Goal: Task Accomplishment & Management: Manage account settings

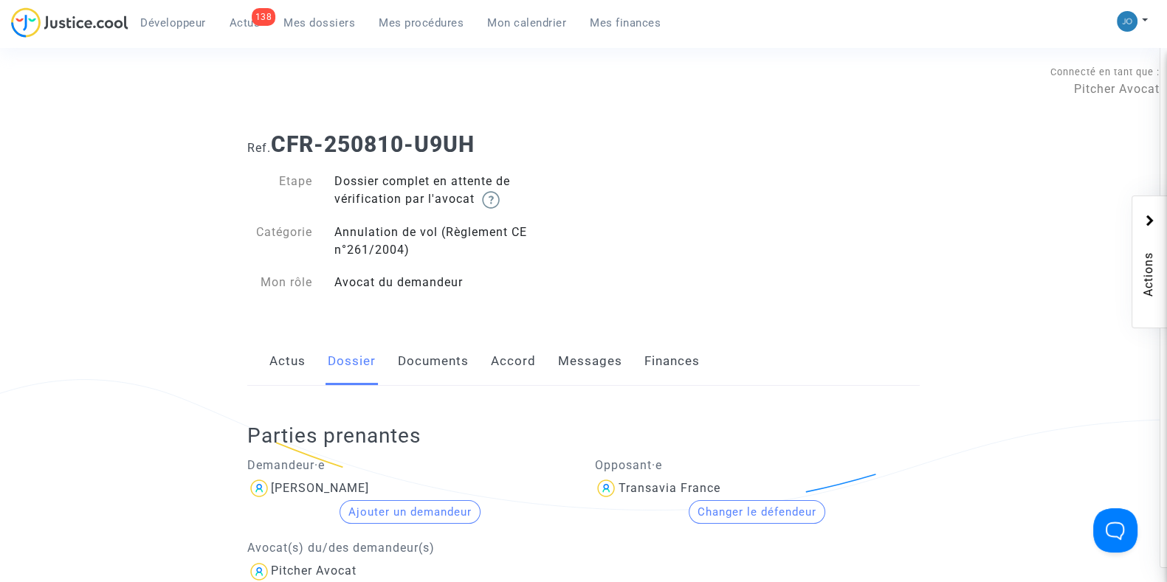
click at [301, 21] on span "Mes dossiers" at bounding box center [319, 22] width 72 height 13
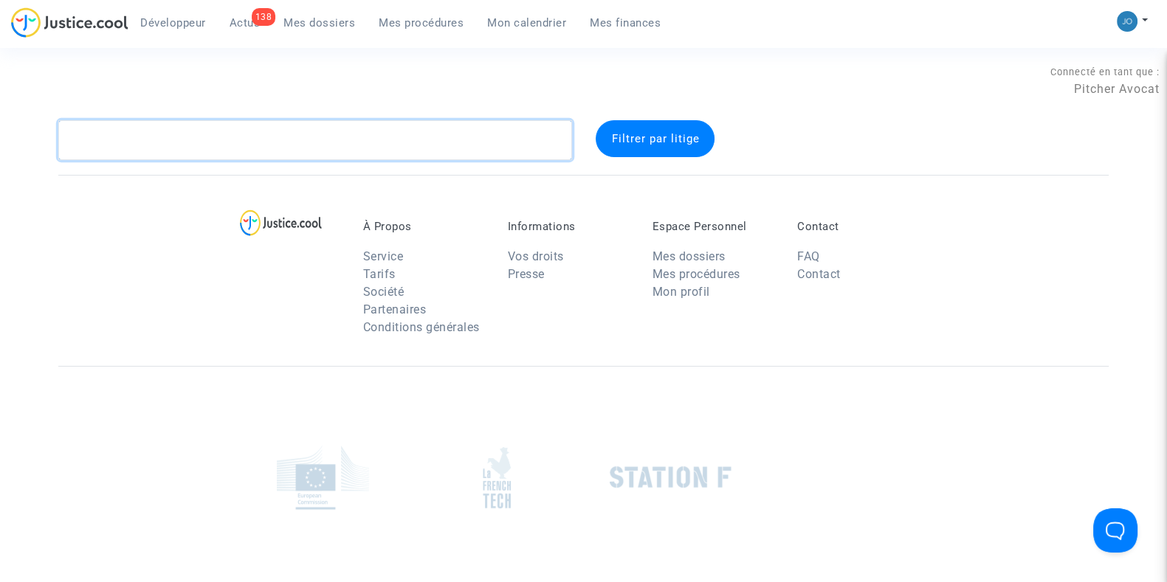
click at [319, 144] on textarea at bounding box center [315, 140] width 514 height 40
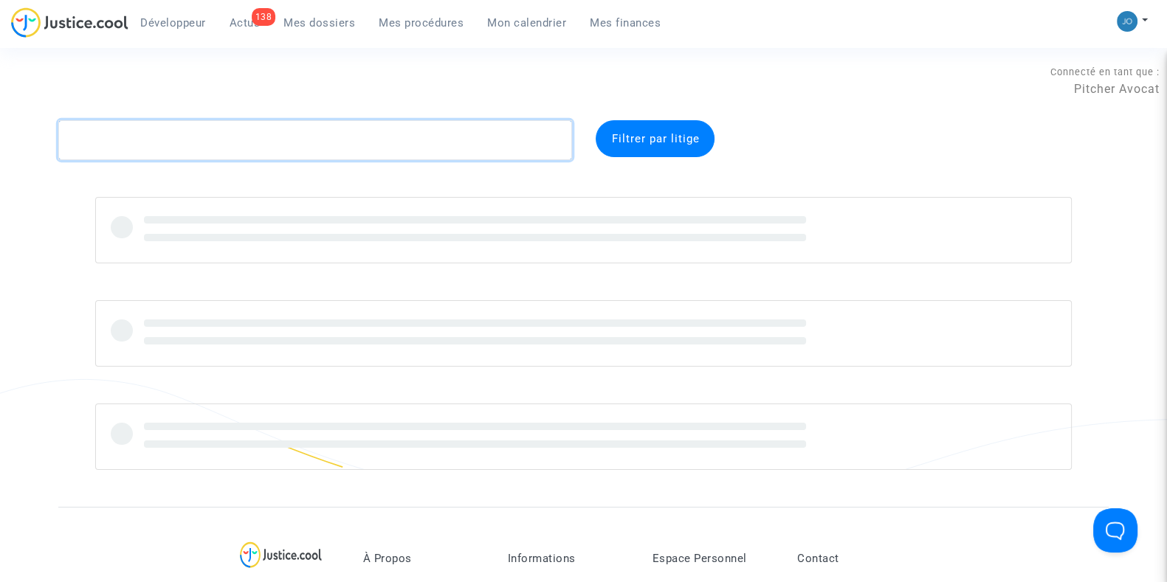
paste textarea "K38J"
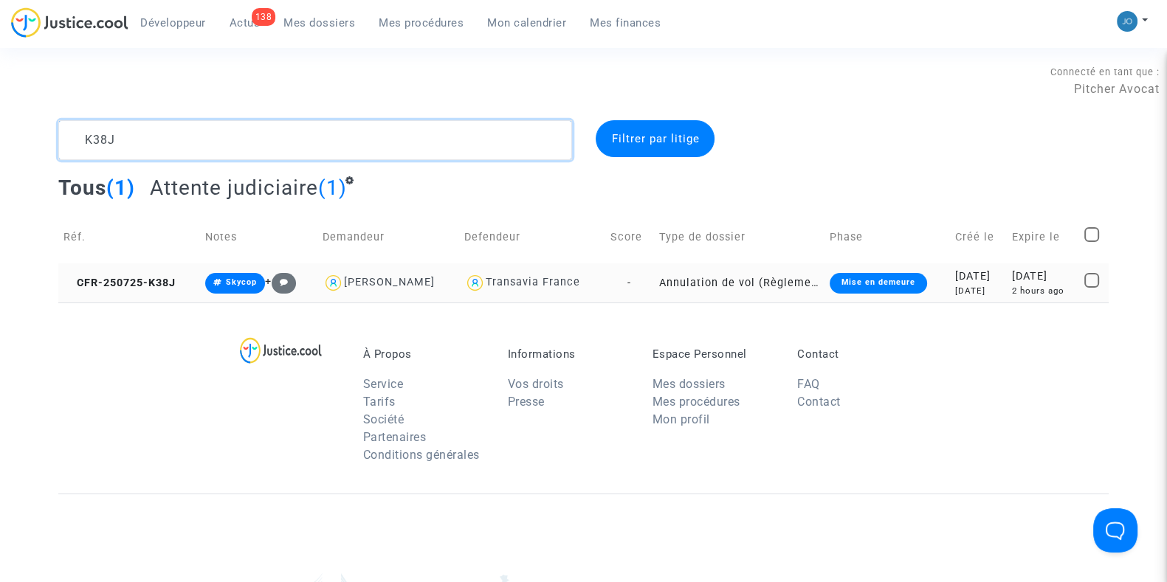
type textarea "K38J"
click at [969, 297] on td "[DATE] [DATE]" at bounding box center [979, 282] width 58 height 39
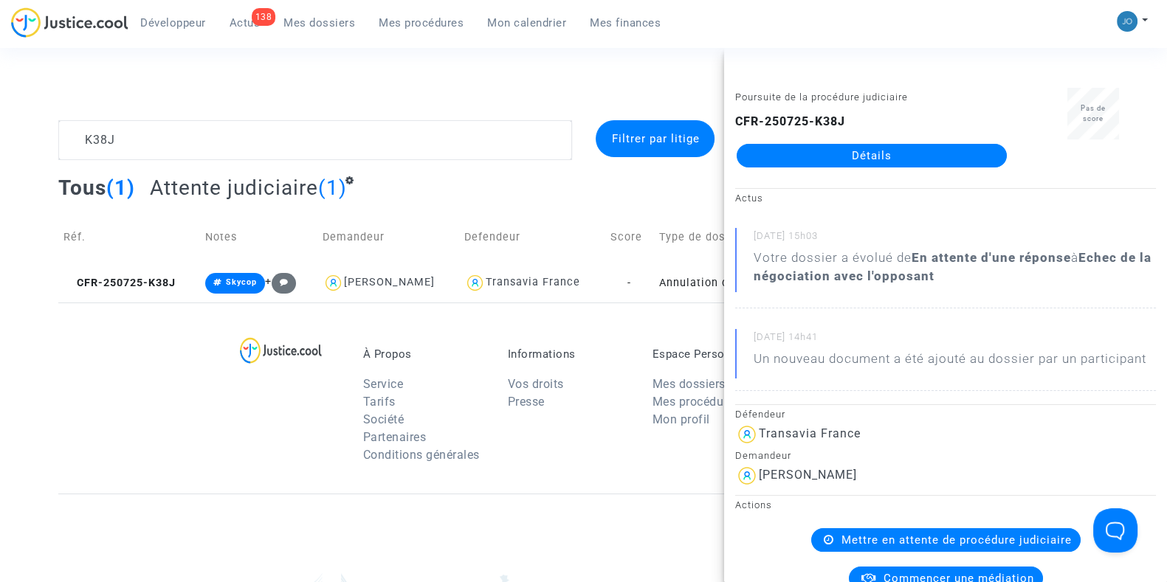
click at [865, 159] on link "Détails" at bounding box center [871, 156] width 270 height 24
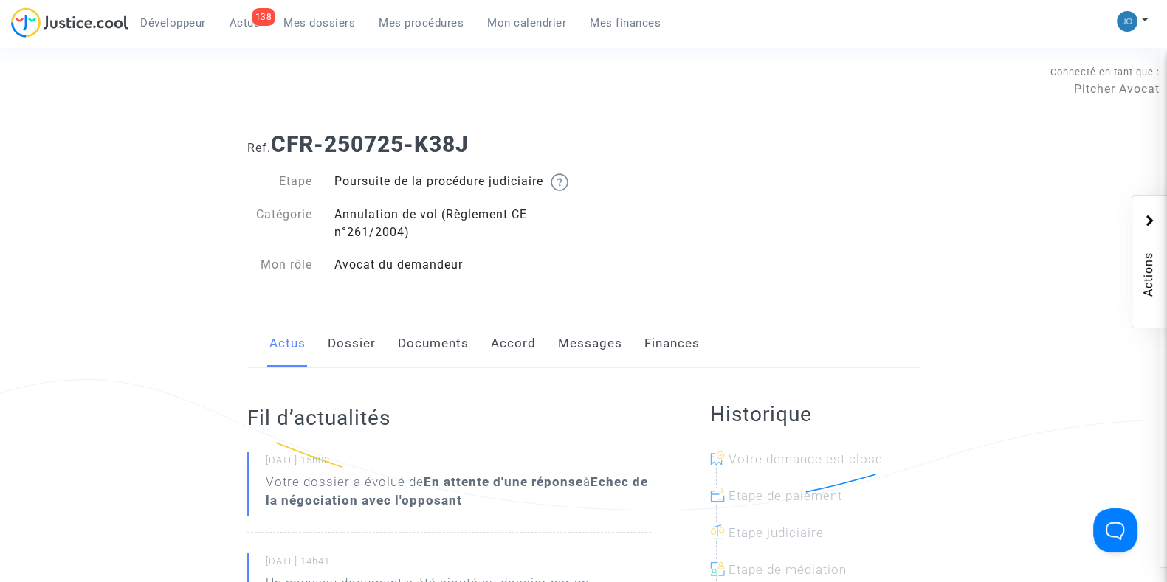
click at [593, 368] on link "Messages" at bounding box center [590, 344] width 64 height 49
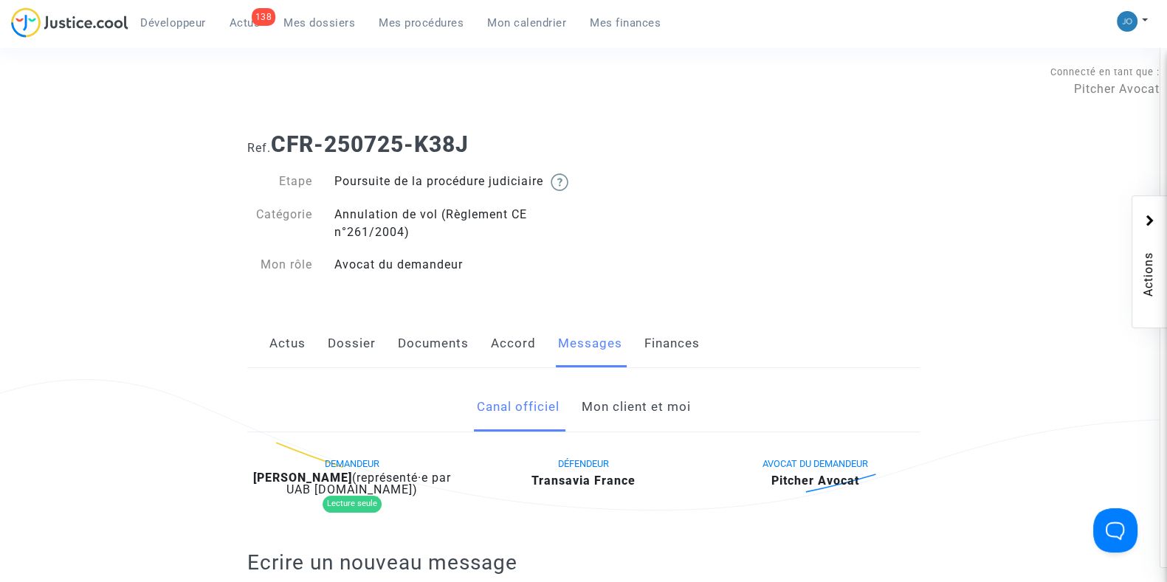
click at [334, 348] on link "Dossier" at bounding box center [352, 344] width 48 height 49
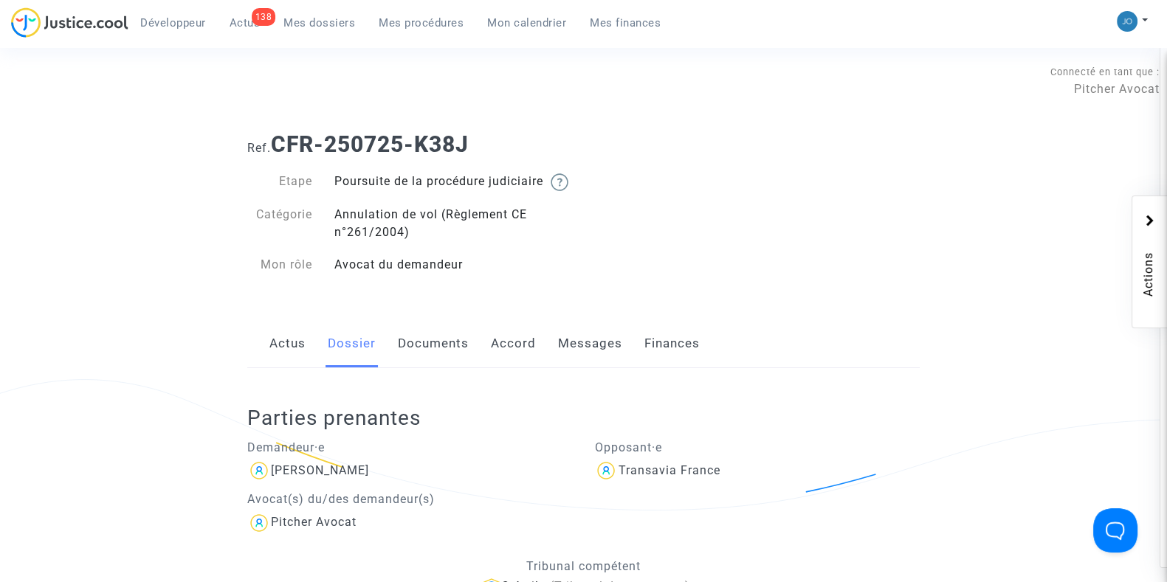
click at [432, 368] on link "Documents" at bounding box center [433, 344] width 71 height 49
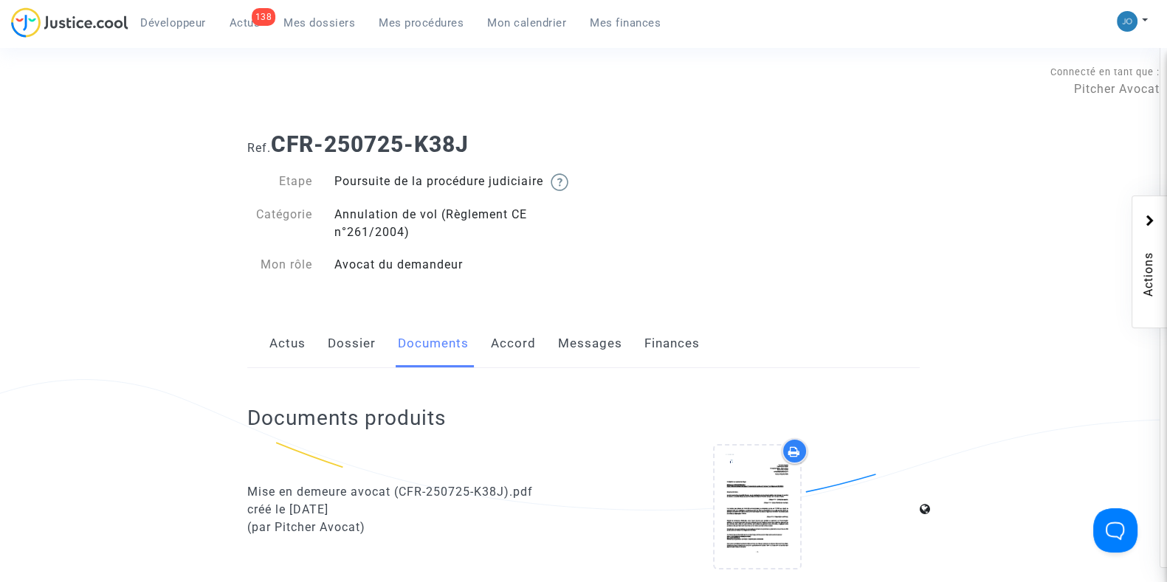
click at [364, 359] on link "Dossier" at bounding box center [352, 344] width 48 height 49
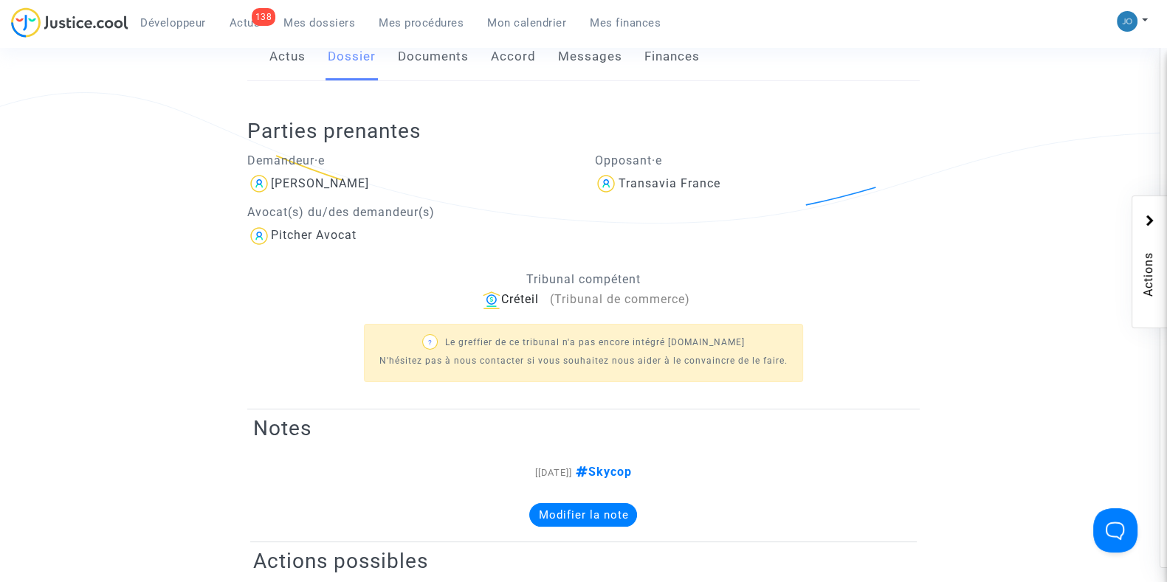
scroll to position [287, 0]
click at [317, 24] on span "Mes dossiers" at bounding box center [319, 22] width 72 height 13
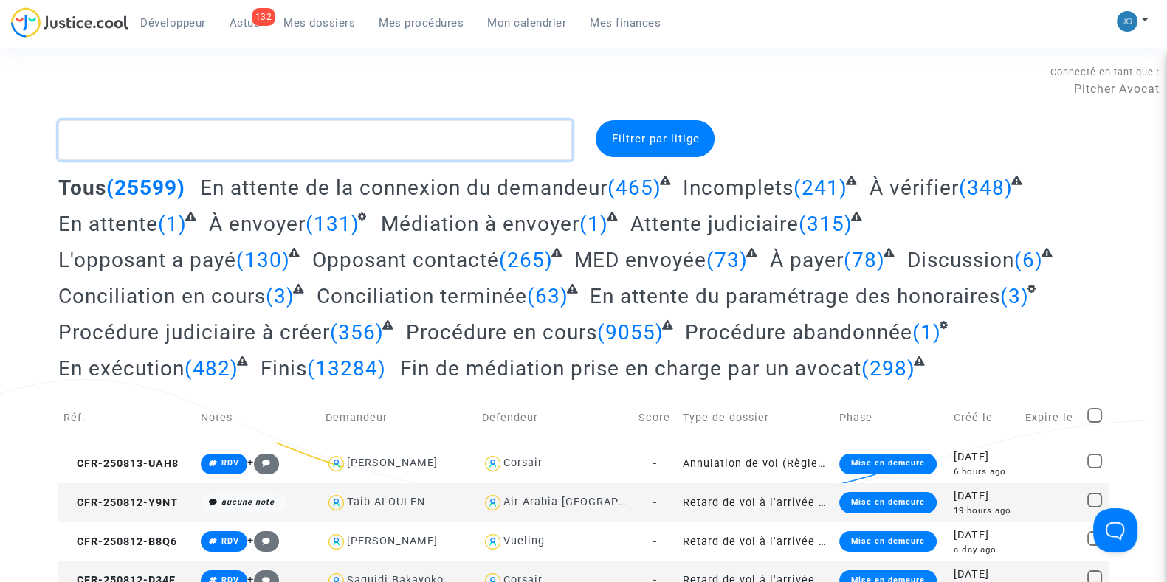
click at [429, 142] on textarea at bounding box center [315, 140] width 514 height 40
paste textarea "J4WH"
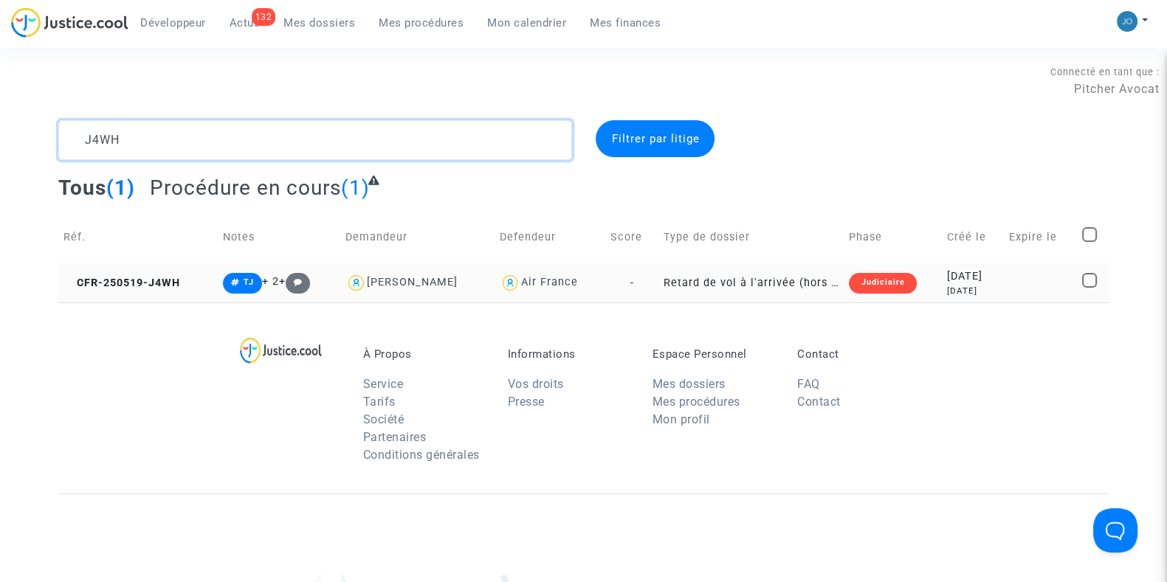
type textarea "J4WH"
click at [981, 289] on div "[DATE]" at bounding box center [973, 291] width 52 height 13
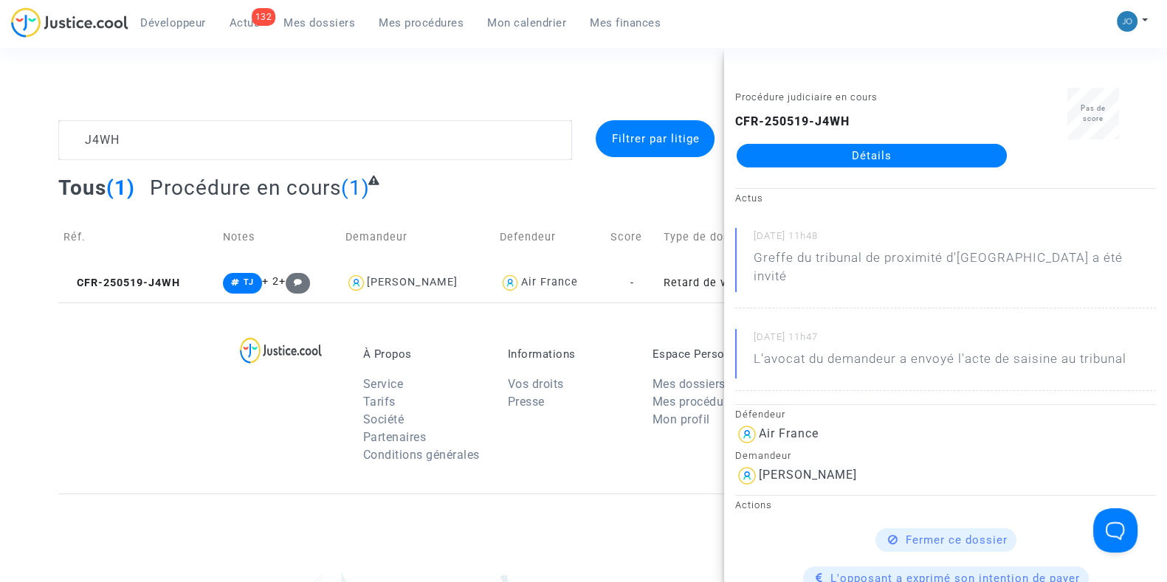
click at [890, 156] on link "Détails" at bounding box center [871, 156] width 270 height 24
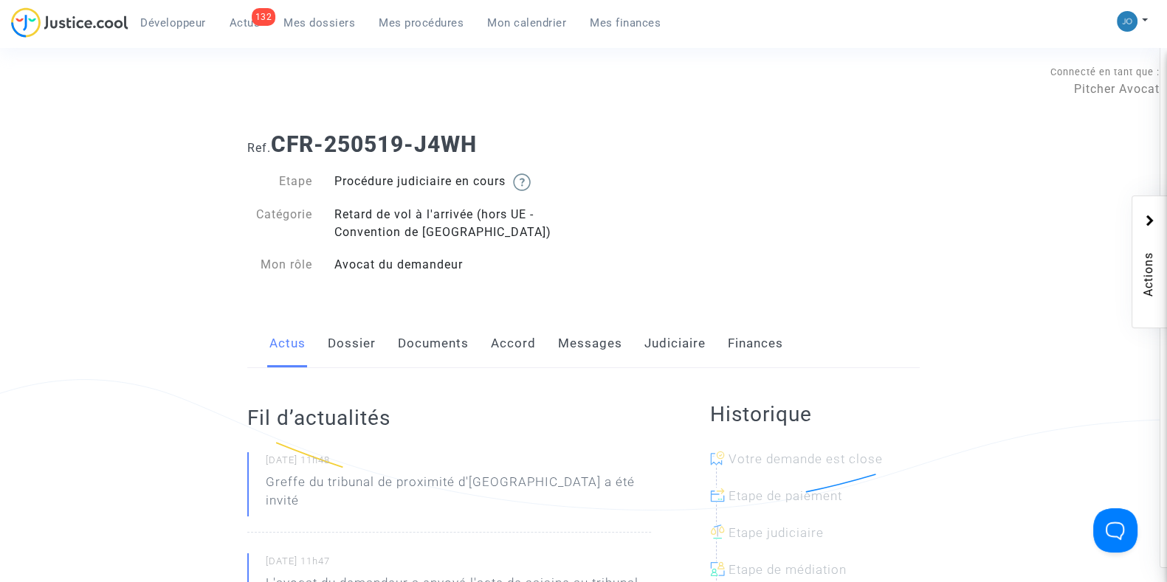
click at [583, 353] on link "Messages" at bounding box center [590, 344] width 64 height 49
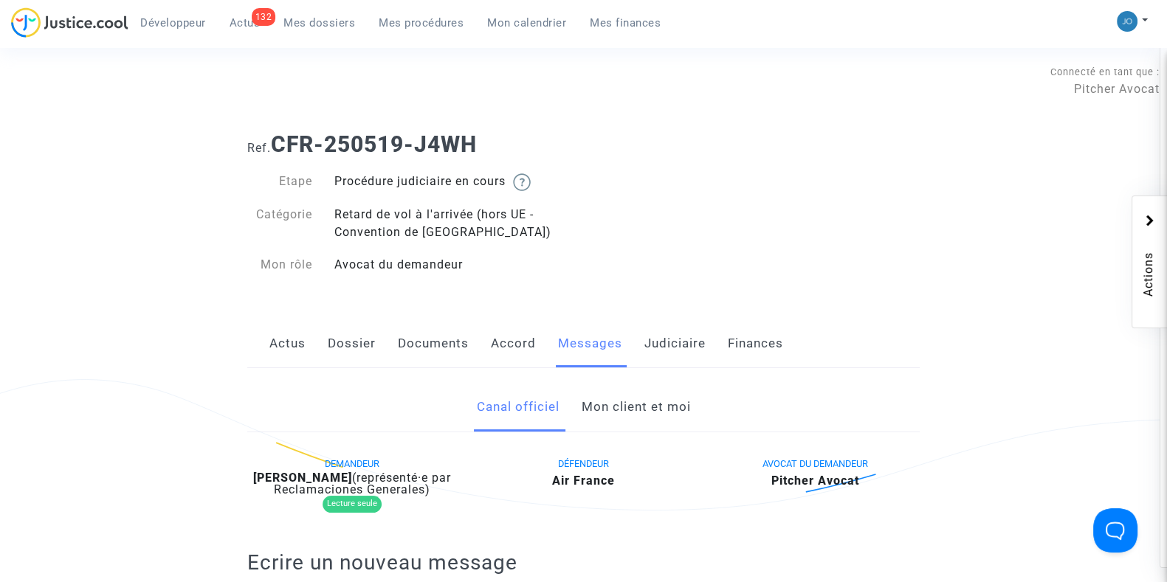
click at [666, 347] on link "Judiciaire" at bounding box center [674, 344] width 61 height 49
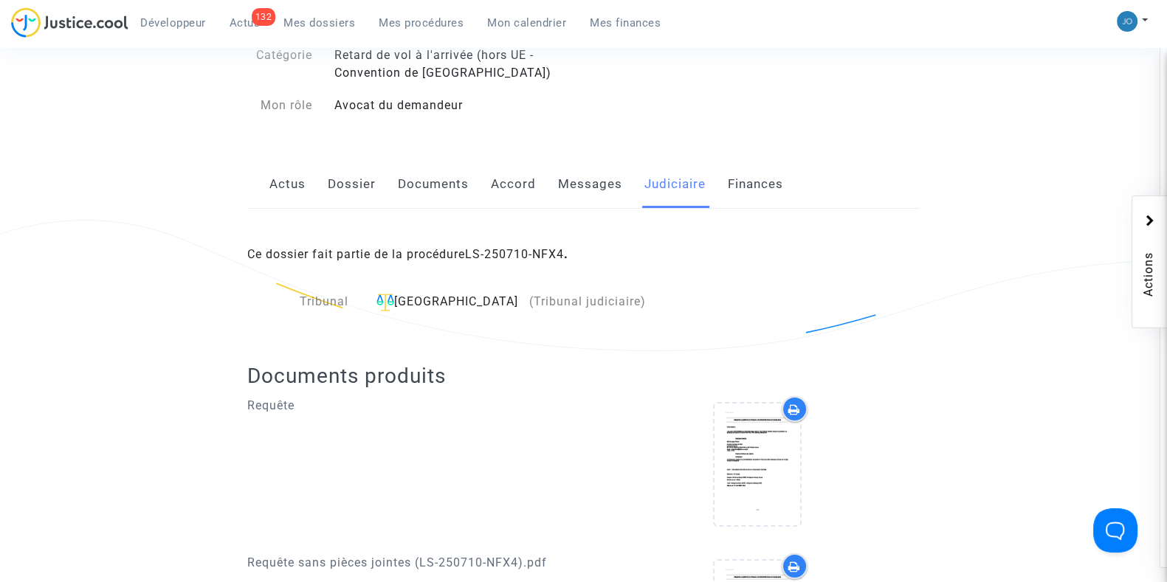
scroll to position [158, 0]
click at [590, 191] on link "Messages" at bounding box center [590, 186] width 64 height 49
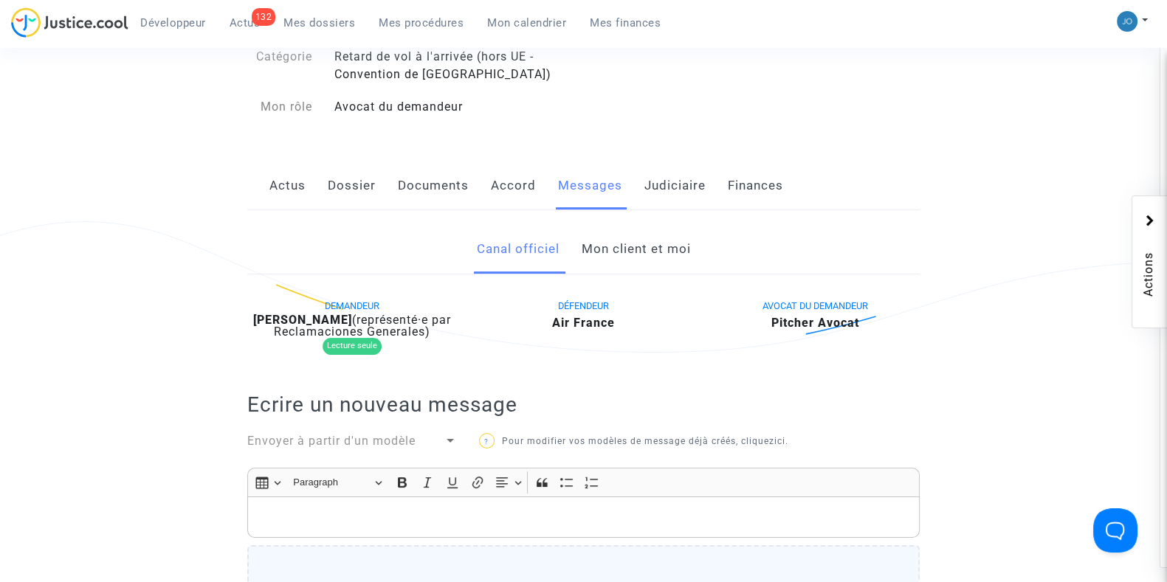
click at [620, 238] on link "Mon client et moi" at bounding box center [635, 249] width 109 height 49
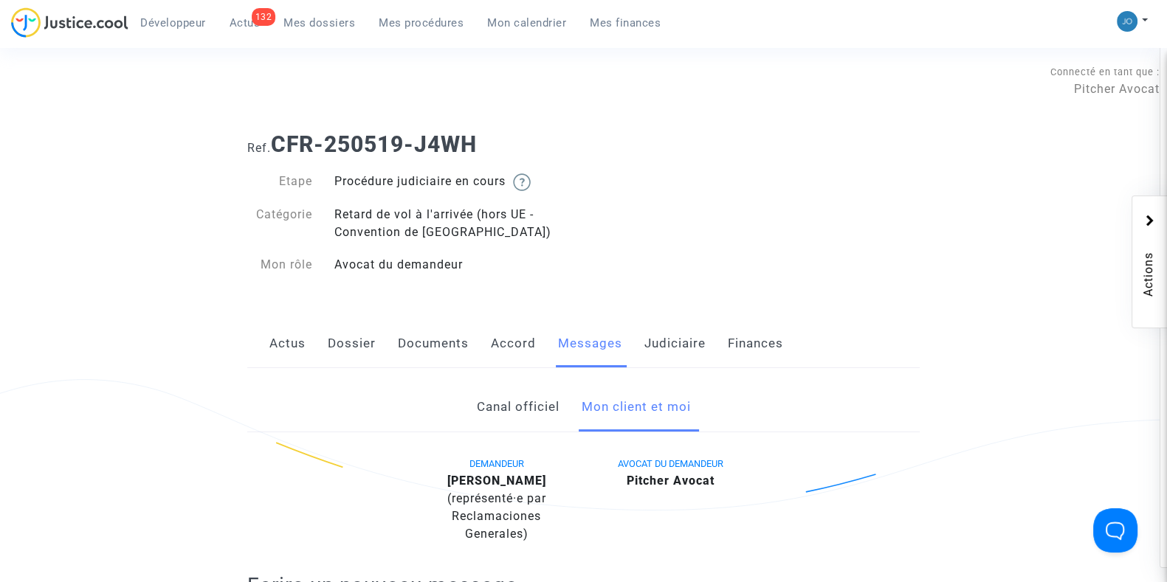
click at [496, 404] on link "Canal officiel" at bounding box center [517, 407] width 83 height 49
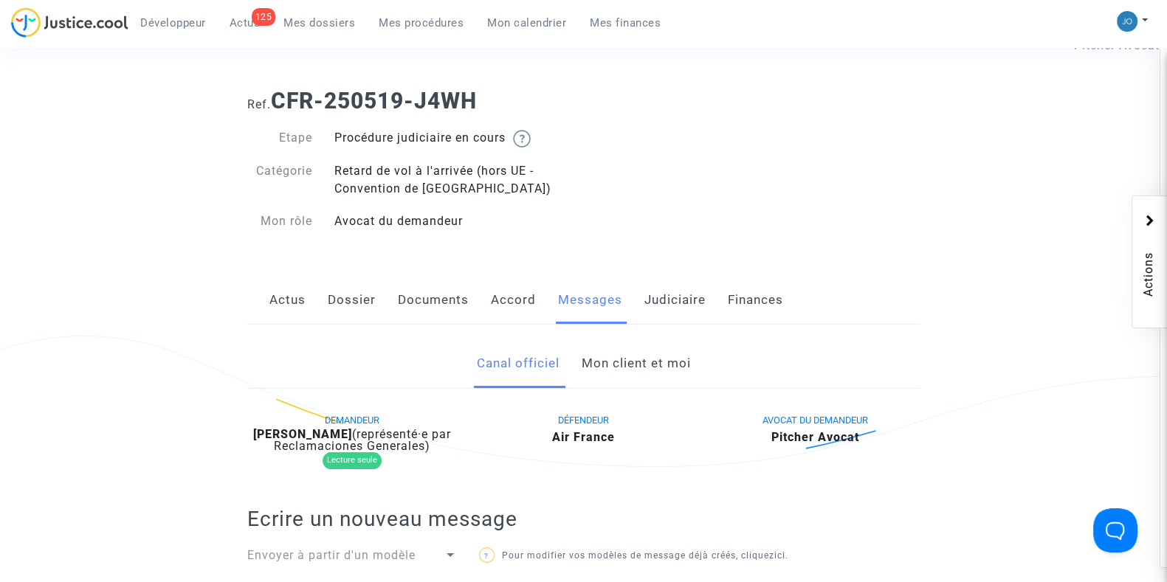
scroll to position [48, 0]
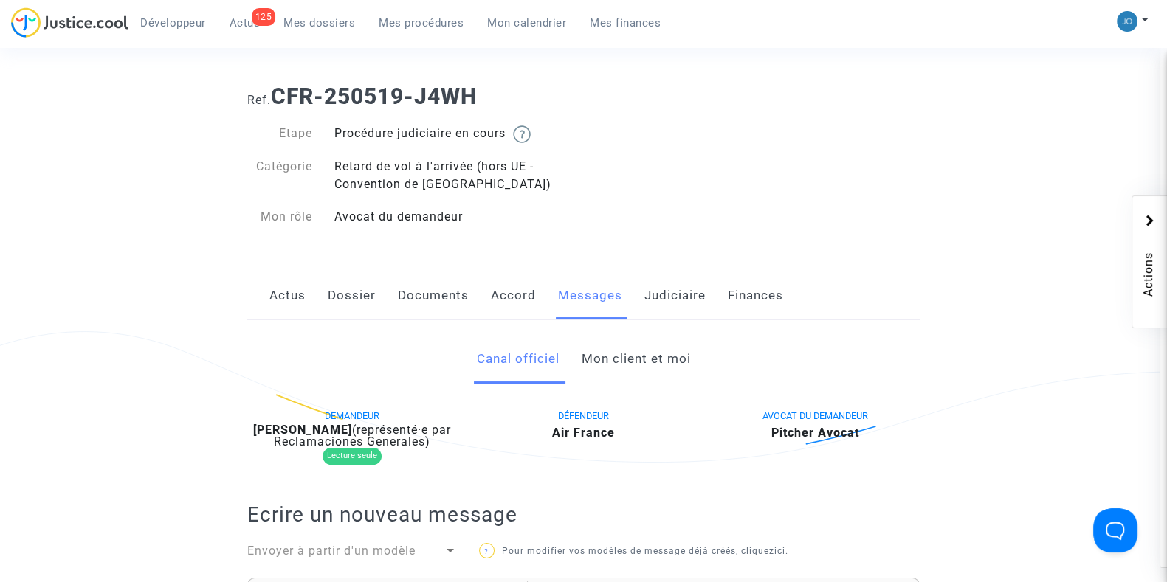
click at [668, 298] on link "Judiciaire" at bounding box center [674, 296] width 61 height 49
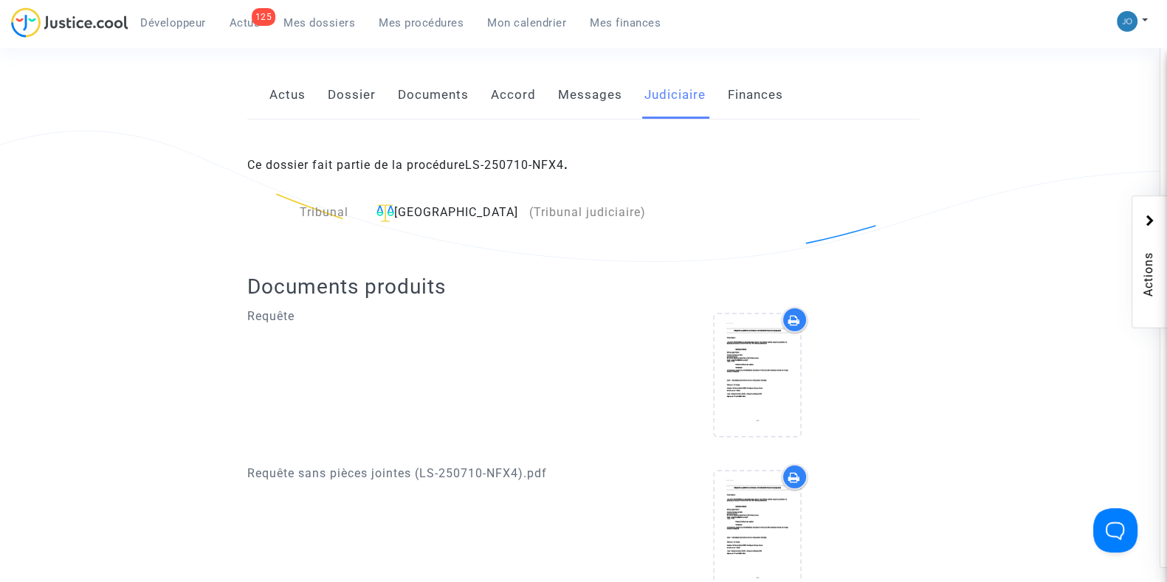
scroll to position [280, 0]
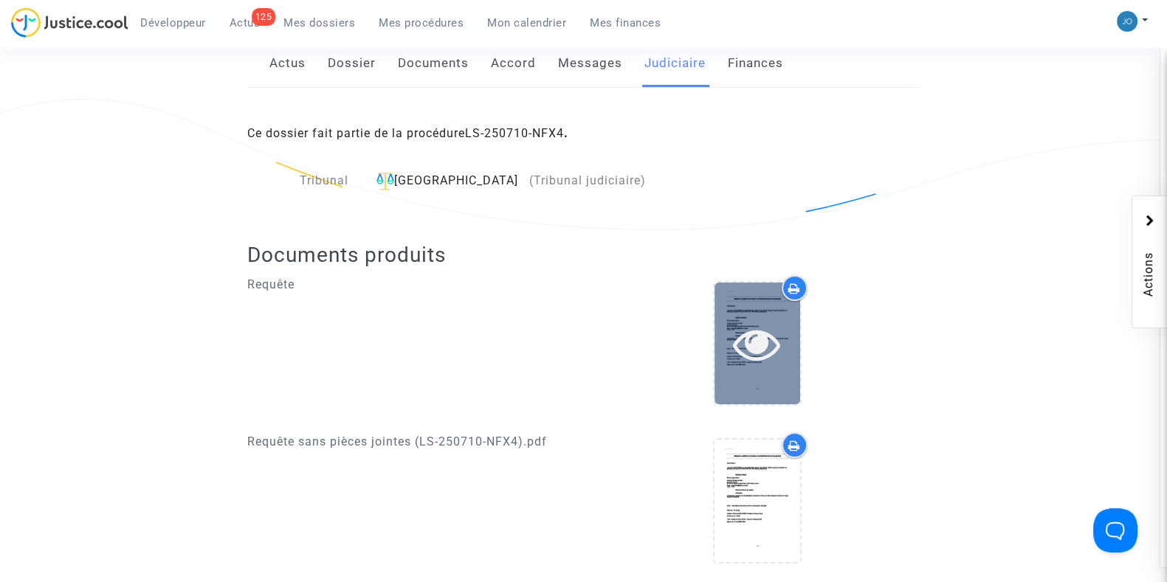
click at [725, 321] on div at bounding box center [757, 343] width 86 height 47
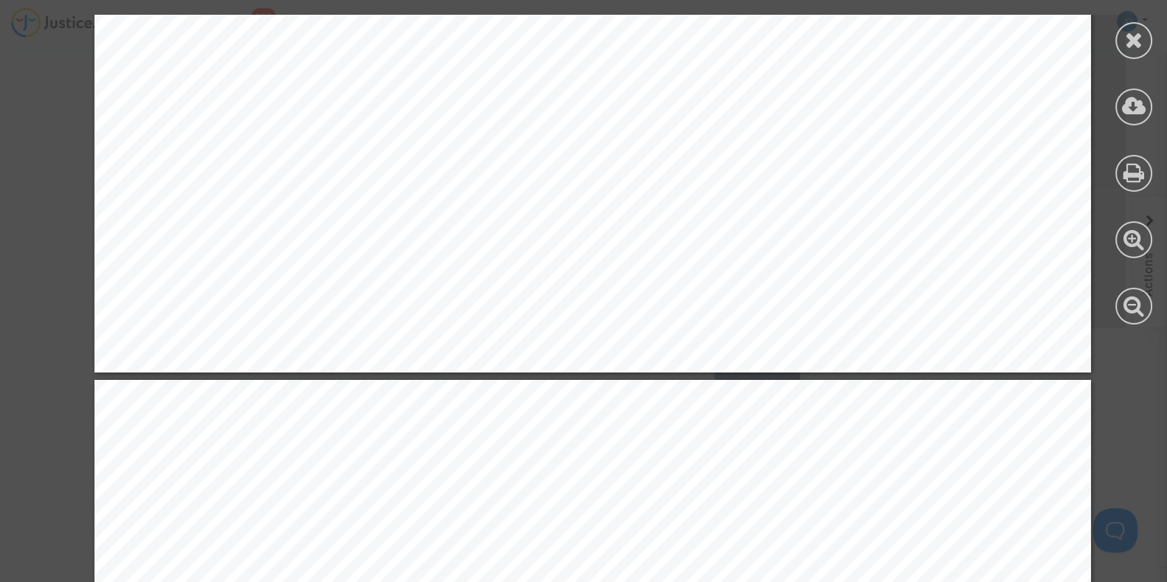
scroll to position [5359, 0]
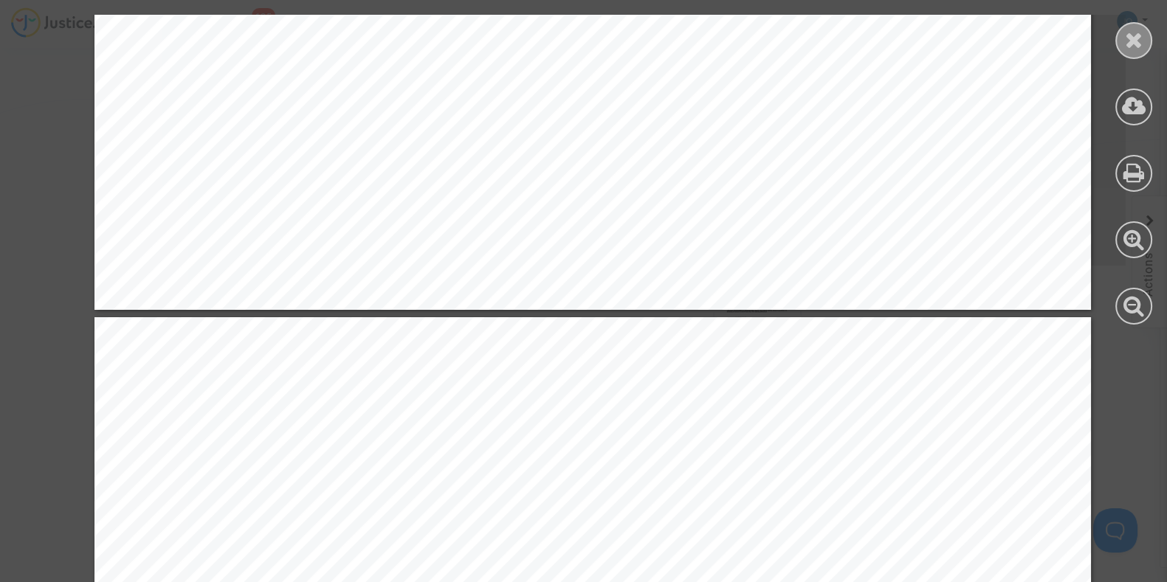
click at [1119, 51] on div at bounding box center [1133, 40] width 37 height 37
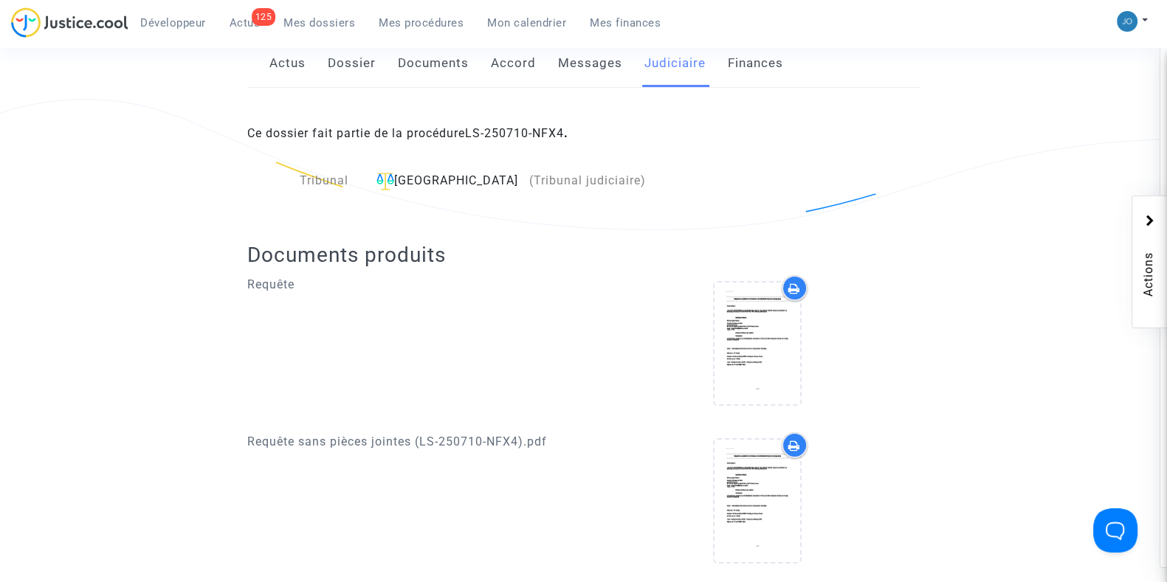
scroll to position [0, 0]
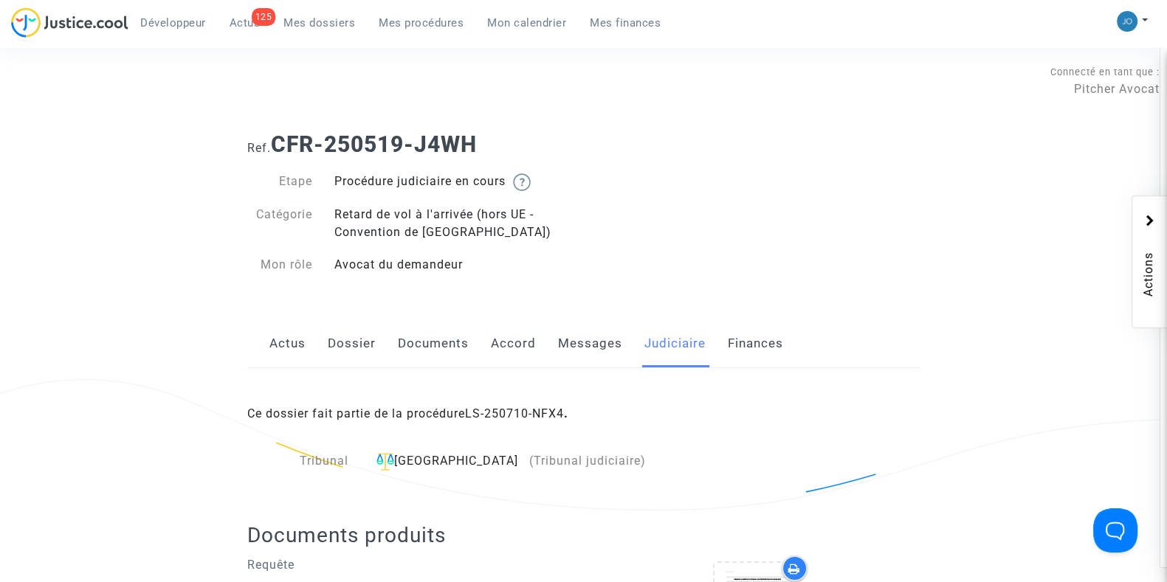
click at [526, 421] on div "Ce dossier fait partie de la procédure LS-250710-NFX4 ." at bounding box center [583, 402] width 672 height 69
click at [537, 415] on link "LS-250710-NFX4" at bounding box center [514, 414] width 99 height 14
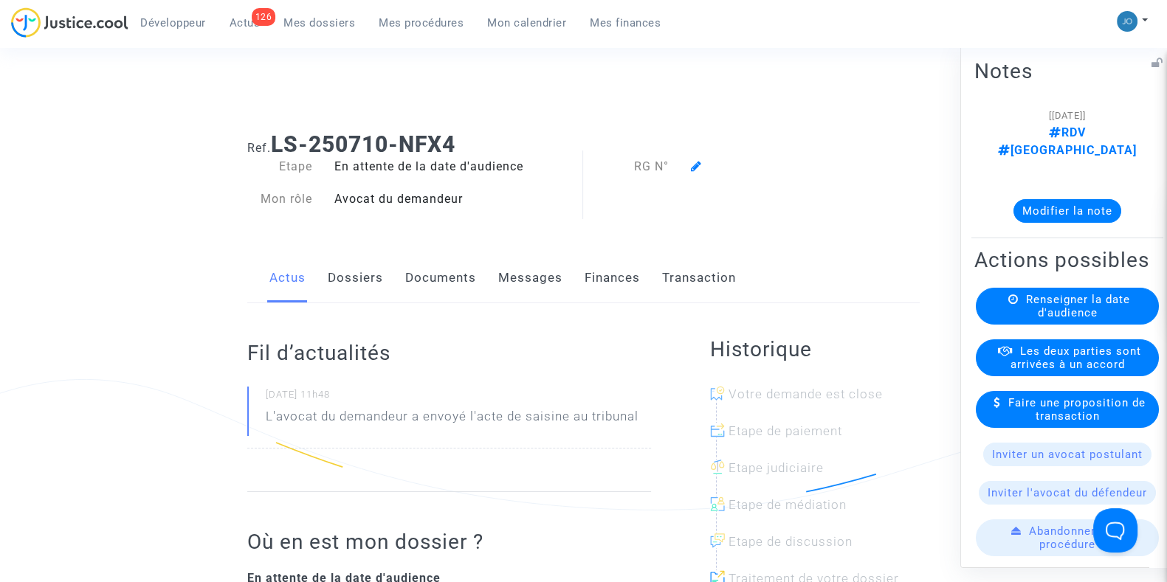
click at [1098, 199] on button "Modifier la note" at bounding box center [1067, 211] width 108 height 24
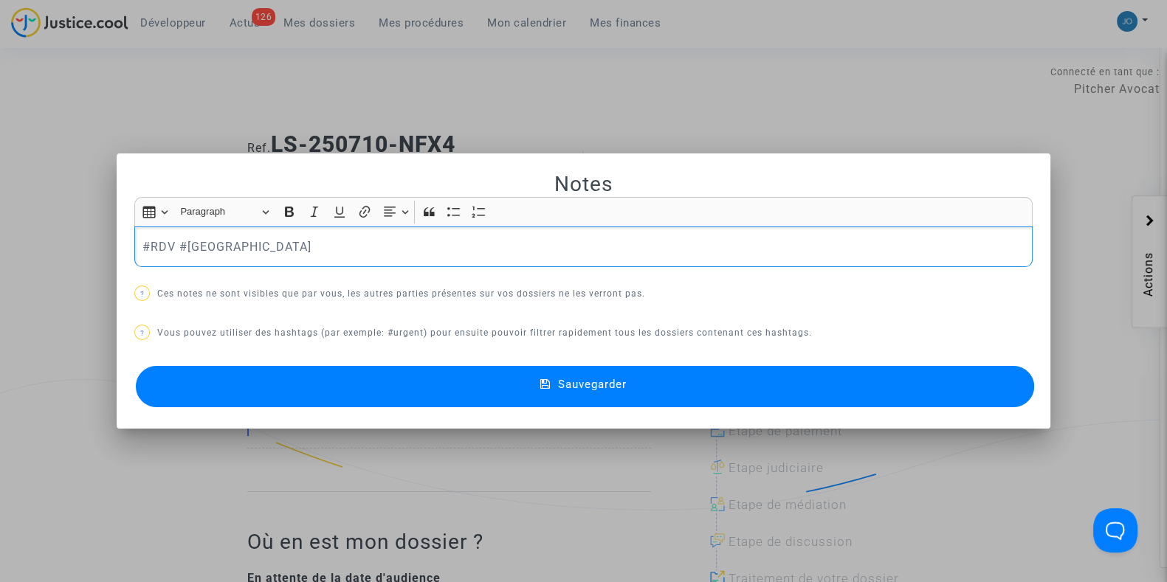
click at [484, 254] on p "#RDV #[GEOGRAPHIC_DATA]" at bounding box center [583, 247] width 883 height 18
drag, startPoint x: 236, startPoint y: 249, endPoint x: 78, endPoint y: 232, distance: 158.8
click at [78, 232] on div "Notes Rich Text Editor Insert table Insert table Heading Paragraph Paragraph He…" at bounding box center [583, 291] width 1167 height 582
click at [240, 245] on p "Echanges avec A" at bounding box center [583, 247] width 883 height 18
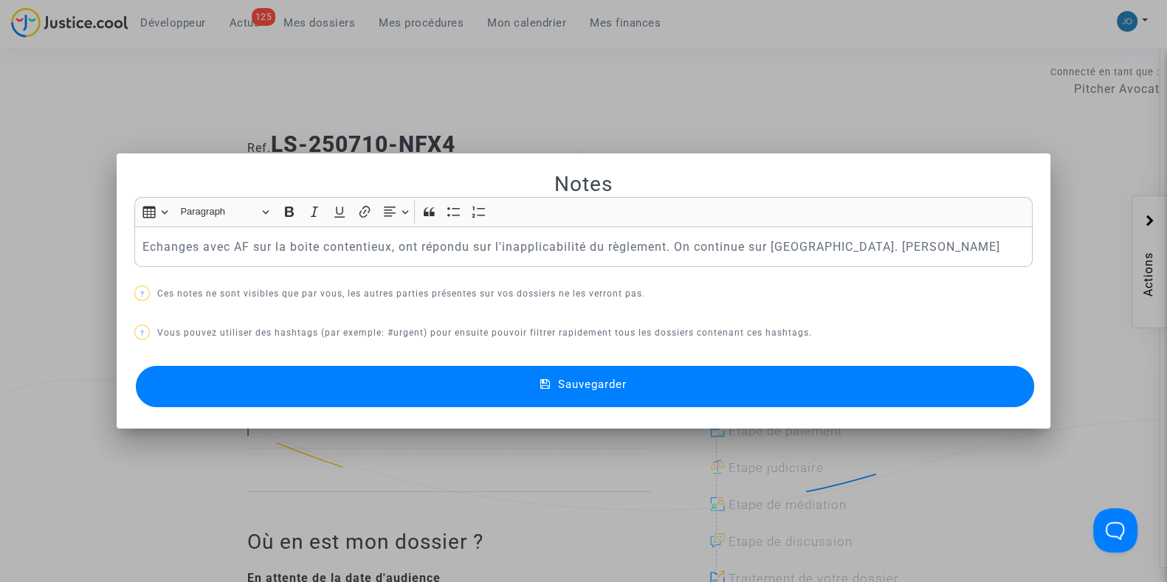
click at [523, 382] on button "Sauvegarder" at bounding box center [585, 386] width 898 height 41
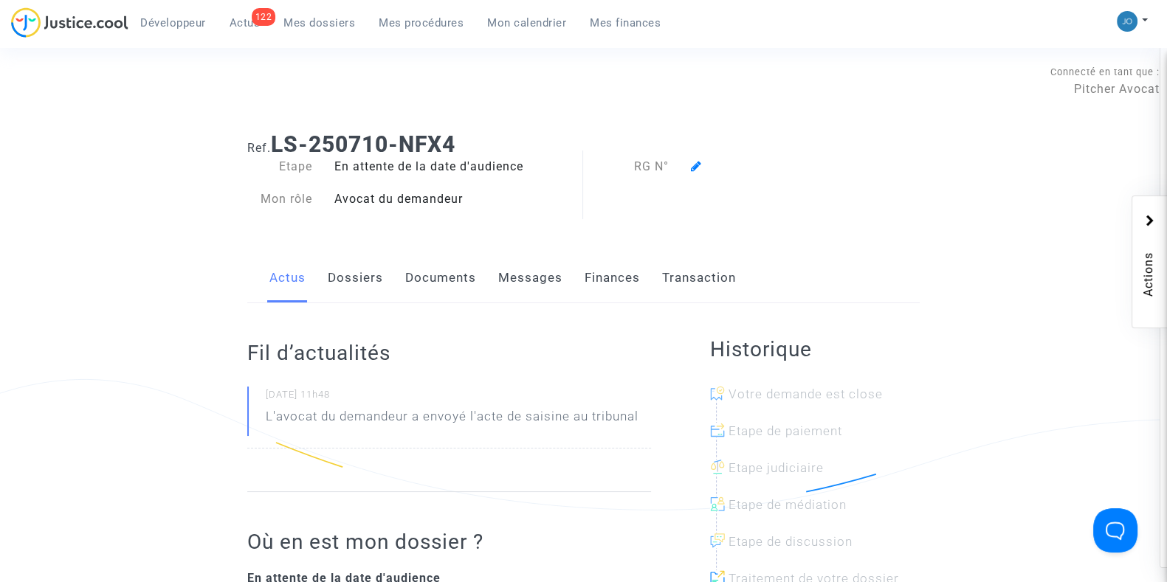
click at [319, 32] on link "Mes dossiers" at bounding box center [319, 23] width 95 height 22
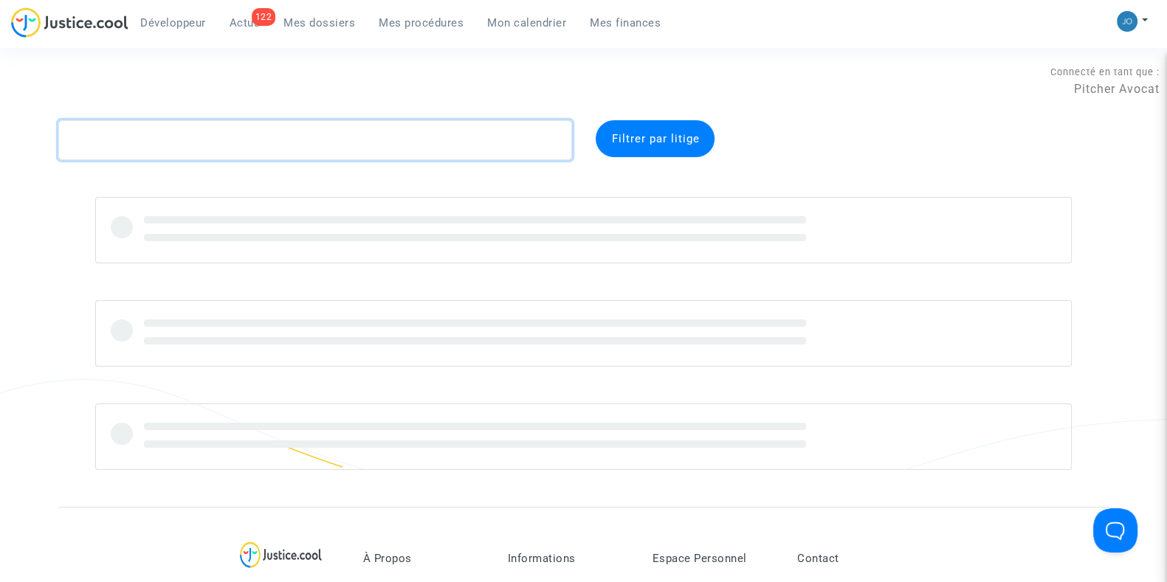
click at [274, 131] on textarea at bounding box center [315, 140] width 514 height 40
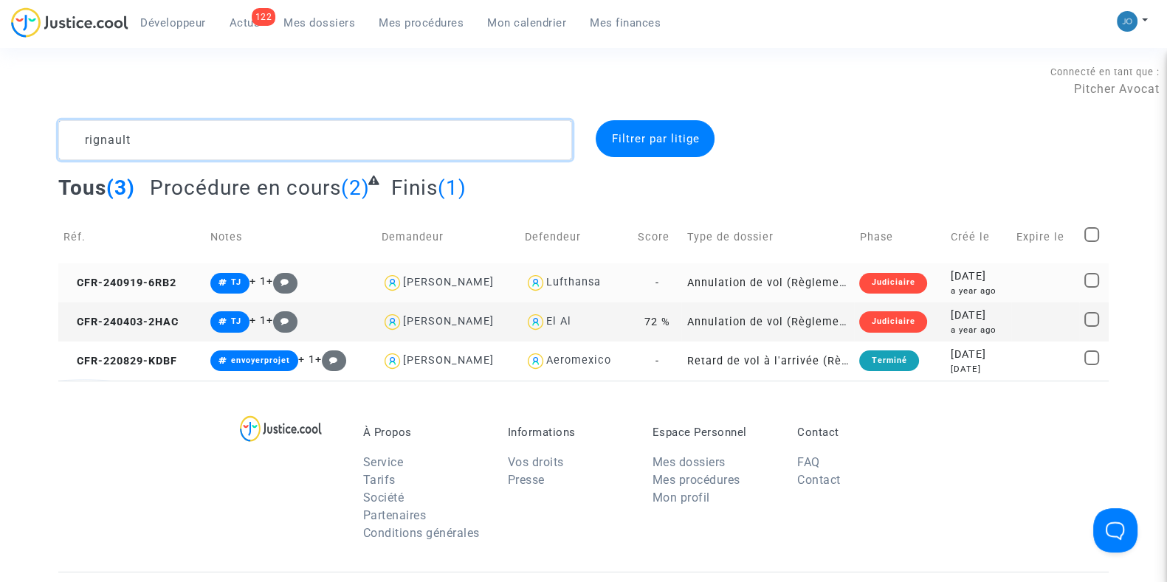
type textarea "rignault"
click at [951, 280] on div "[DATE]" at bounding box center [978, 277] width 55 height 16
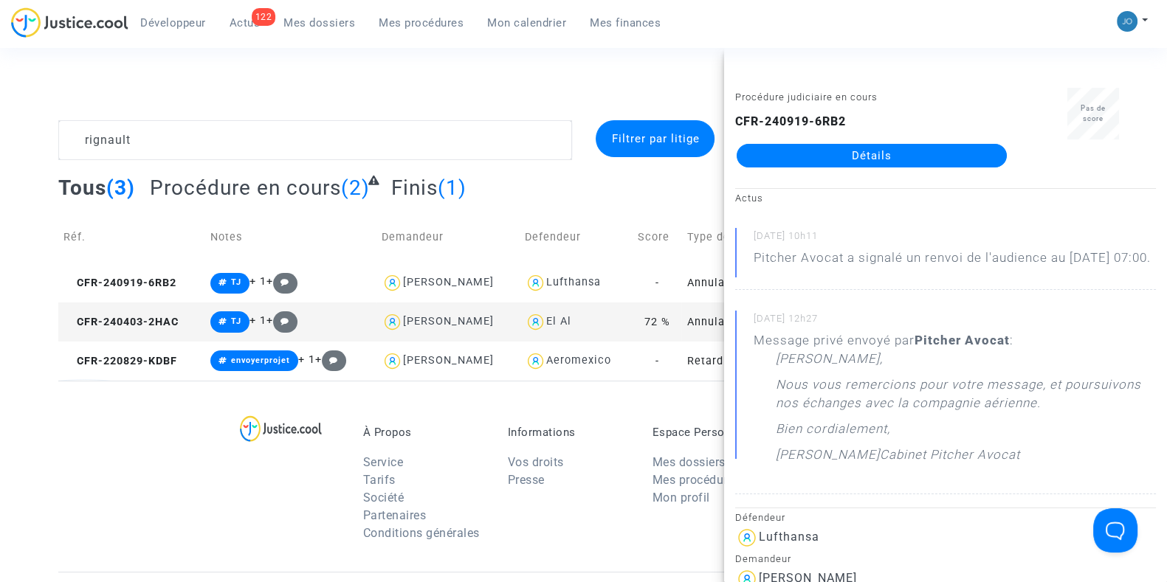
click at [872, 164] on link "Détails" at bounding box center [871, 156] width 270 height 24
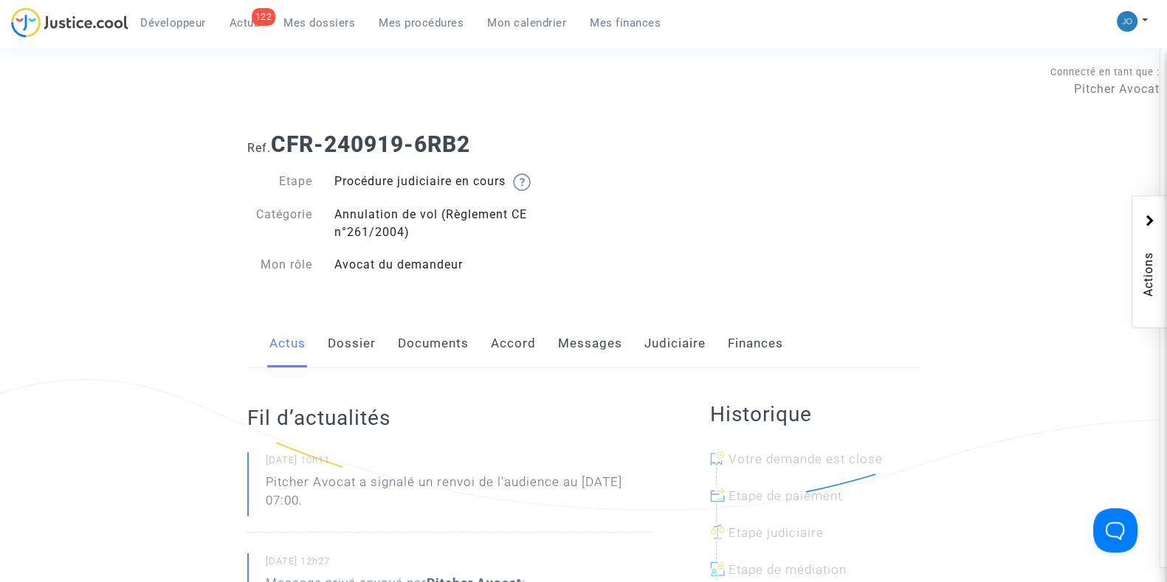
click at [555, 347] on div "Actus Dossier Documents Accord Messages Judiciaire Finances" at bounding box center [583, 344] width 672 height 49
click at [571, 340] on link "Messages" at bounding box center [590, 344] width 64 height 49
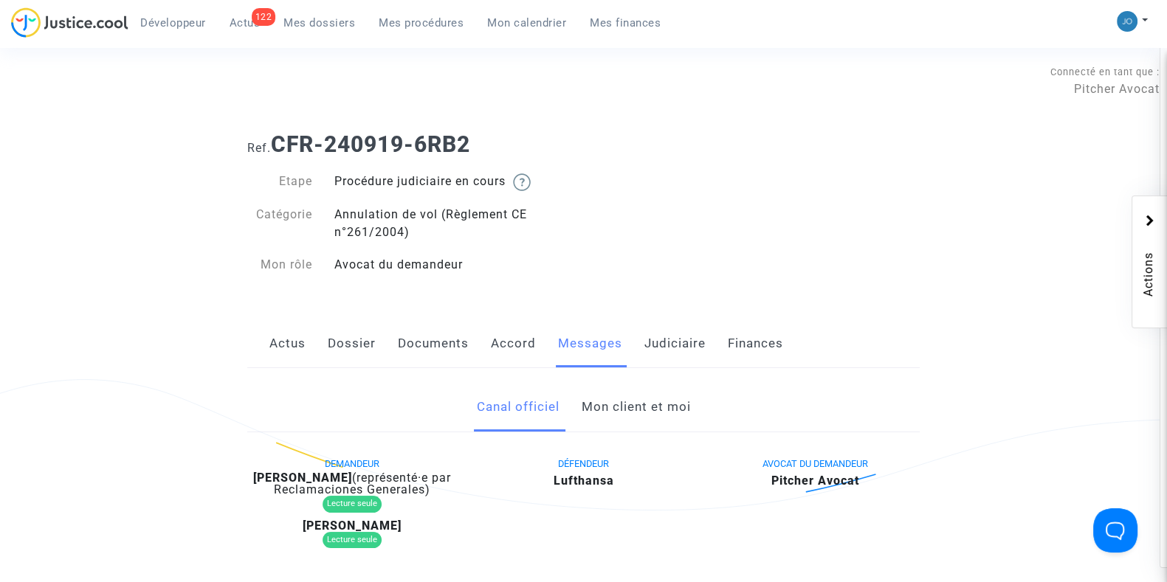
click at [601, 393] on link "Mon client et moi" at bounding box center [635, 407] width 109 height 49
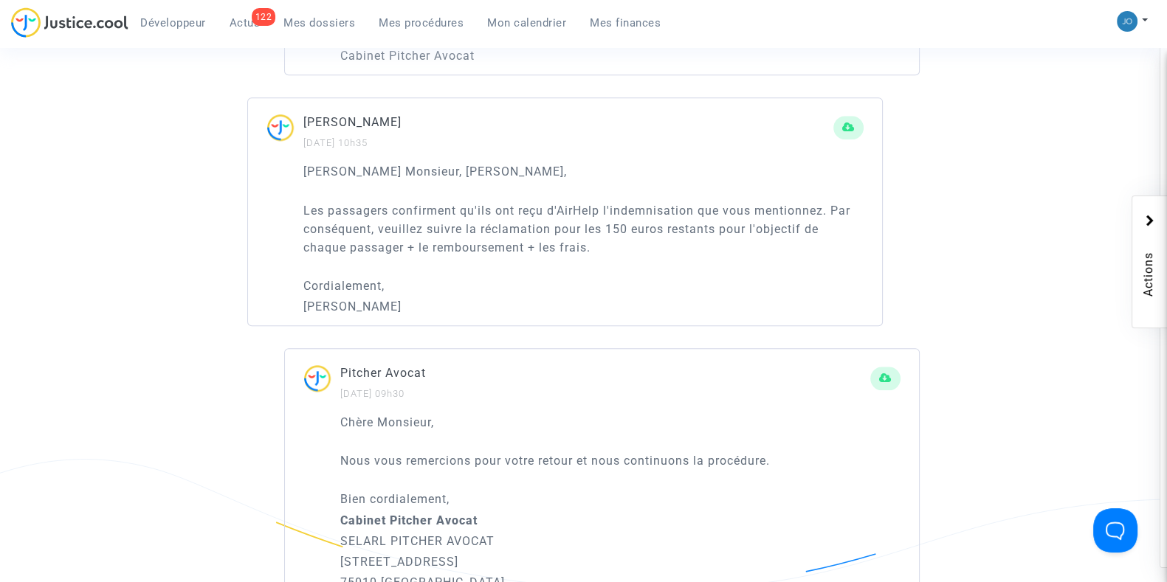
scroll to position [1869, 0]
click at [310, 35] on div "Développeur 118 Actus Mes dossiers Mes procédures Mon calendrier Mes finances" at bounding box center [341, 27] width 661 height 41
click at [373, 25] on link "Mes procédures" at bounding box center [421, 23] width 108 height 22
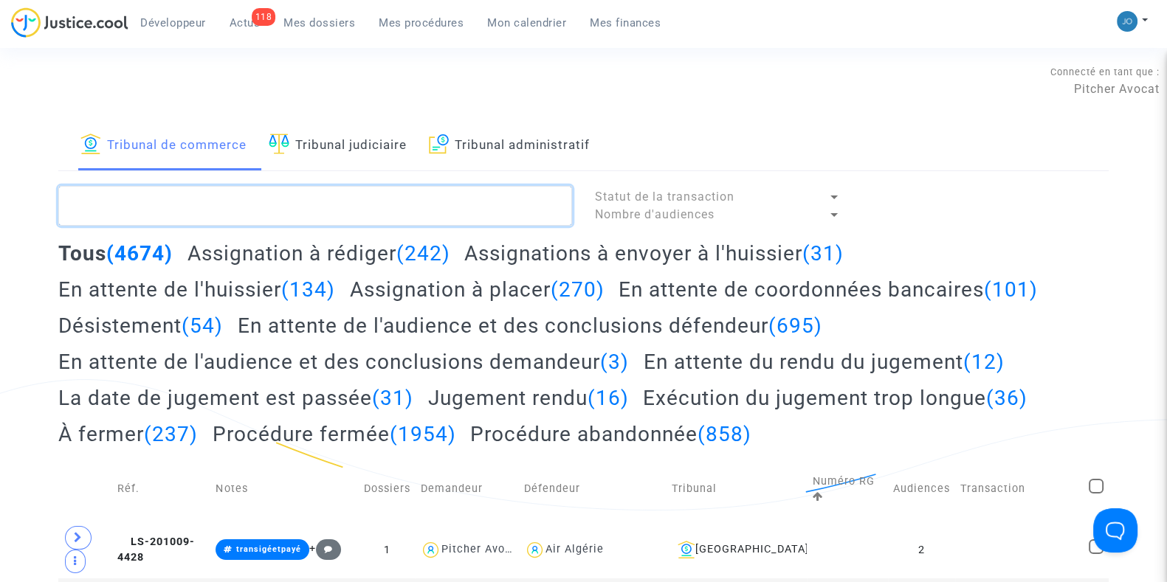
click at [294, 195] on textarea at bounding box center [315, 206] width 514 height 40
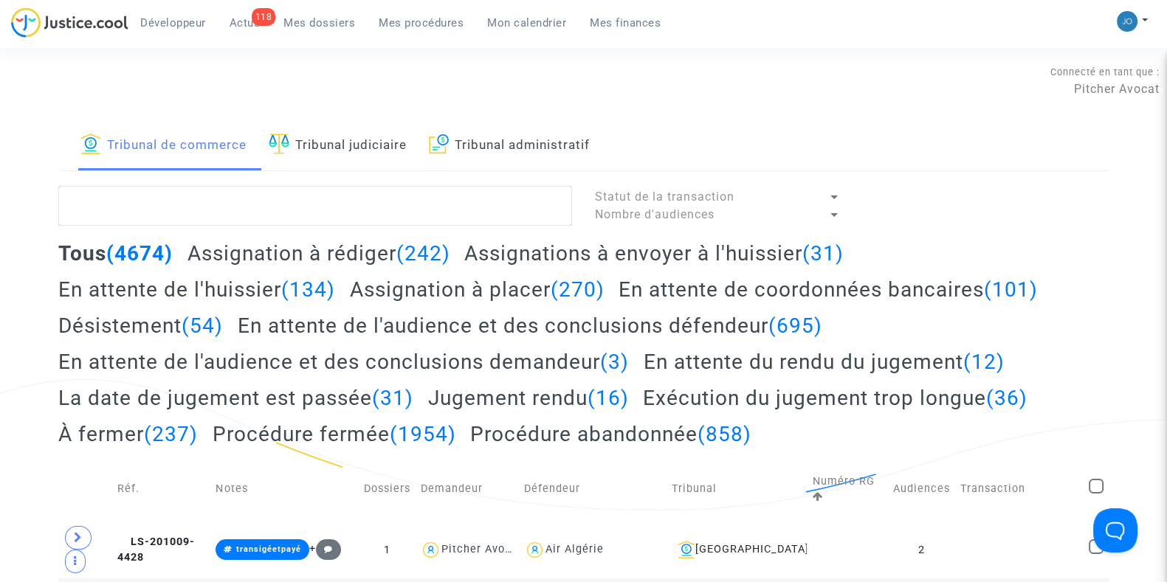
click at [407, 147] on link "Tribunal judiciaire" at bounding box center [338, 145] width 138 height 50
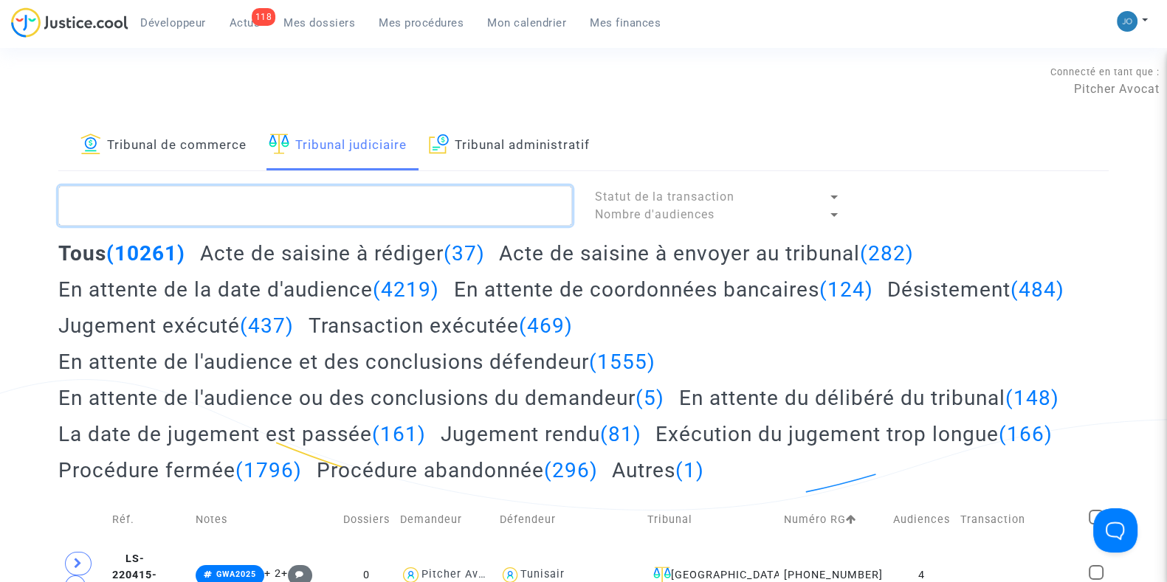
click at [329, 197] on textarea at bounding box center [315, 206] width 514 height 40
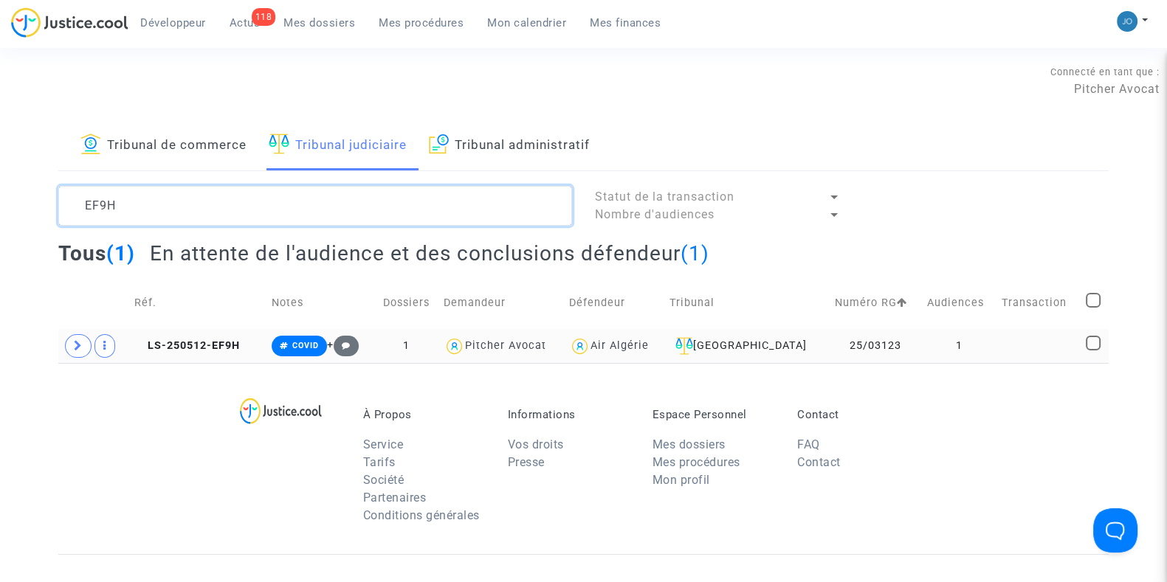
type textarea "EF9H"
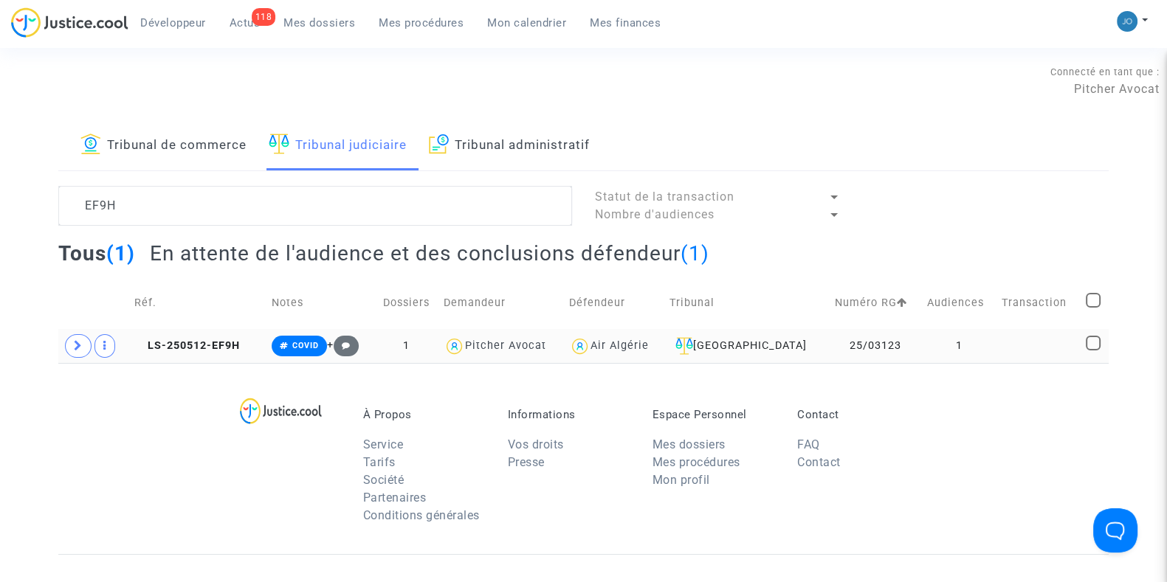
click at [922, 352] on td "1" at bounding box center [959, 346] width 75 height 34
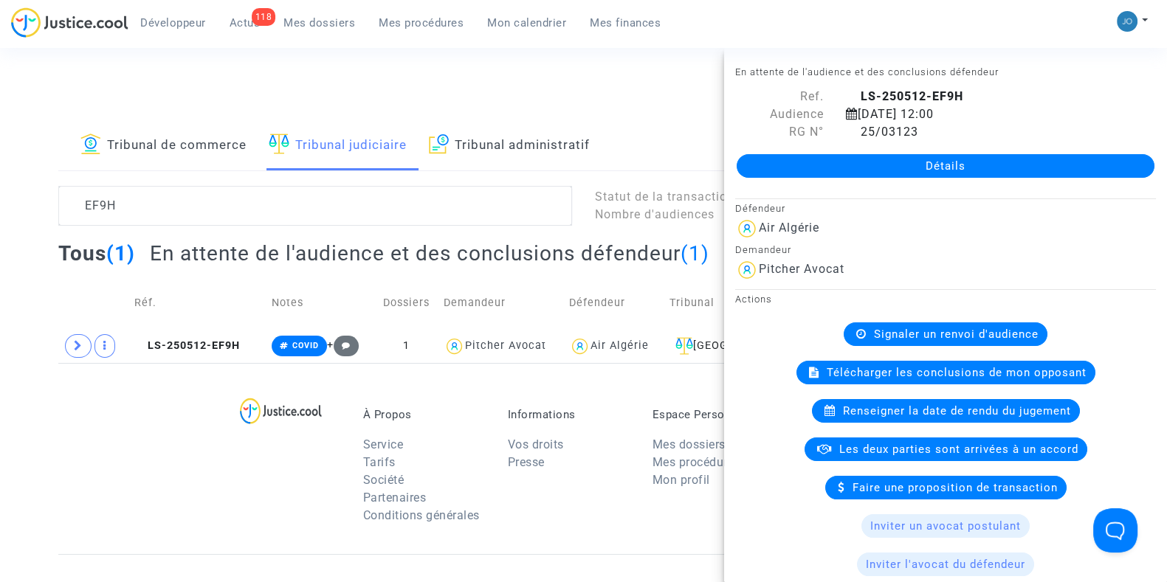
click at [937, 170] on link "Détails" at bounding box center [945, 166] width 418 height 24
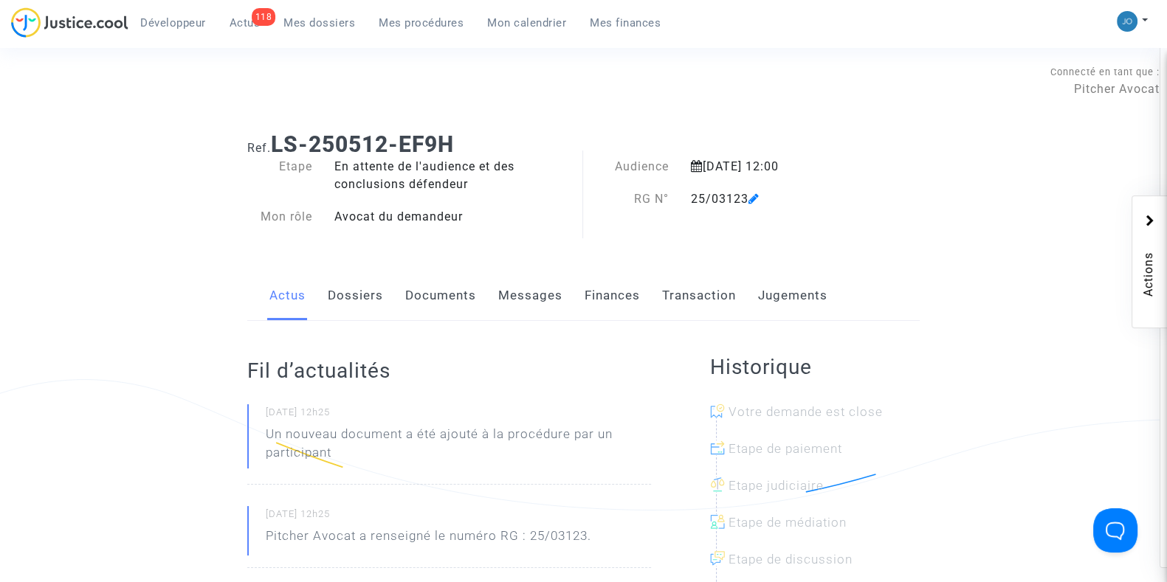
click at [762, 319] on link "Jugements" at bounding box center [792, 296] width 69 height 49
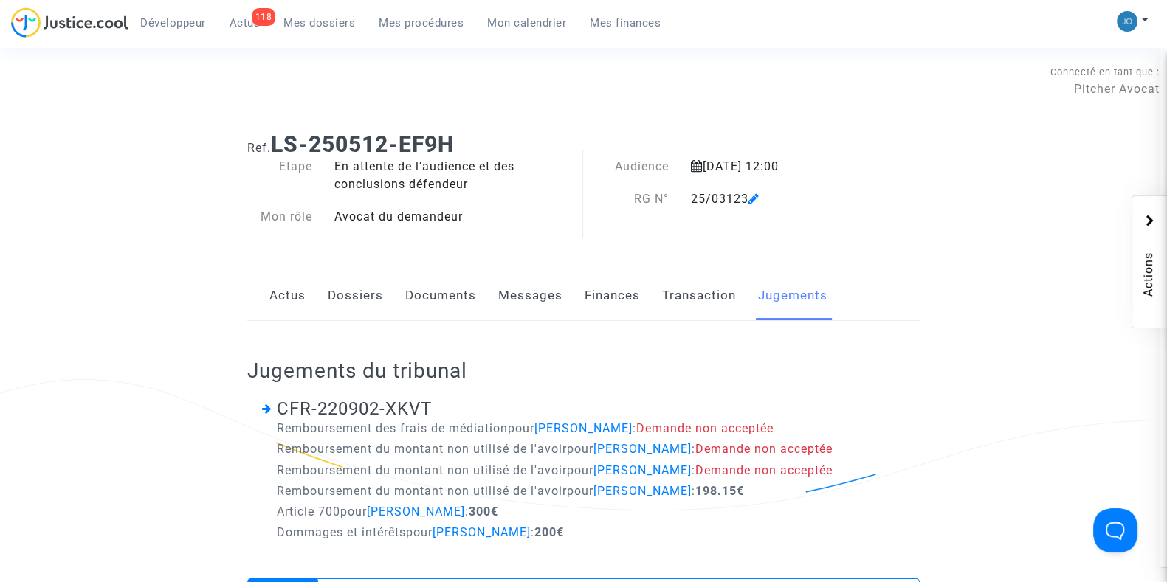
click at [452, 300] on link "Documents" at bounding box center [440, 296] width 71 height 49
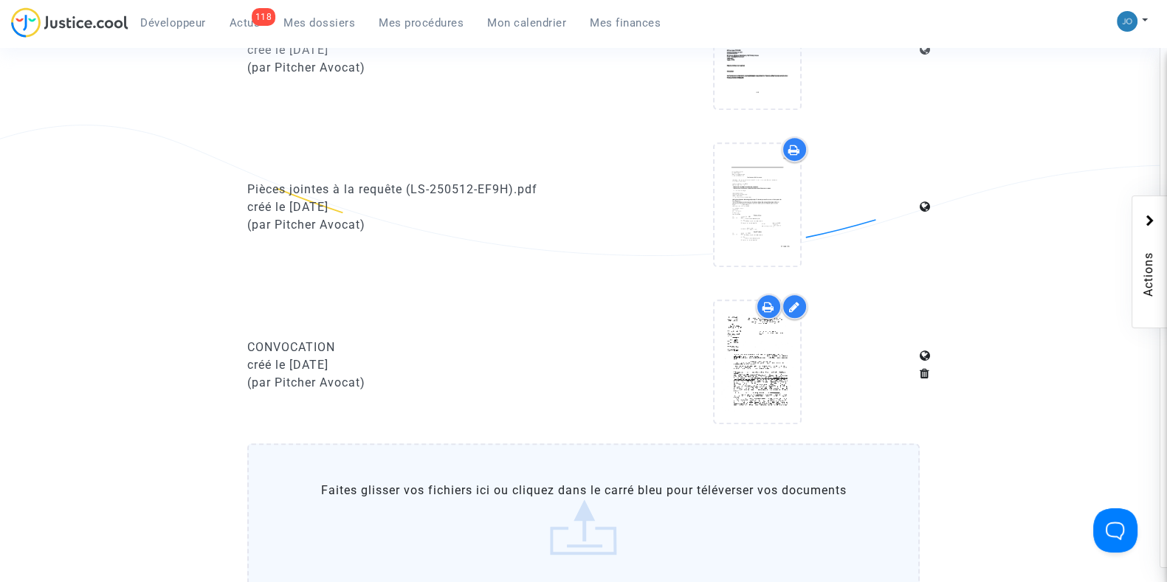
scroll to position [904, 0]
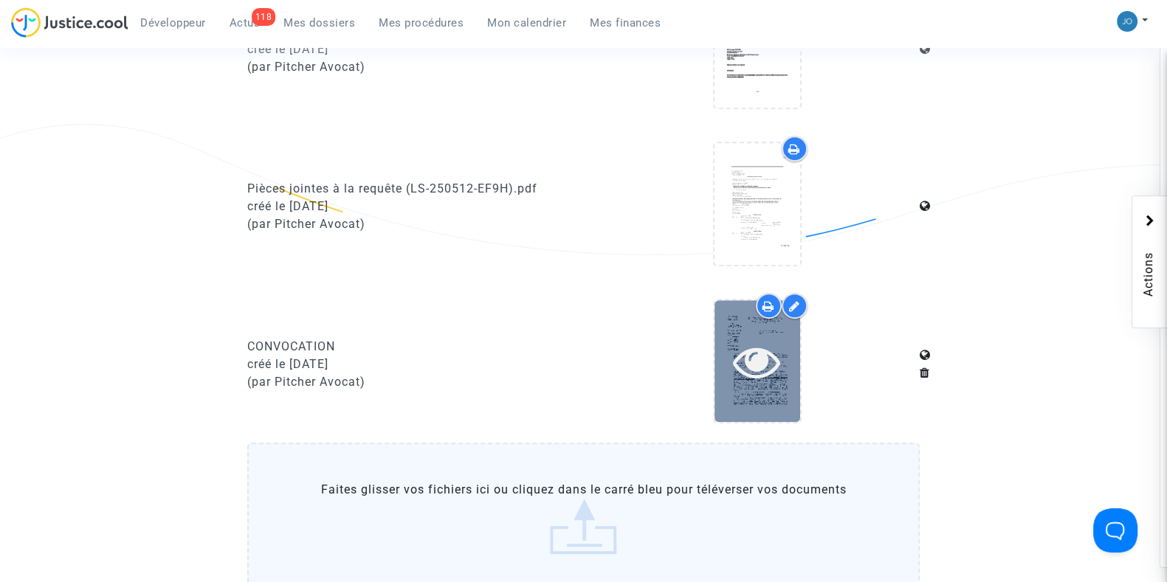
click at [767, 371] on icon at bounding box center [757, 361] width 48 height 47
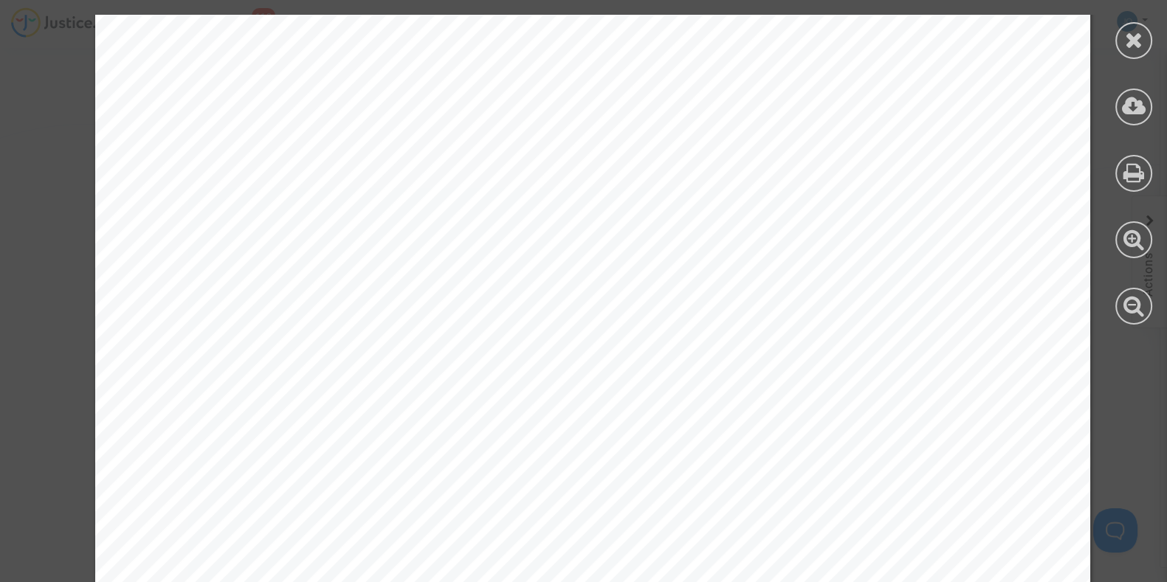
scroll to position [429, 0]
click at [1131, 46] on icon at bounding box center [1134, 40] width 18 height 22
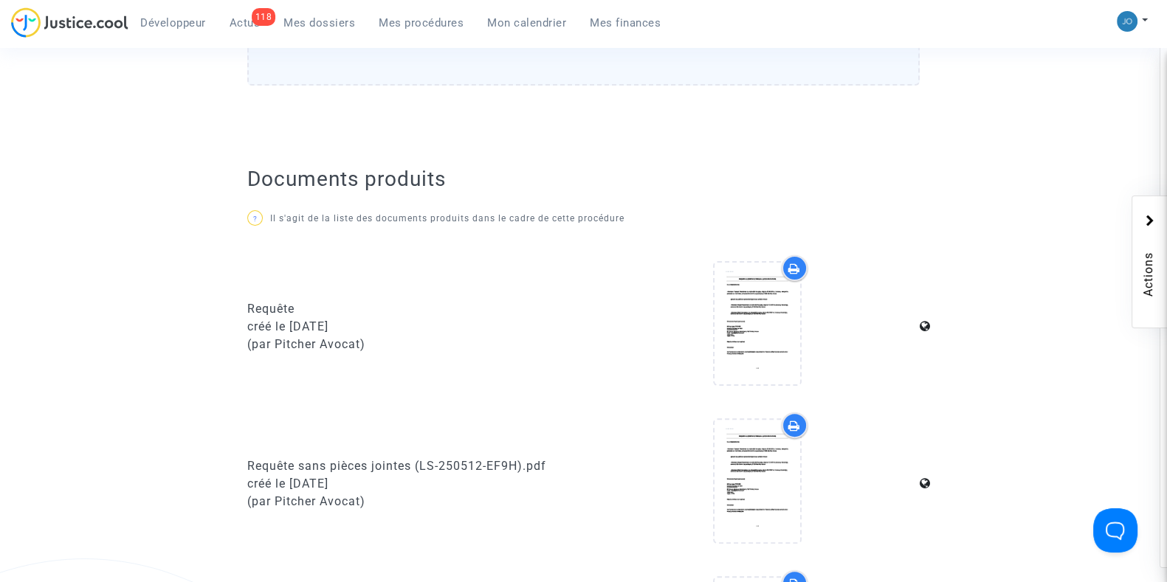
scroll to position [0, 0]
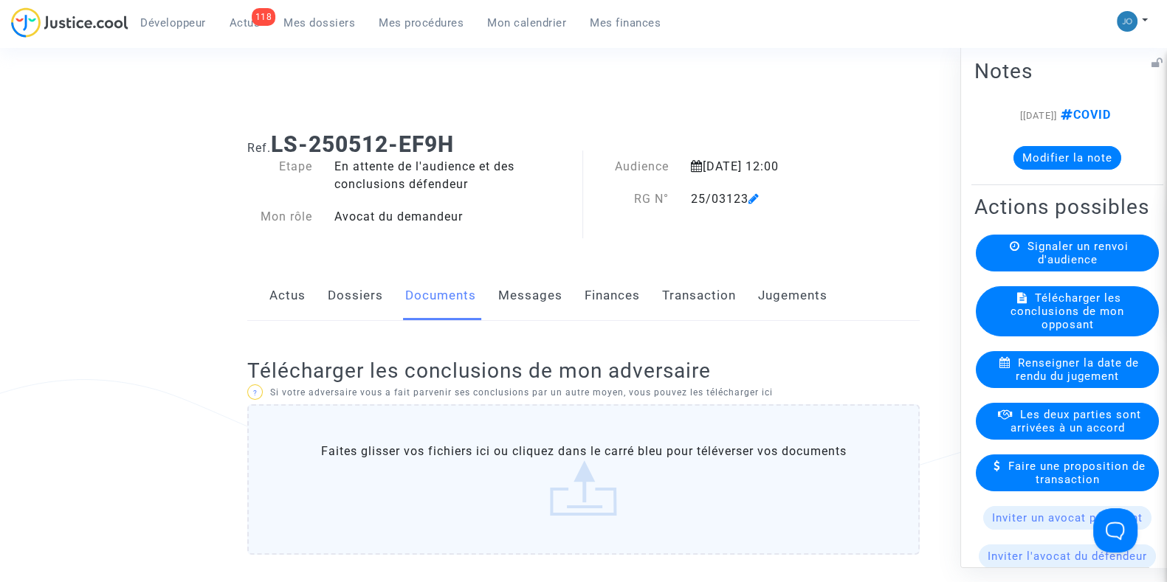
click at [1060, 153] on button "Modifier la note" at bounding box center [1067, 157] width 108 height 24
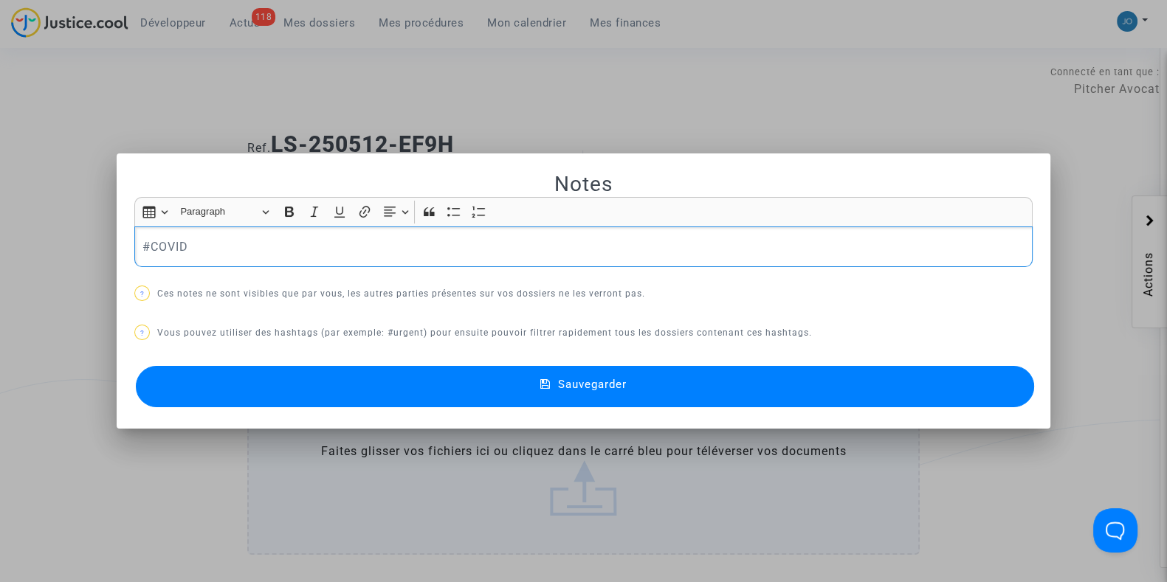
click at [586, 242] on p "#COVID" at bounding box center [583, 247] width 883 height 18
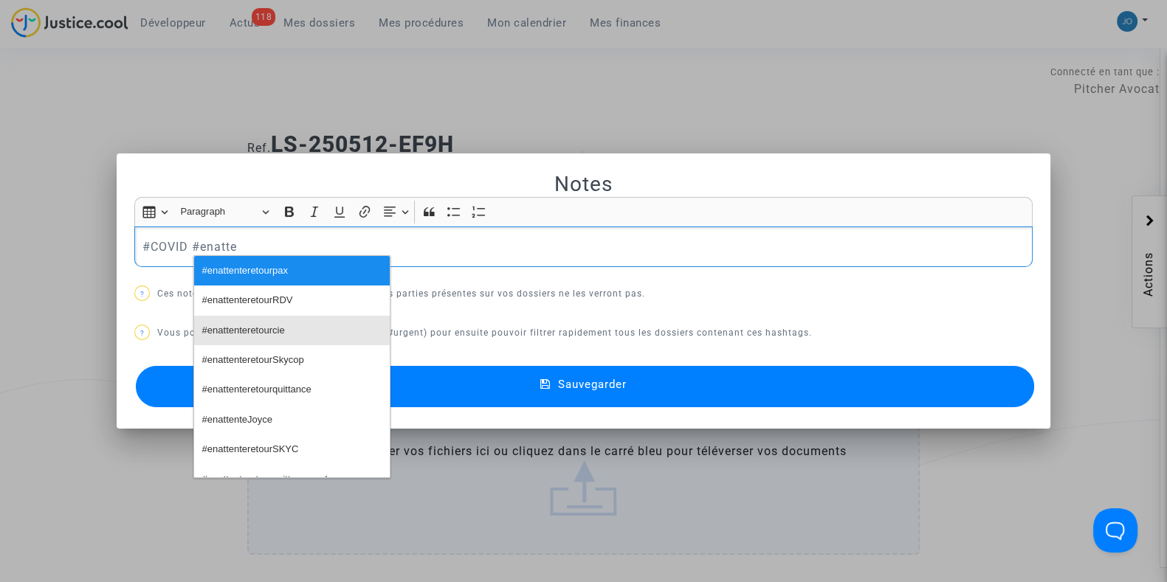
click at [310, 325] on button "#enattenteretourcie" at bounding box center [292, 331] width 196 height 30
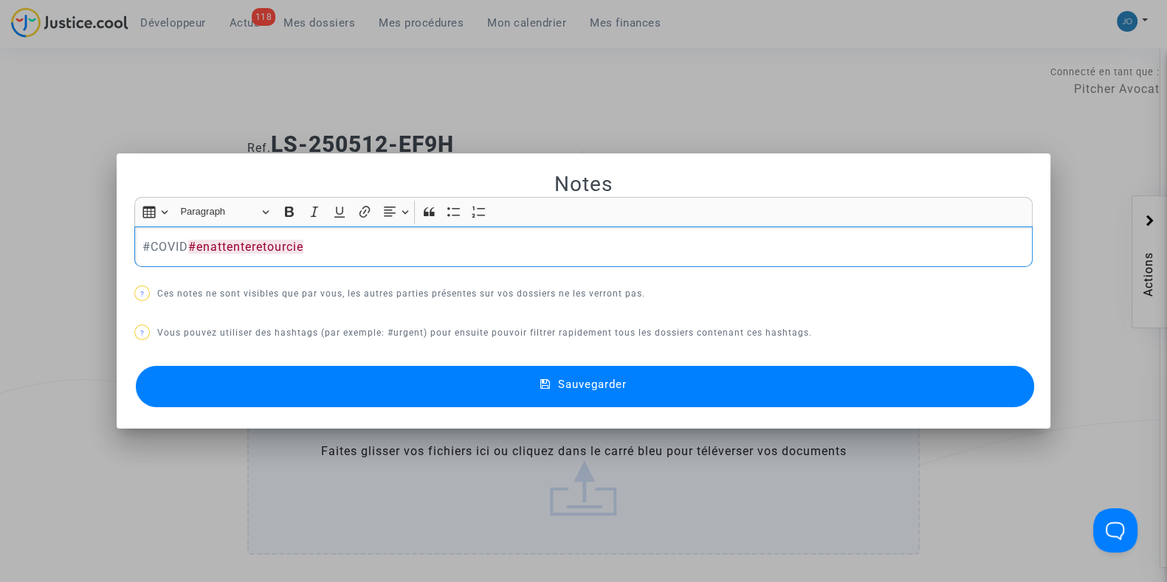
drag, startPoint x: 184, startPoint y: 249, endPoint x: 81, endPoint y: 230, distance: 104.9
click at [81, 230] on div "Notes Rich Text Editor Insert table Insert table Heading Paragraph Paragraph He…" at bounding box center [583, 291] width 1167 height 582
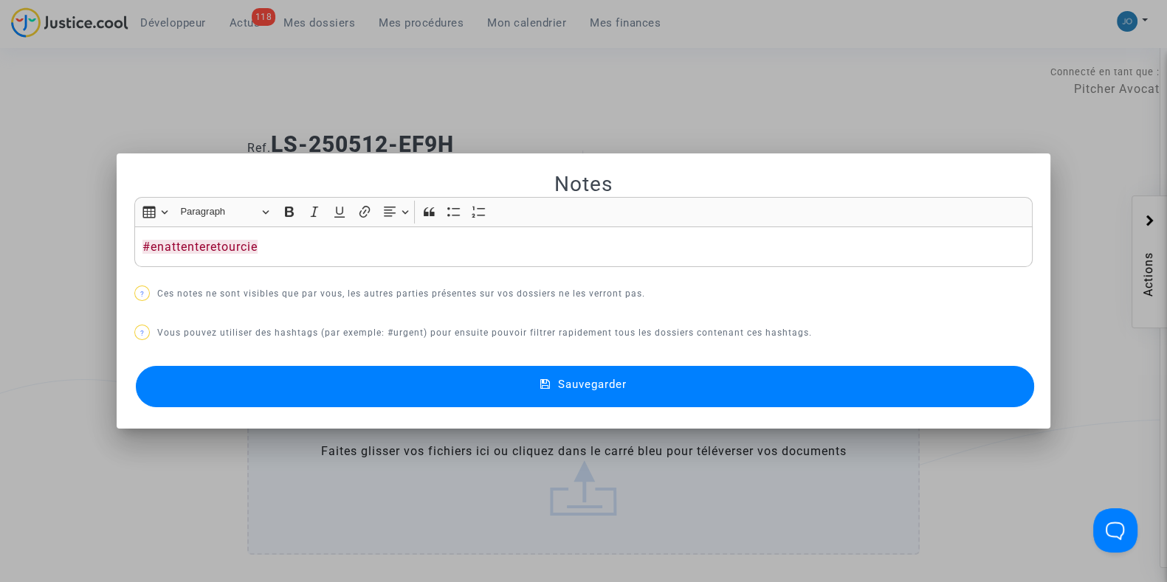
click at [610, 388] on span "Sauvegarder" at bounding box center [592, 384] width 69 height 13
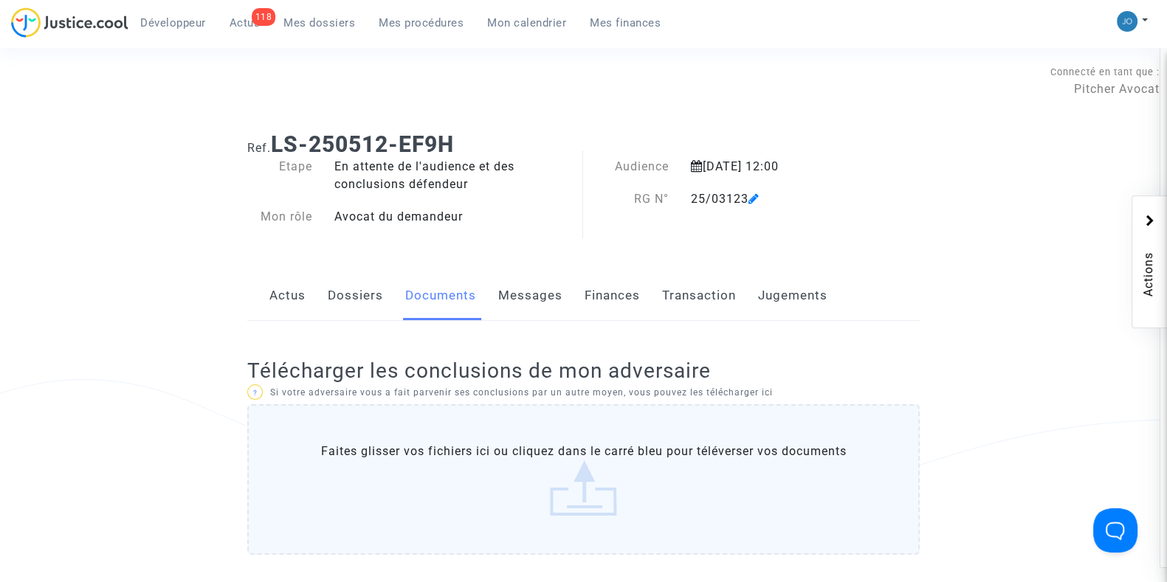
click at [328, 24] on span "Mes dossiers" at bounding box center [319, 22] width 72 height 13
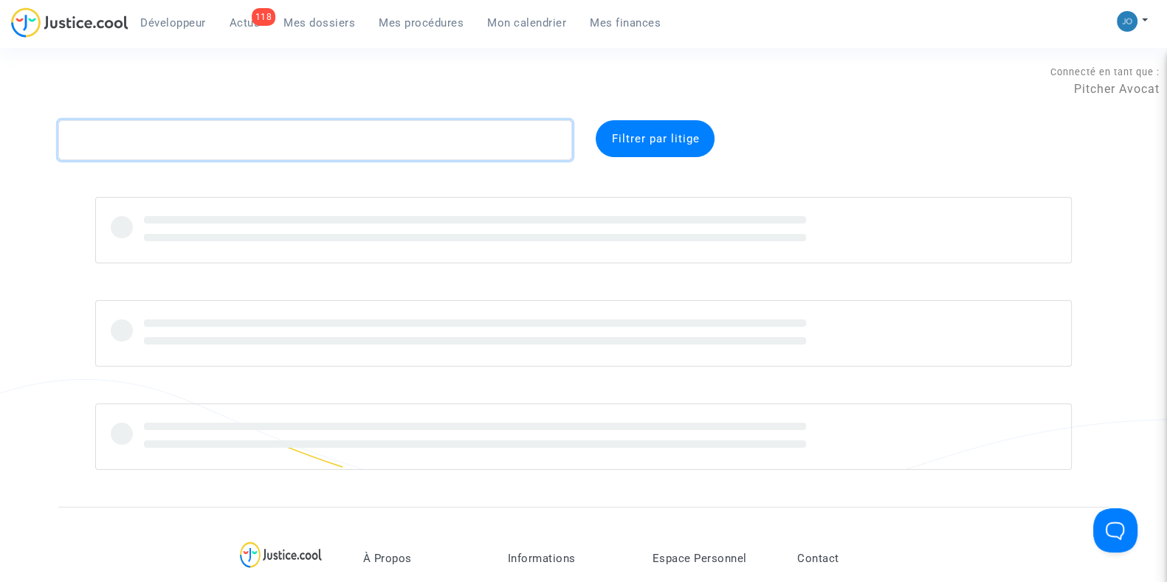
click at [325, 145] on textarea at bounding box center [315, 140] width 514 height 40
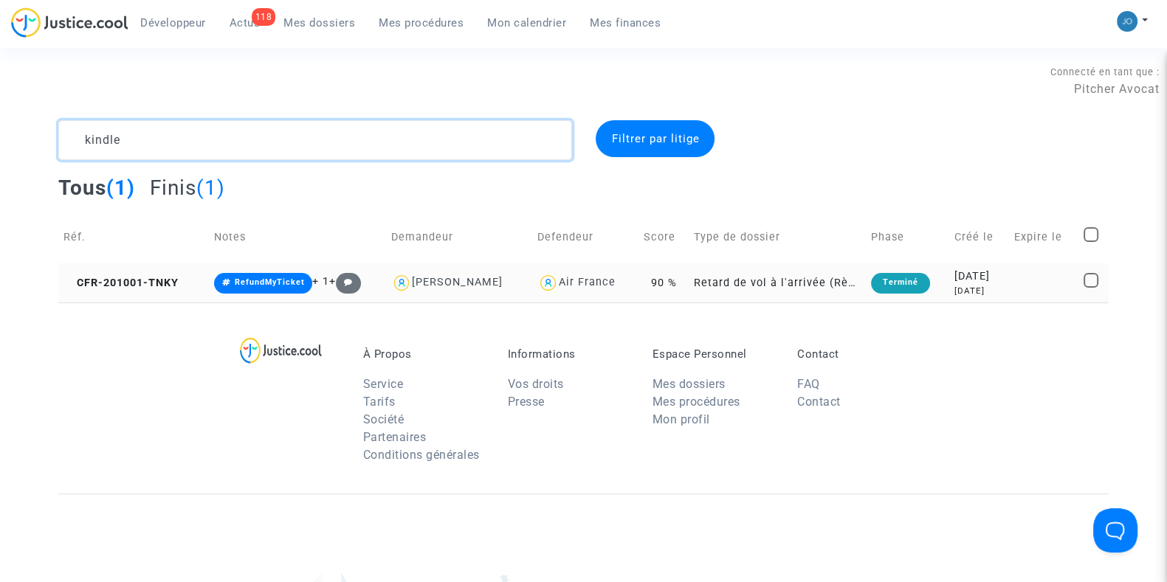
type textarea "kindle"
click at [930, 289] on td "Terminé" at bounding box center [907, 282] width 83 height 39
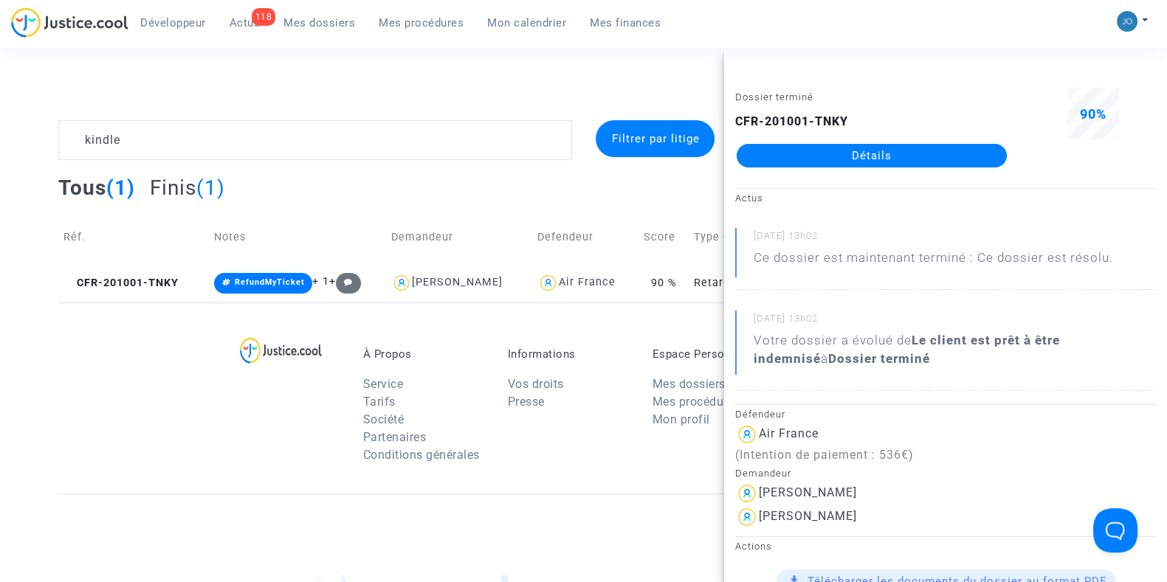
click at [868, 159] on link "Détails" at bounding box center [871, 156] width 270 height 24
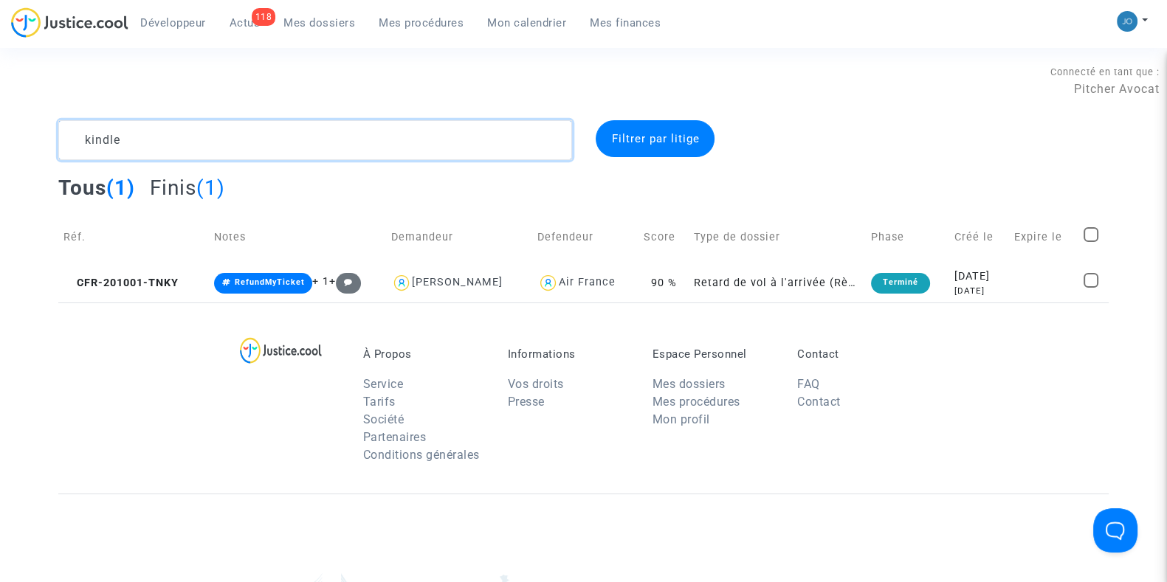
click at [197, 136] on textarea at bounding box center [315, 140] width 514 height 40
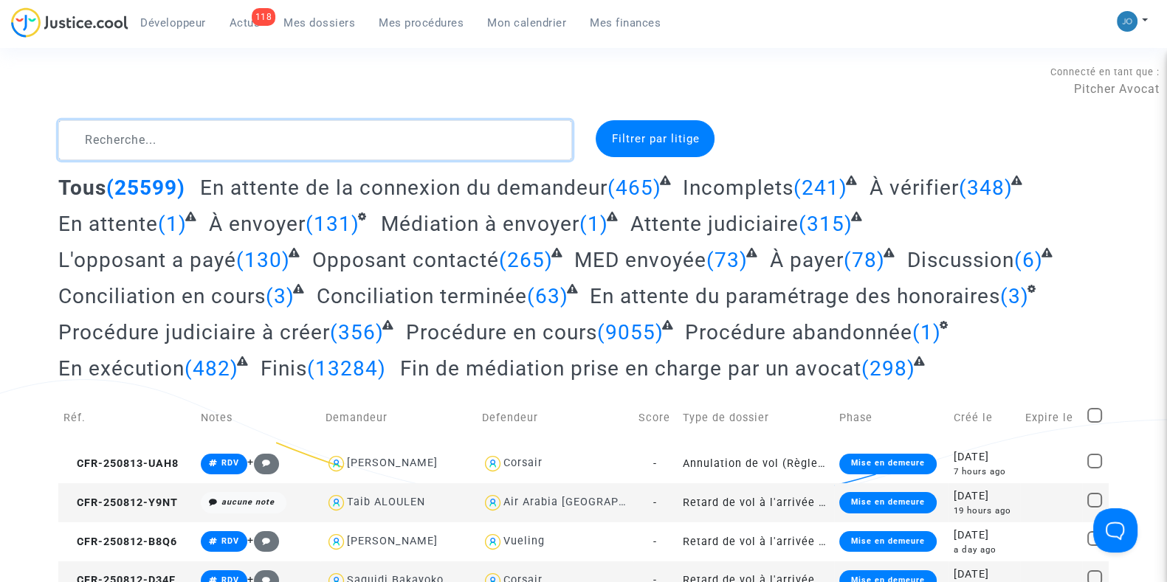
paste textarea "KHAZRIK"
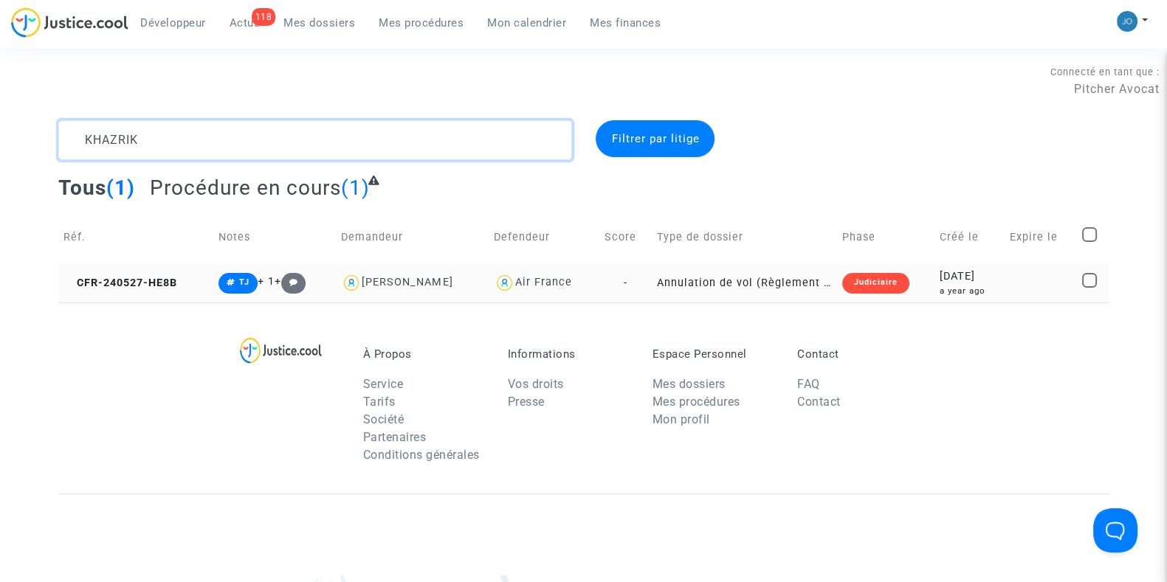
type textarea "KHAZRIK"
click at [970, 285] on div "a year ago" at bounding box center [969, 291] width 60 height 13
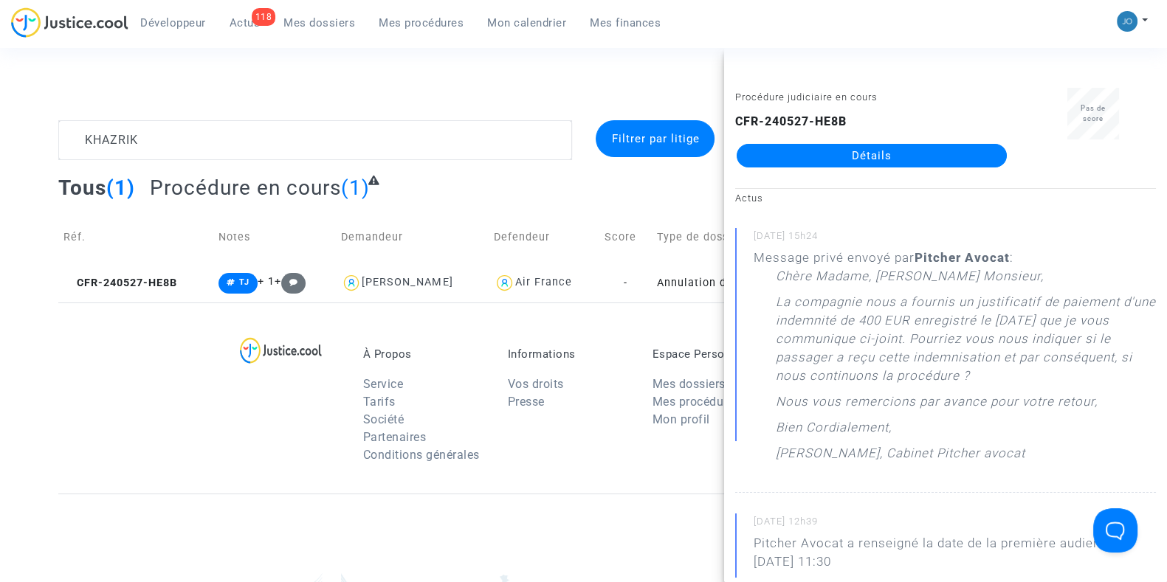
click at [886, 147] on link "Détails" at bounding box center [871, 156] width 270 height 24
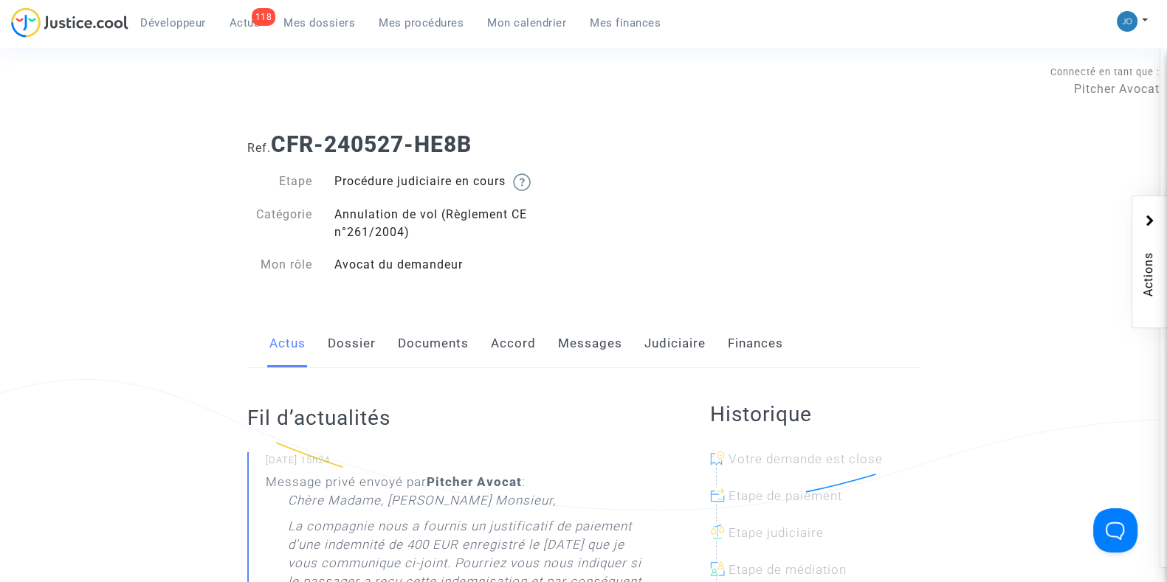
click at [659, 331] on link "Judiciaire" at bounding box center [674, 344] width 61 height 49
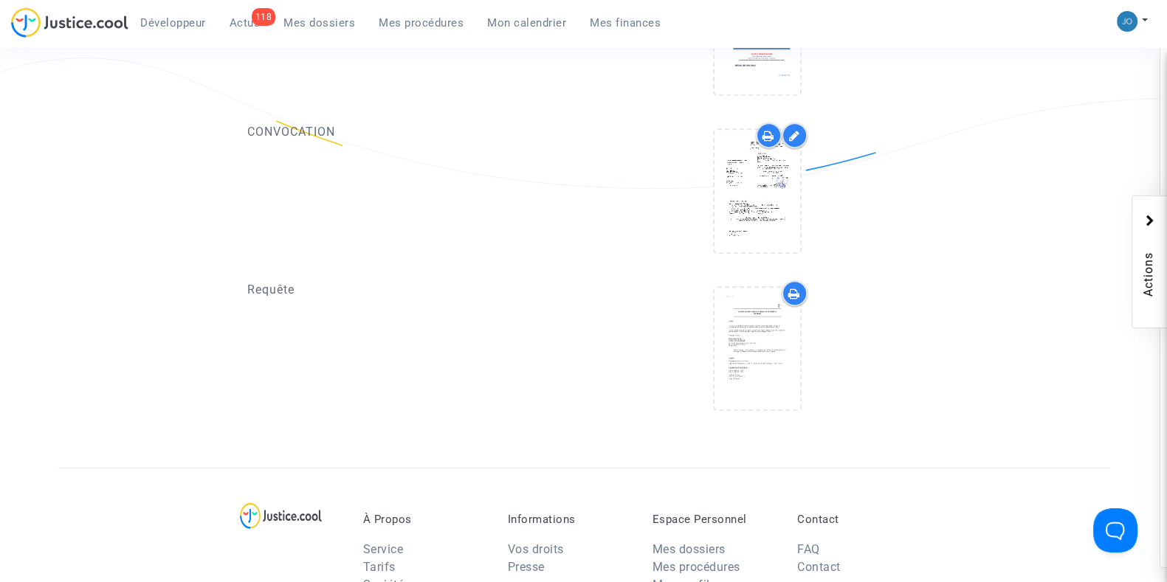
scroll to position [970, 0]
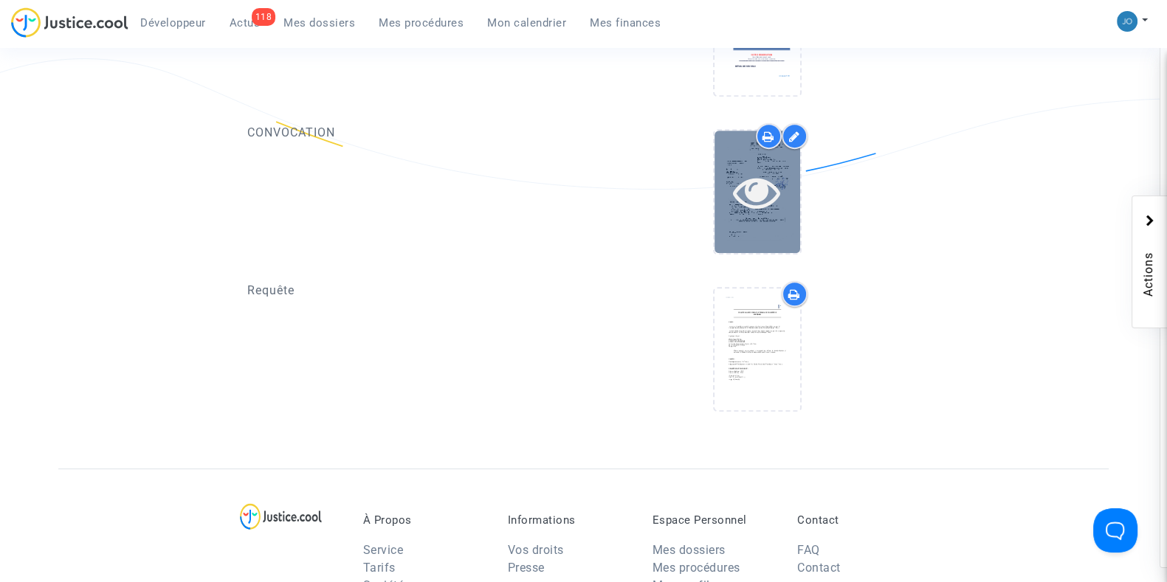
click at [754, 206] on icon at bounding box center [757, 191] width 48 height 47
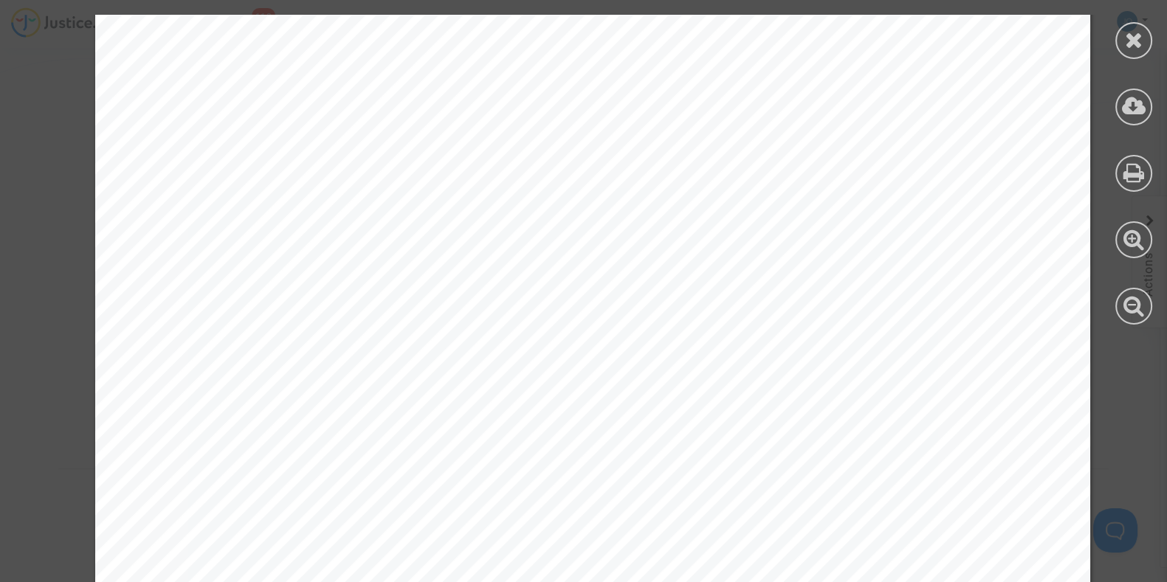
scroll to position [180, 0]
click at [1148, 35] on div at bounding box center [1133, 40] width 37 height 37
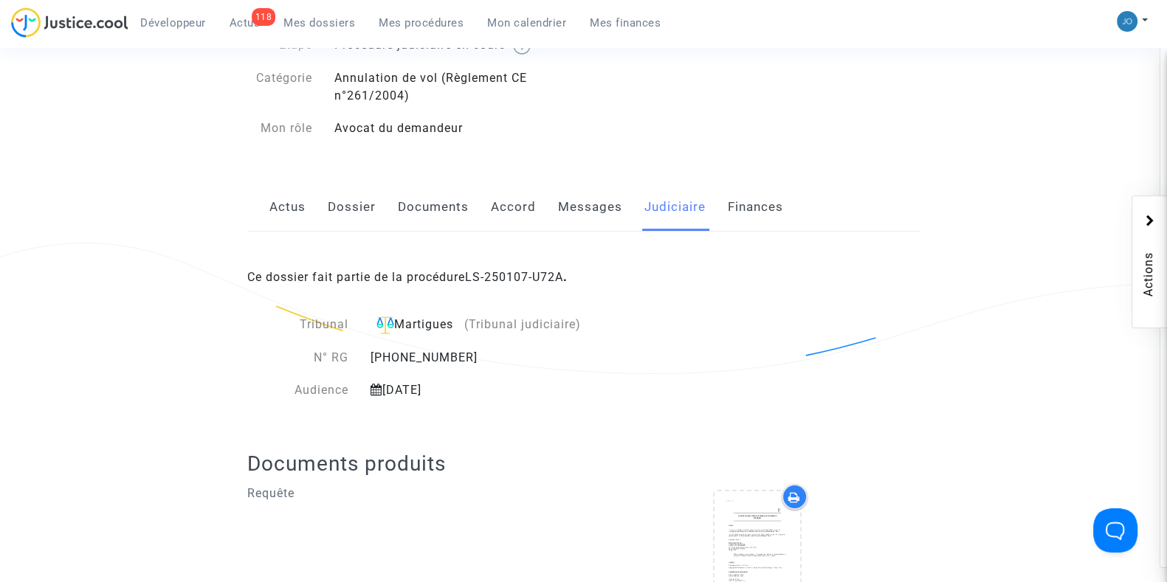
scroll to position [176, 0]
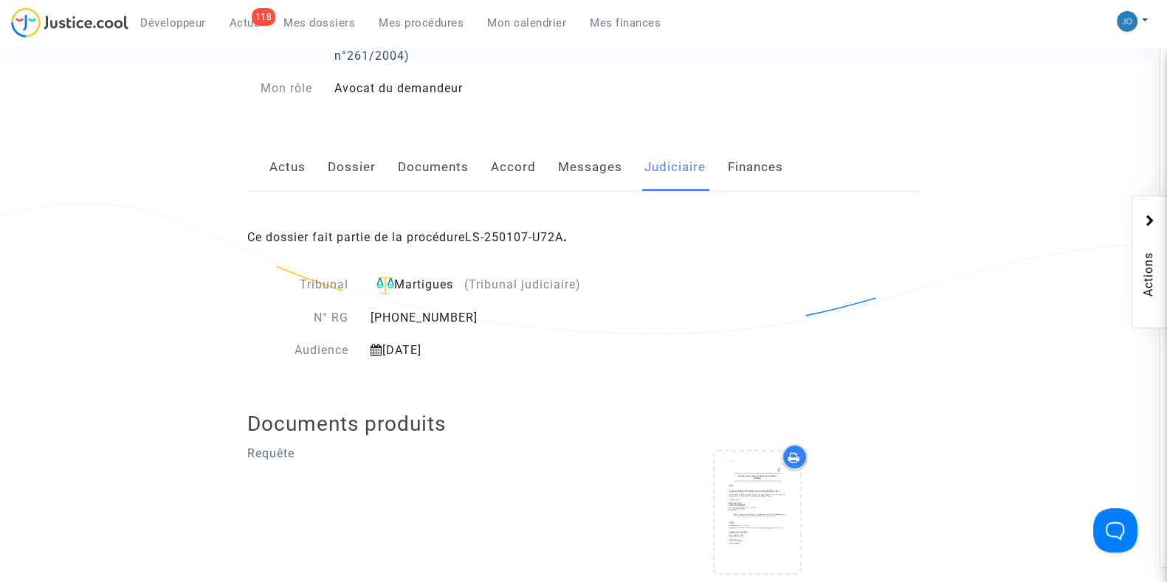
click at [347, 178] on link "Dossier" at bounding box center [352, 167] width 48 height 49
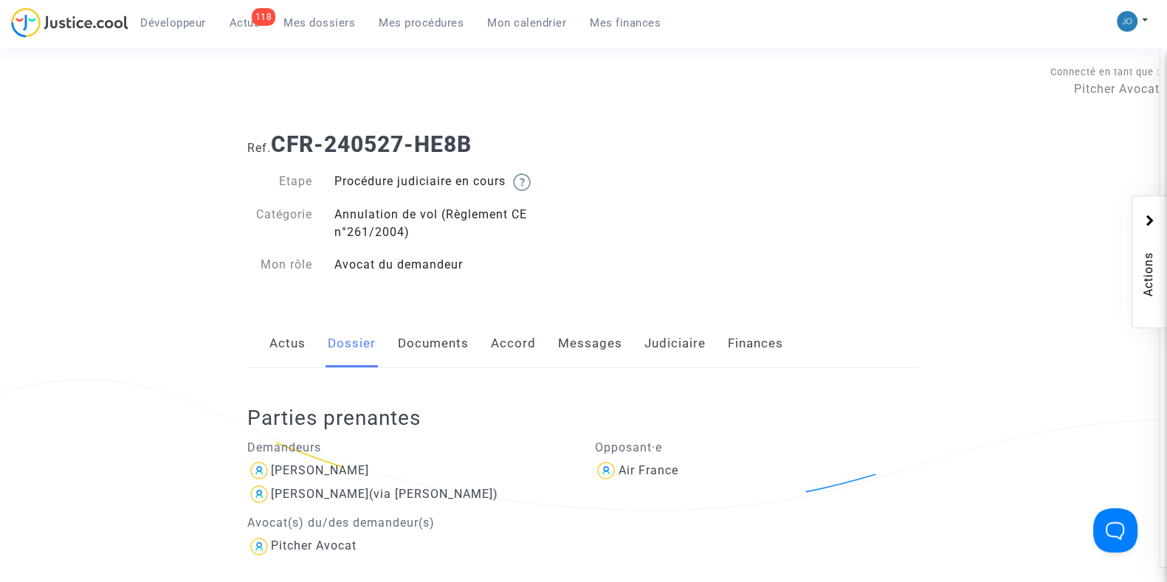
click at [655, 352] on link "Judiciaire" at bounding box center [674, 344] width 61 height 49
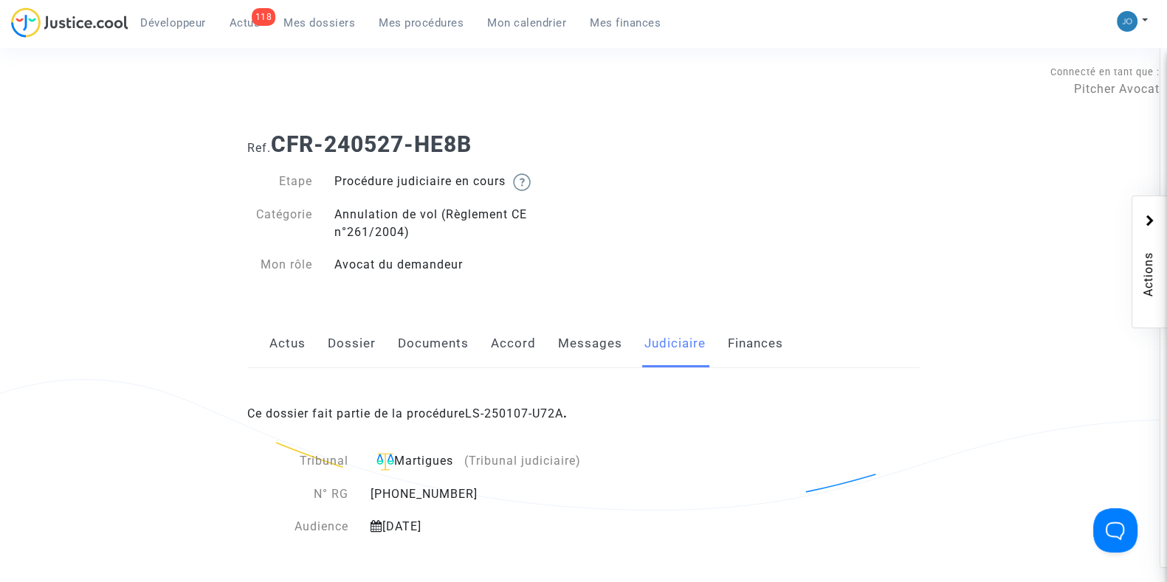
click at [441, 345] on link "Documents" at bounding box center [433, 344] width 71 height 49
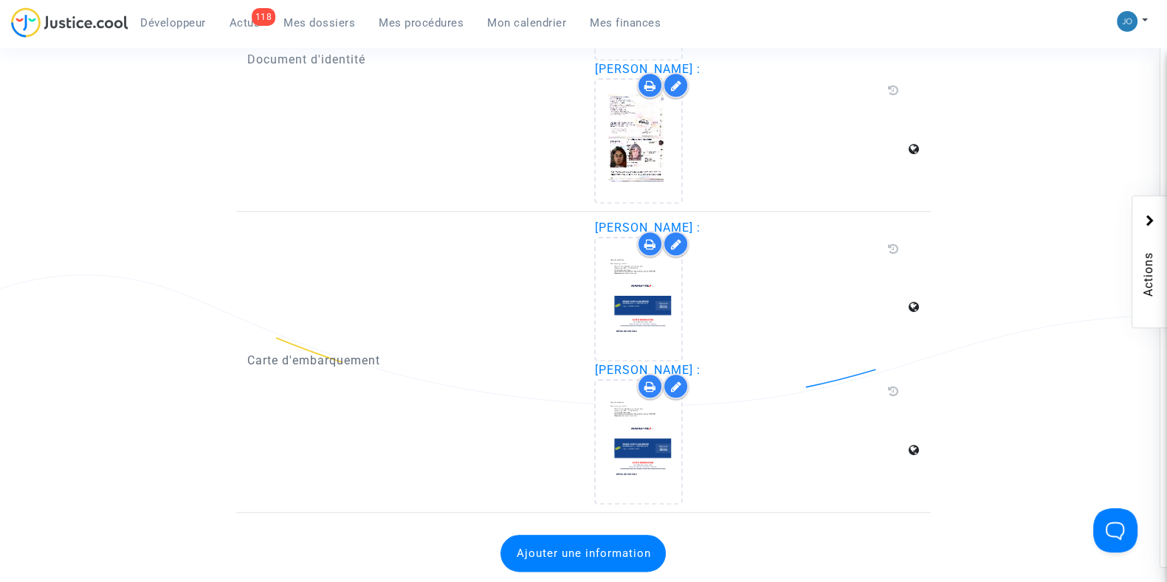
scroll to position [2055, 0]
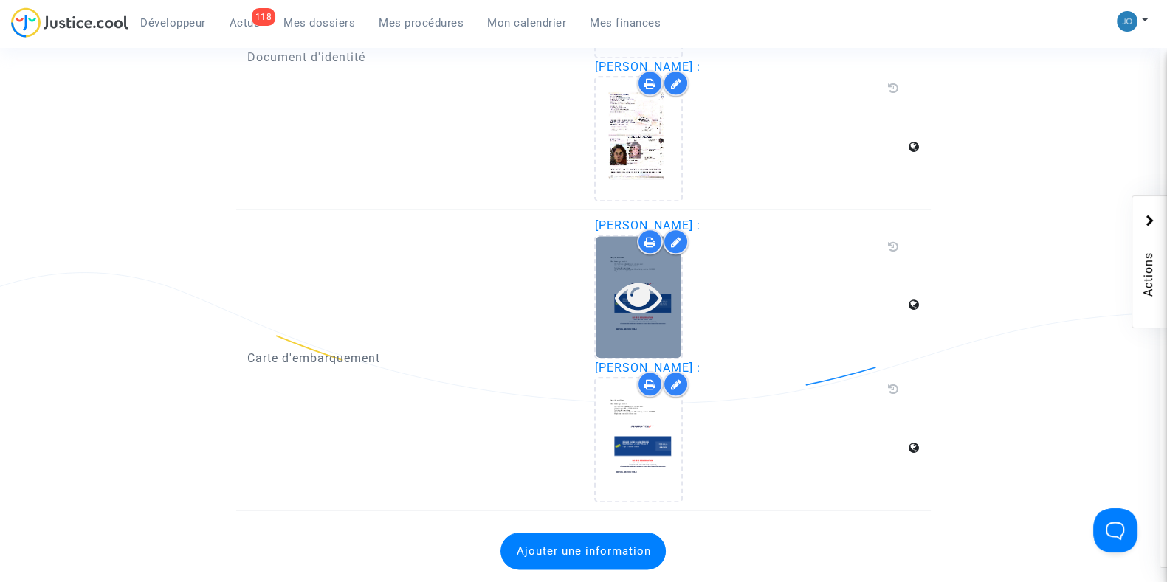
click at [627, 283] on icon at bounding box center [639, 296] width 48 height 47
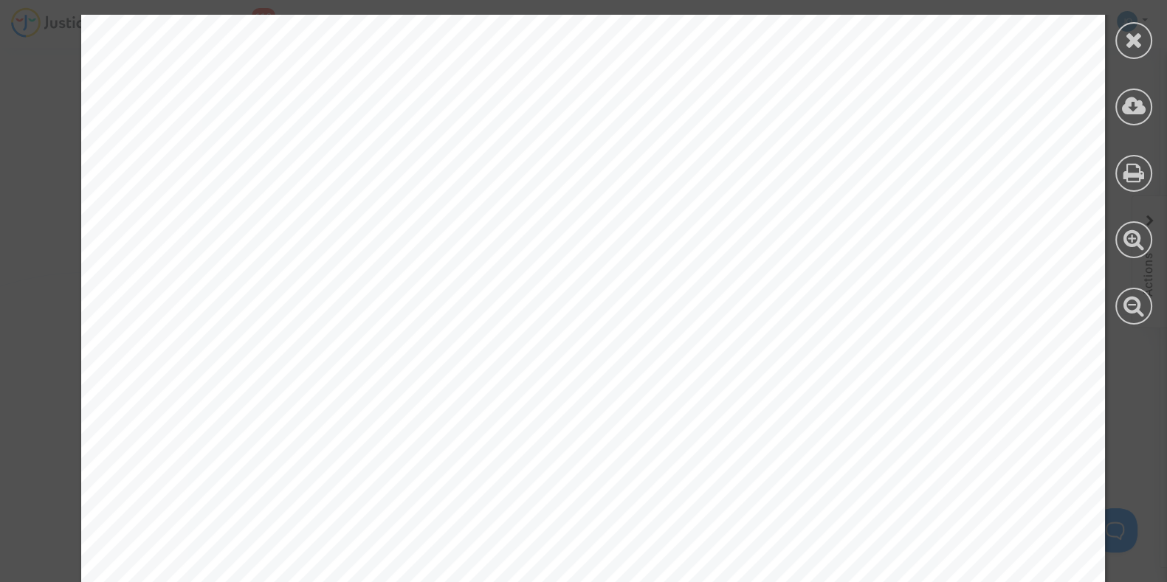
scroll to position [70, 0]
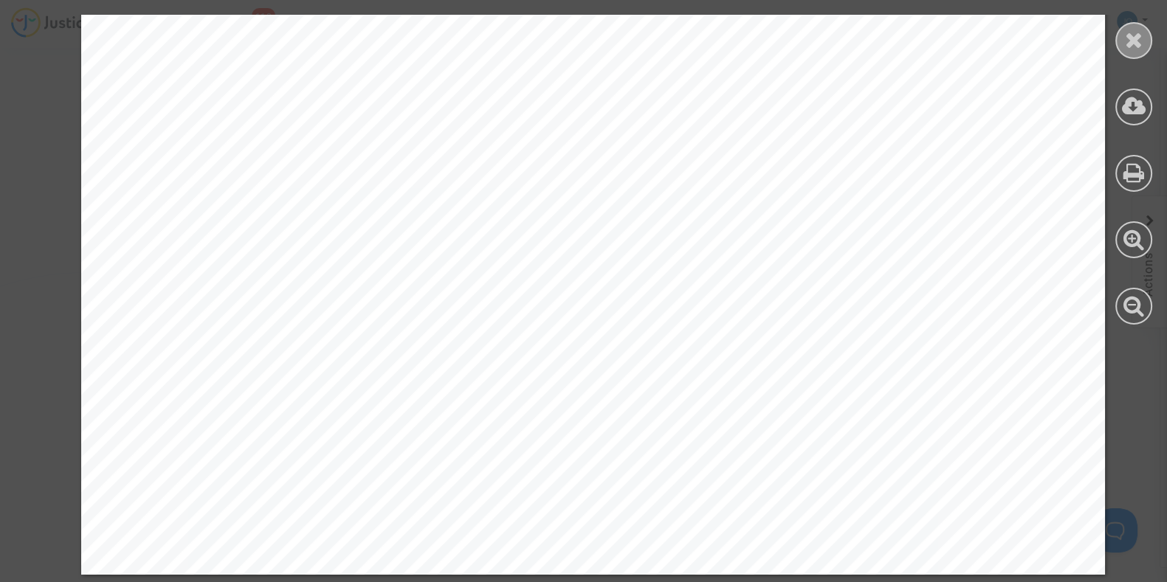
click at [1129, 42] on icon at bounding box center [1134, 40] width 18 height 22
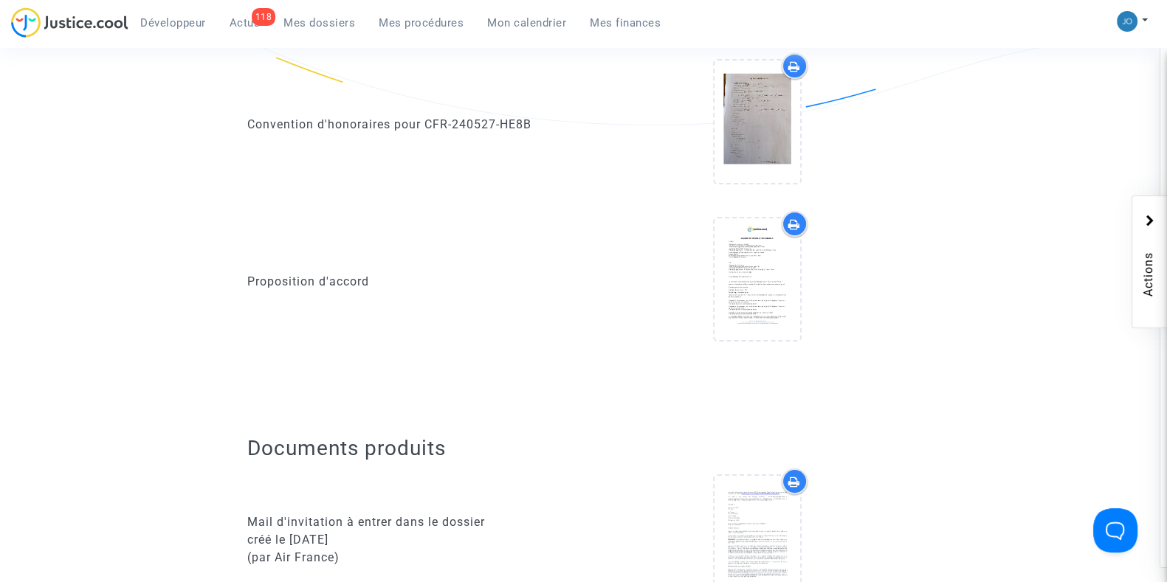
scroll to position [0, 0]
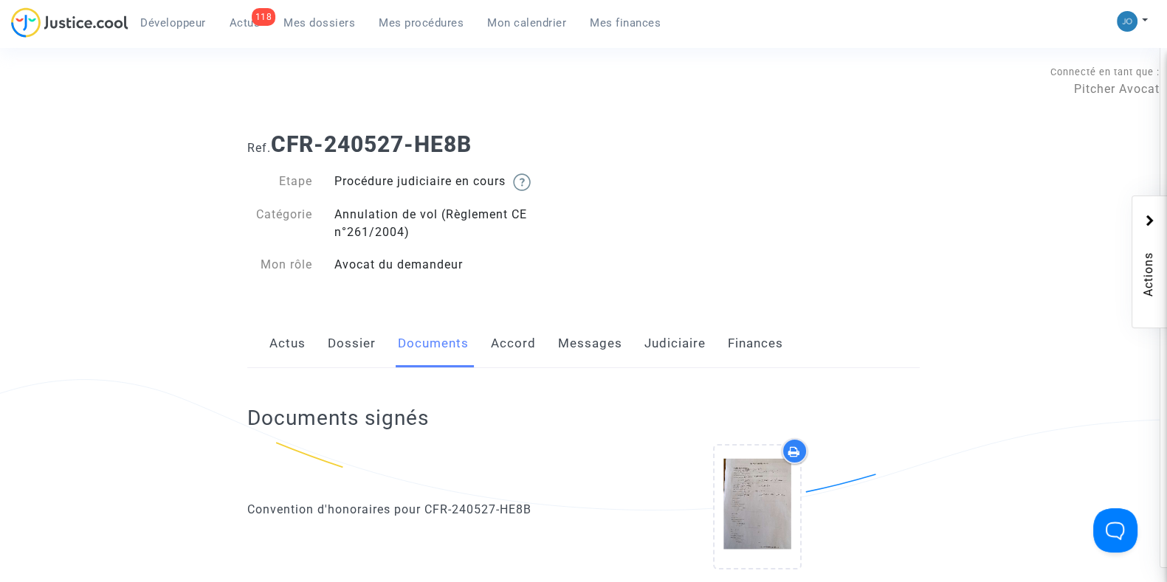
click at [334, 343] on link "Dossier" at bounding box center [352, 344] width 48 height 49
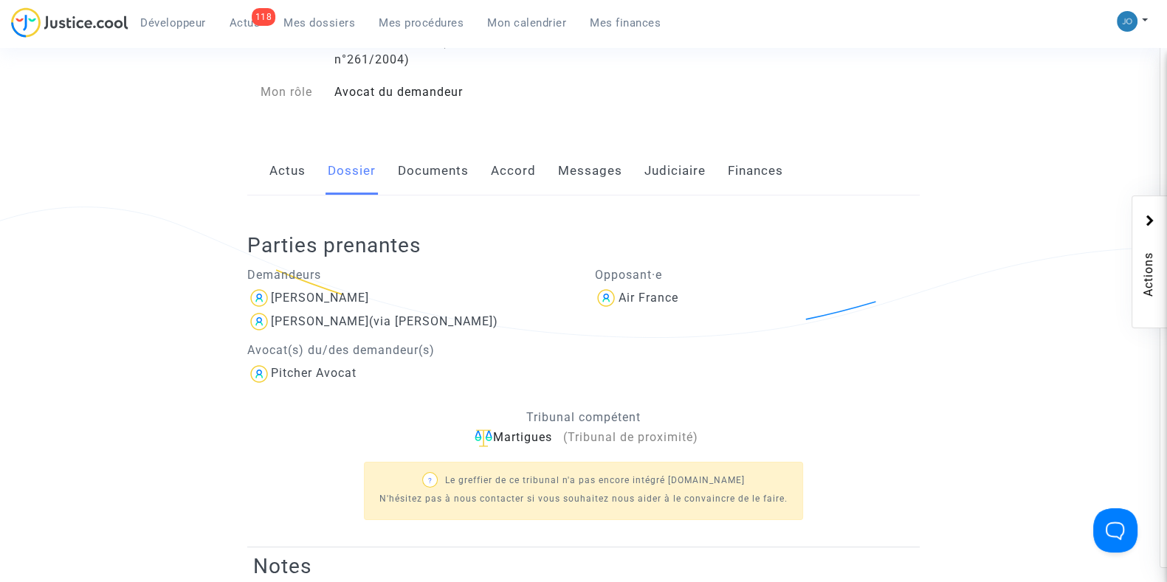
scroll to position [171, 0]
click at [424, 189] on link "Documents" at bounding box center [433, 172] width 71 height 49
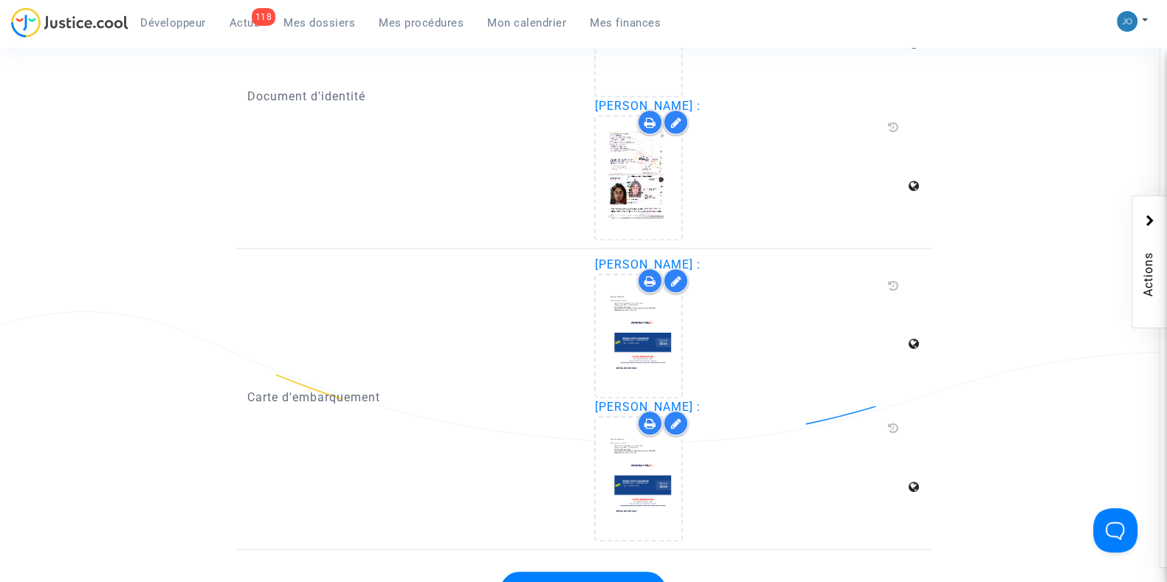
scroll to position [2016, 0]
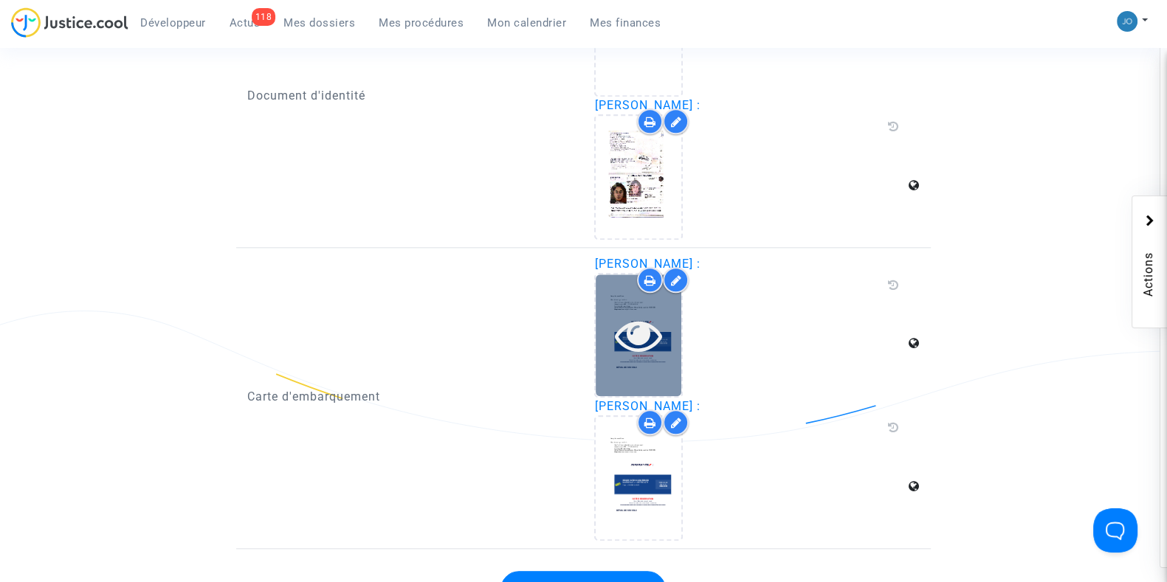
click at [627, 327] on icon at bounding box center [639, 334] width 48 height 47
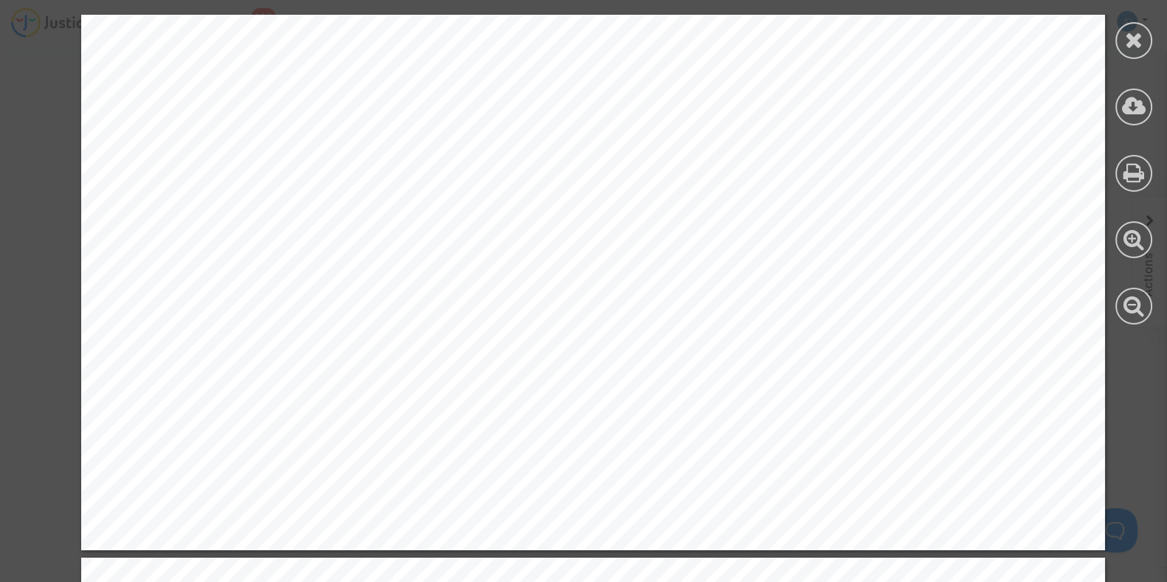
scroll to position [2153, 0]
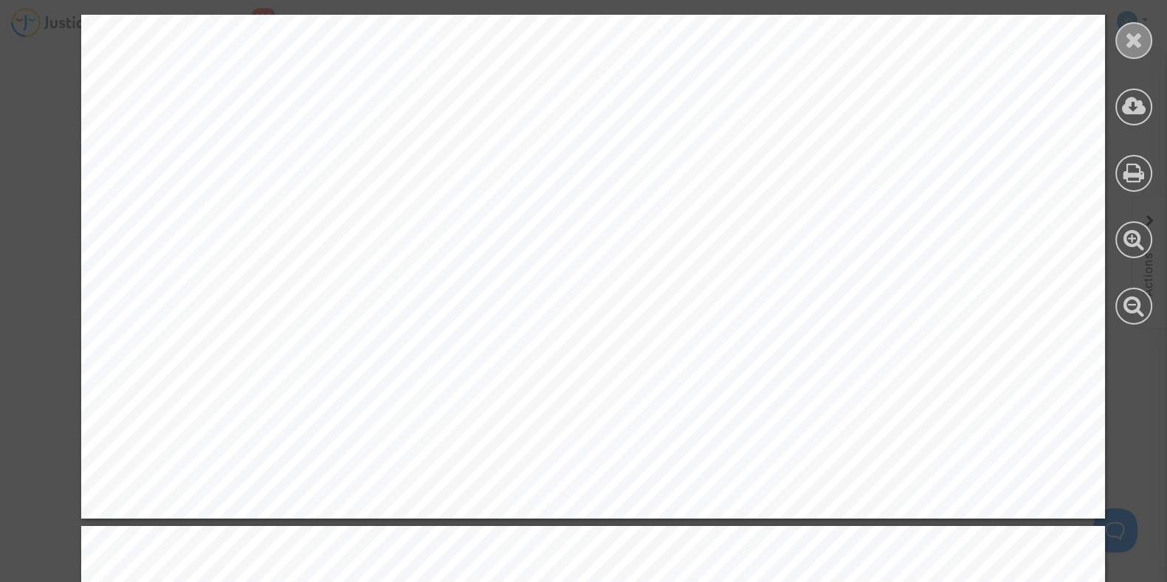
click at [1125, 36] on icon at bounding box center [1134, 40] width 18 height 22
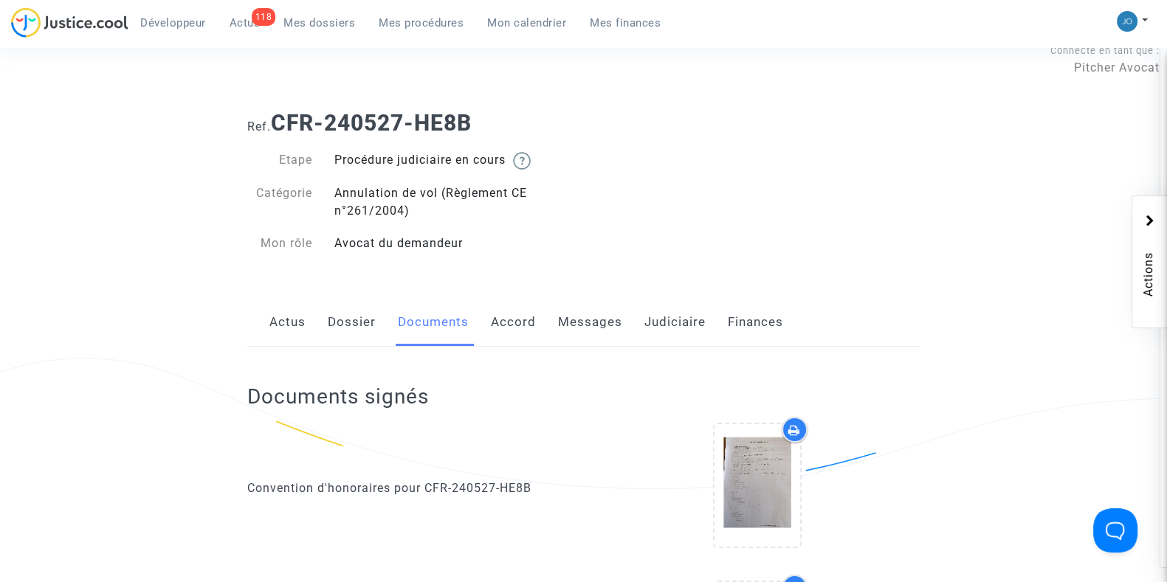
scroll to position [0, 0]
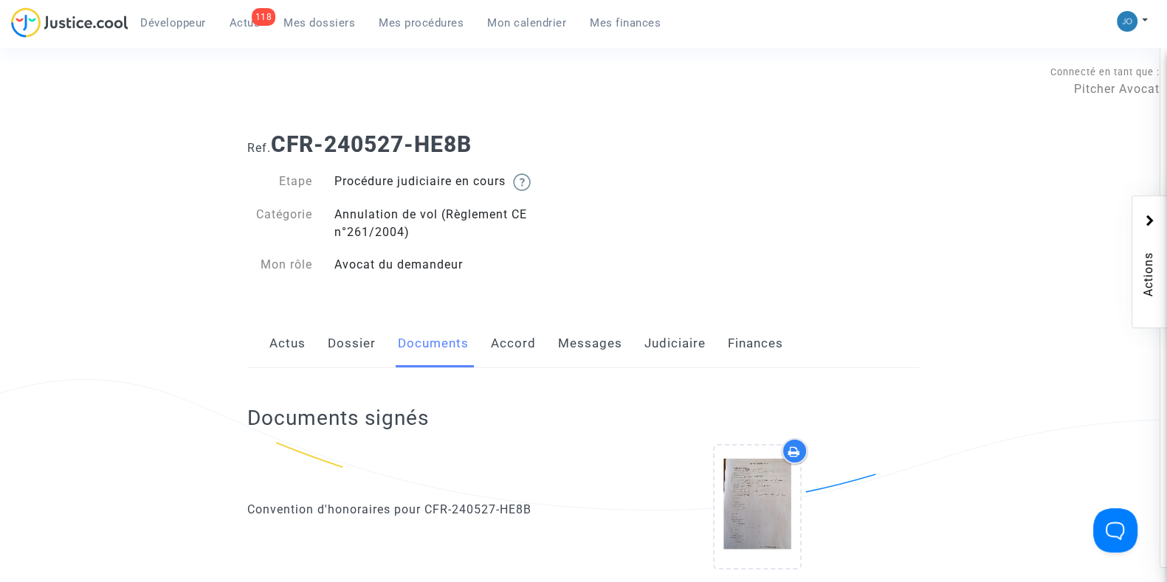
drag, startPoint x: 486, startPoint y: 159, endPoint x: 320, endPoint y: 138, distance: 166.6
click at [320, 138] on div "Ref. CFR-240527-HE8B Etape Procédure judiciaire en cours Catégorie Annulation d…" at bounding box center [583, 204] width 694 height 169
click at [320, 138] on b "CFR-240527-HE8B" at bounding box center [371, 144] width 201 height 26
drag, startPoint x: 480, startPoint y: 142, endPoint x: 278, endPoint y: 154, distance: 202.6
click at [278, 154] on h1 "Ref. CFR-240527-HE8B" at bounding box center [583, 144] width 672 height 27
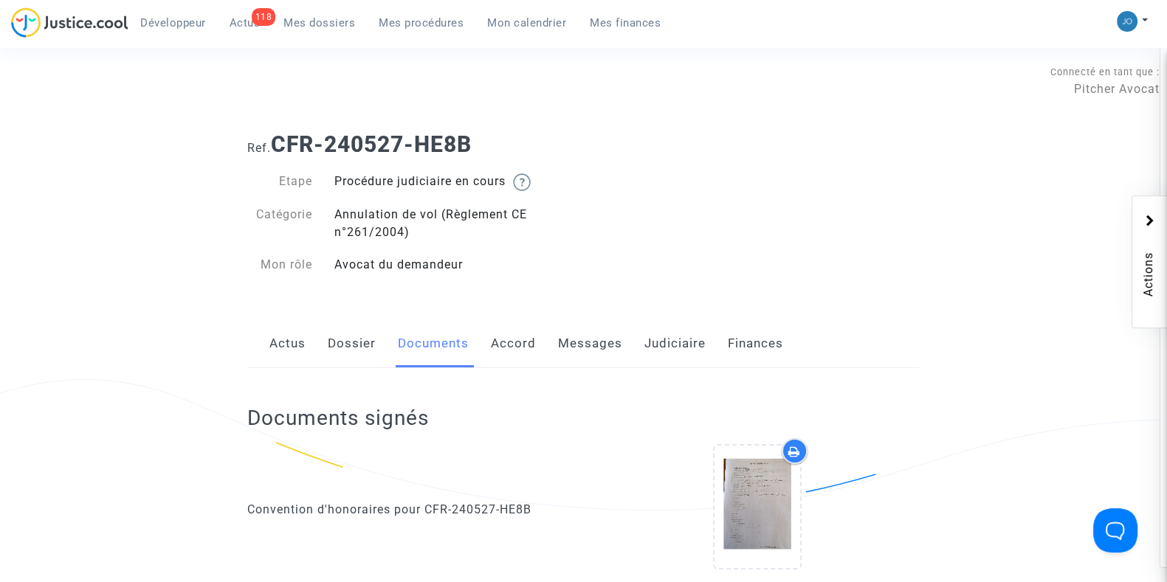
copy b "CFR-240527-HE8B"
click at [359, 345] on link "Dossier" at bounding box center [352, 344] width 48 height 49
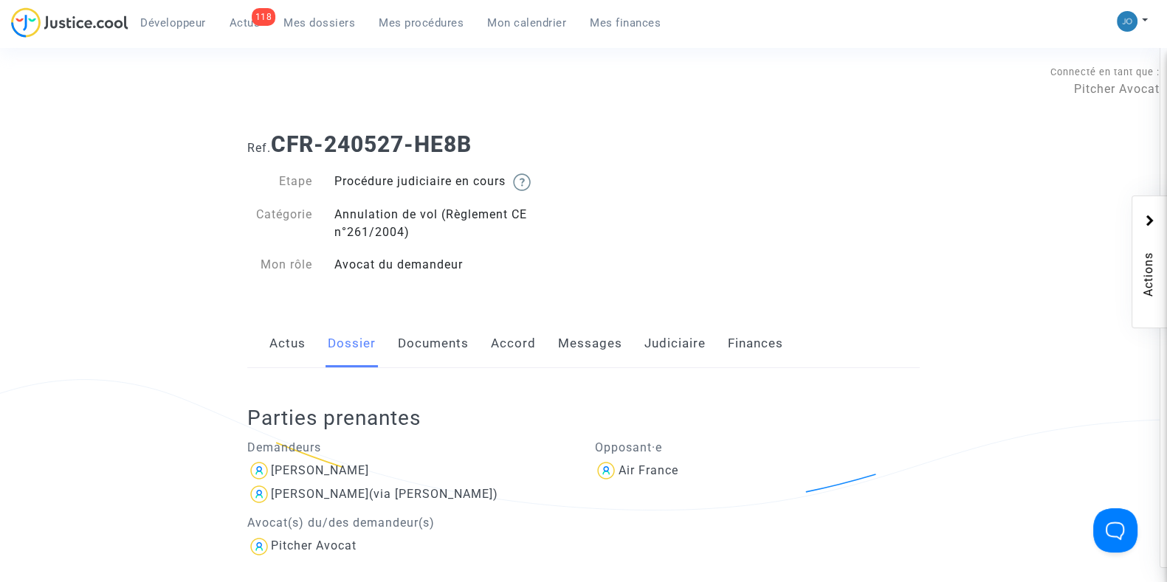
click at [270, 356] on link "Actus" at bounding box center [287, 344] width 36 height 49
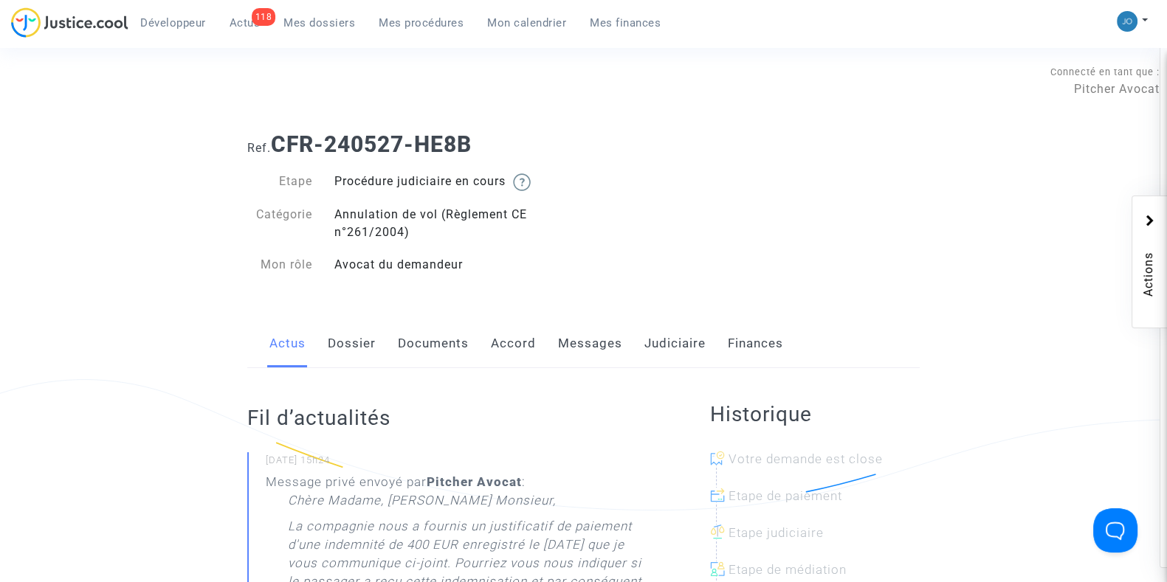
click at [668, 348] on link "Judiciaire" at bounding box center [674, 344] width 61 height 49
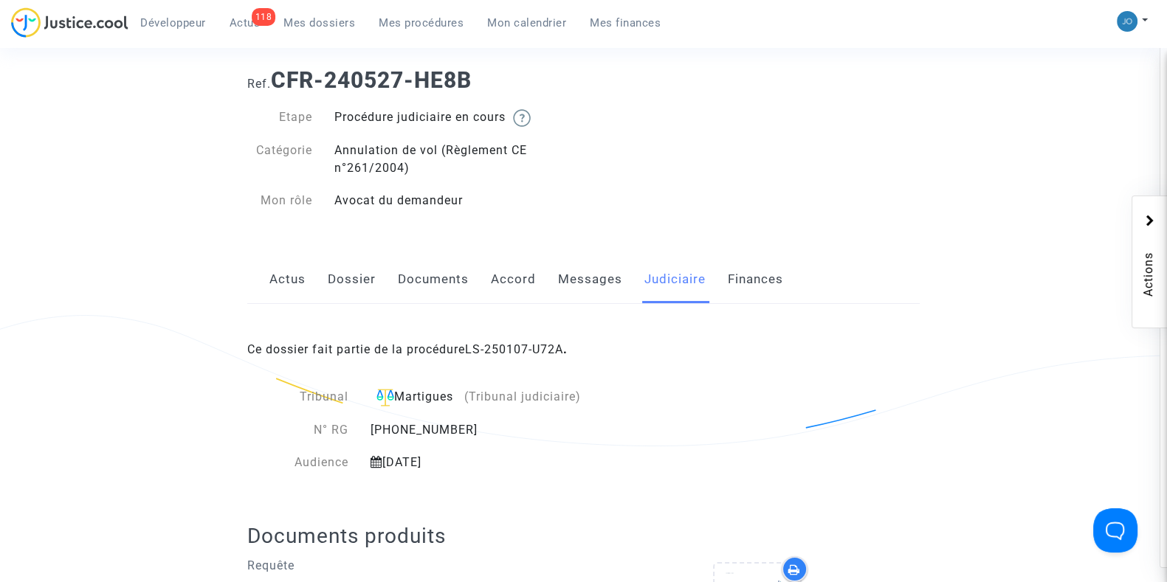
scroll to position [63, 0]
click at [794, 128] on div "Ref. CFR-240527-HE8B Etape Procédure judiciaire en cours Catégorie Annulation d…" at bounding box center [583, 142] width 694 height 169
drag, startPoint x: 483, startPoint y: 81, endPoint x: 271, endPoint y: 88, distance: 212.6
click at [271, 88] on h1 "Ref. CFR-240527-HE8B" at bounding box center [583, 82] width 672 height 27
copy h1 "CFR-240527-HE8B"
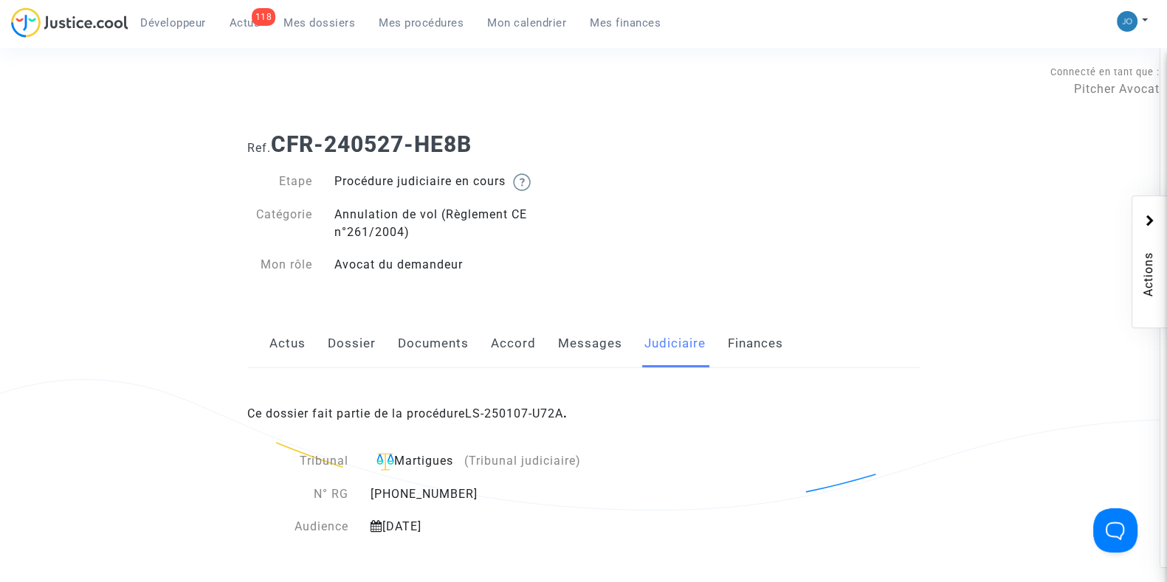
click at [269, 340] on link "Actus" at bounding box center [287, 344] width 36 height 49
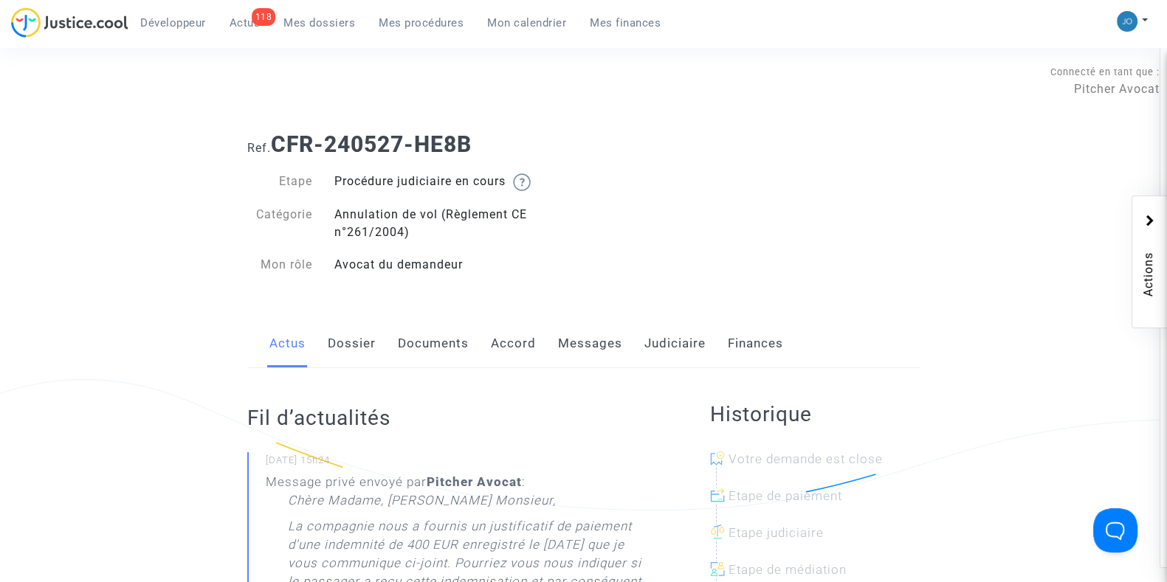
click at [367, 335] on link "Dossier" at bounding box center [352, 344] width 48 height 49
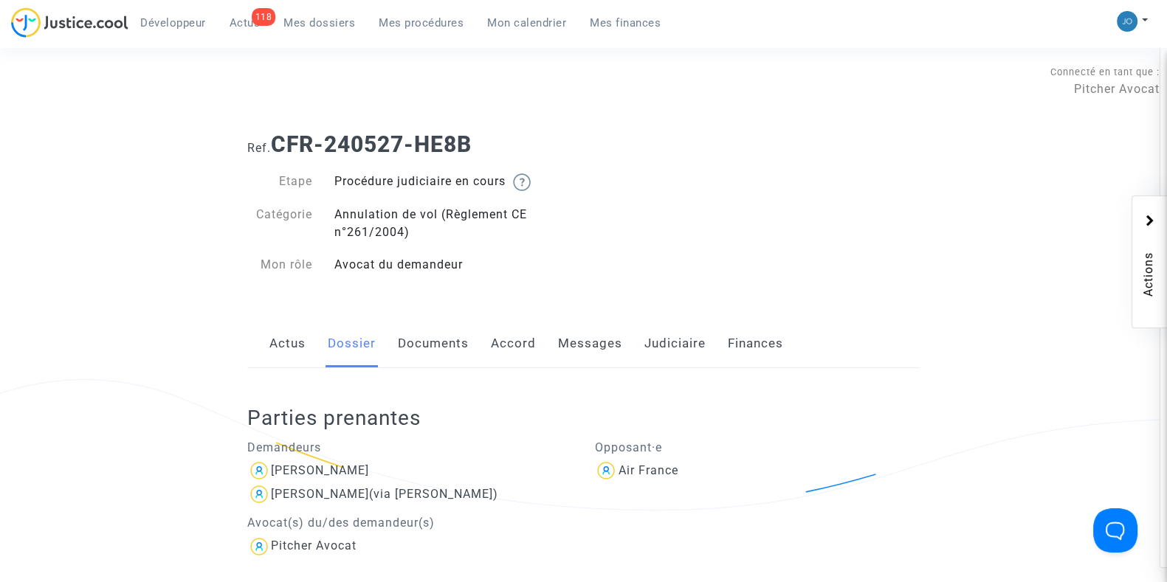
click at [436, 349] on link "Documents" at bounding box center [433, 344] width 71 height 49
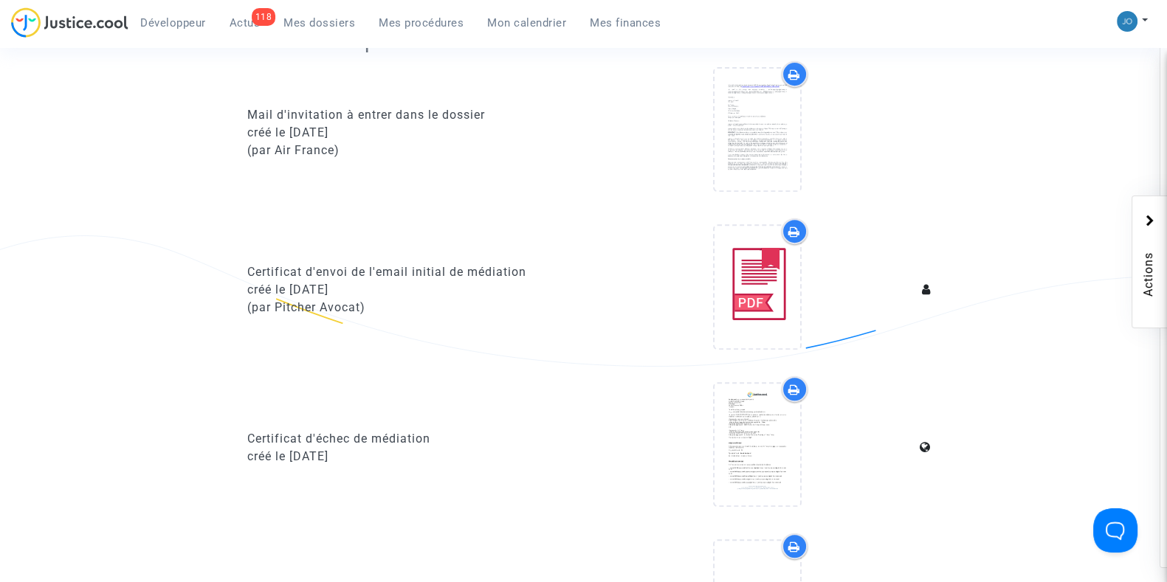
scroll to position [801, 0]
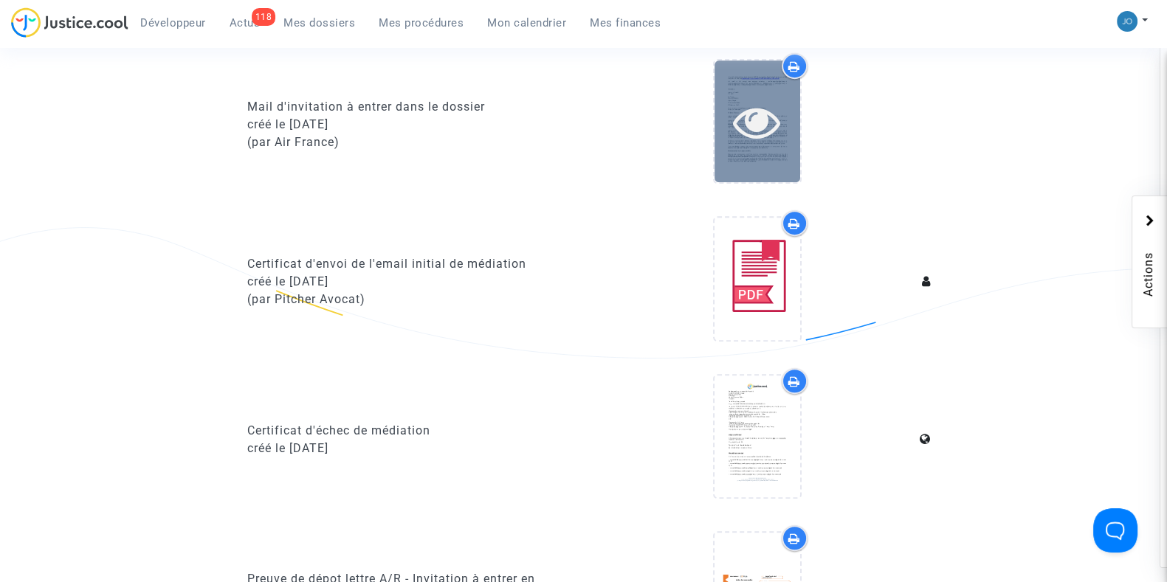
click at [752, 139] on icon at bounding box center [757, 121] width 48 height 47
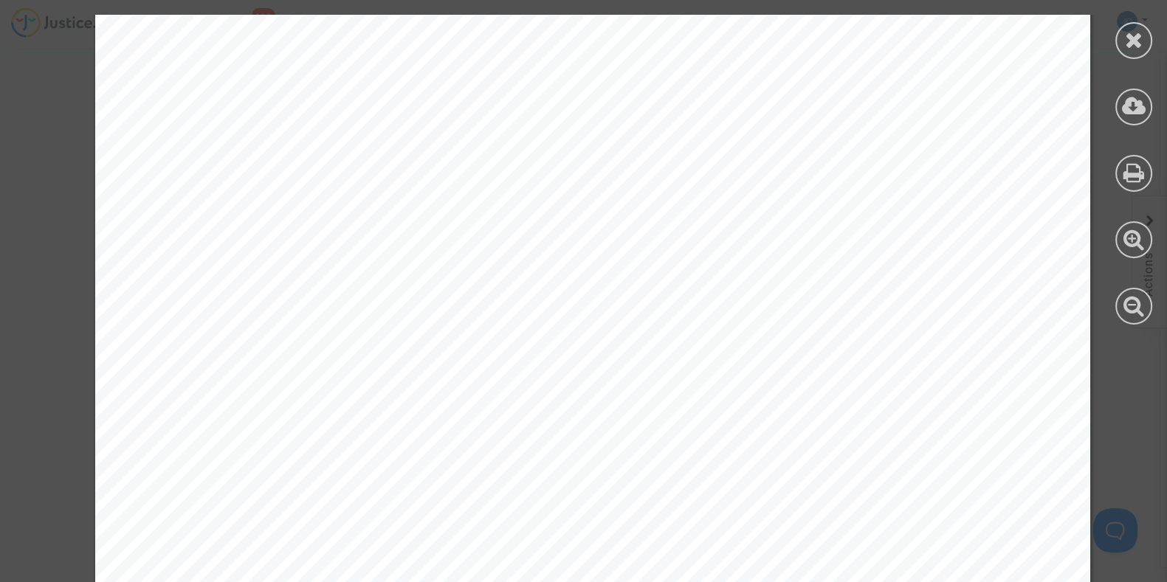
scroll to position [3693, 0]
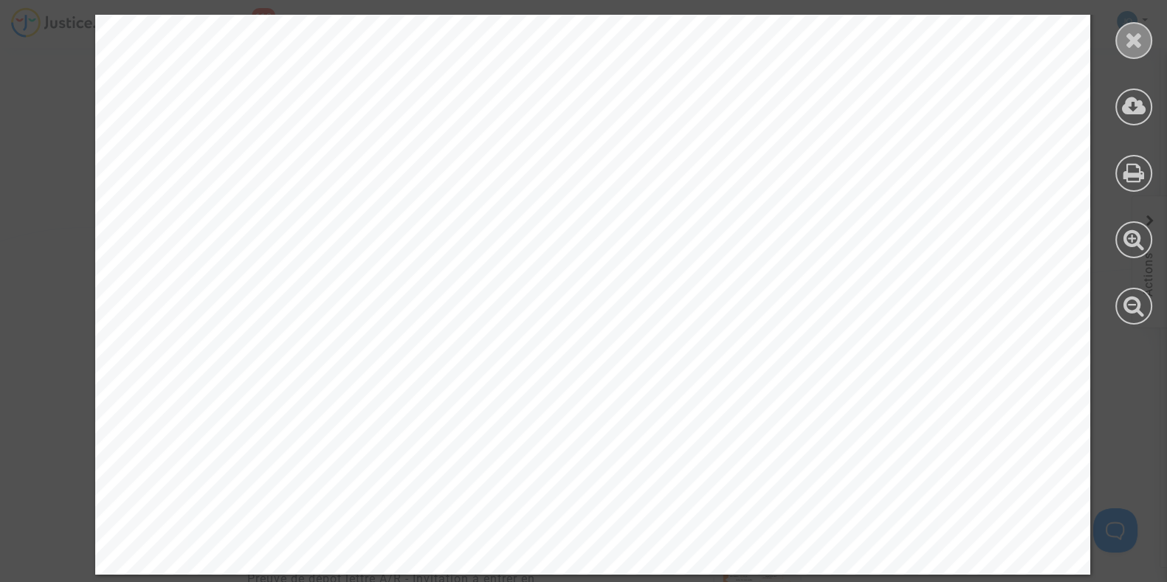
click at [1133, 53] on div at bounding box center [1133, 40] width 37 height 37
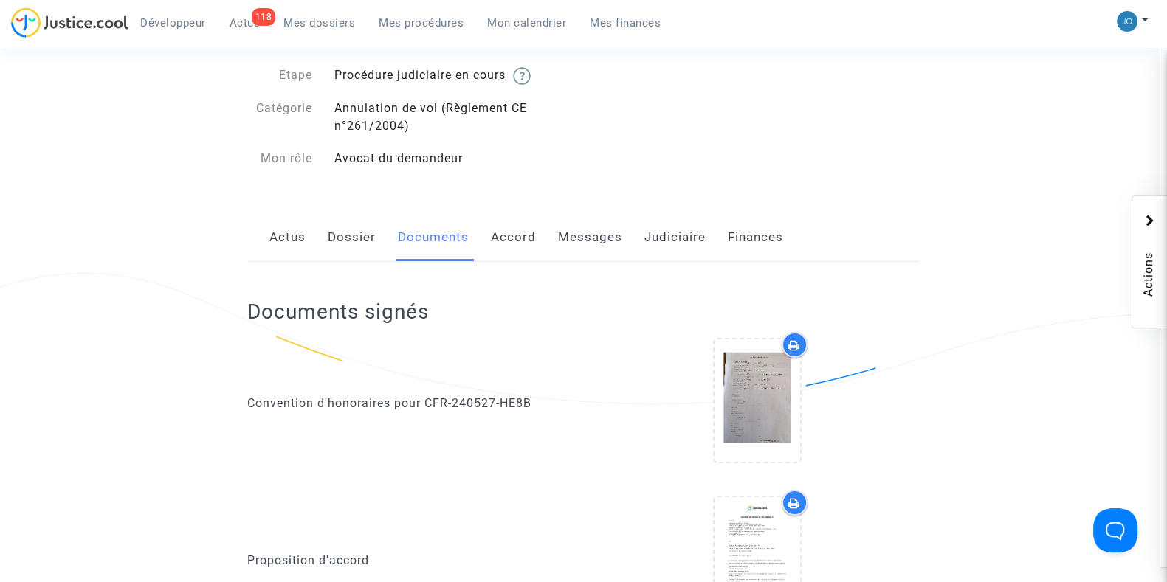
scroll to position [0, 0]
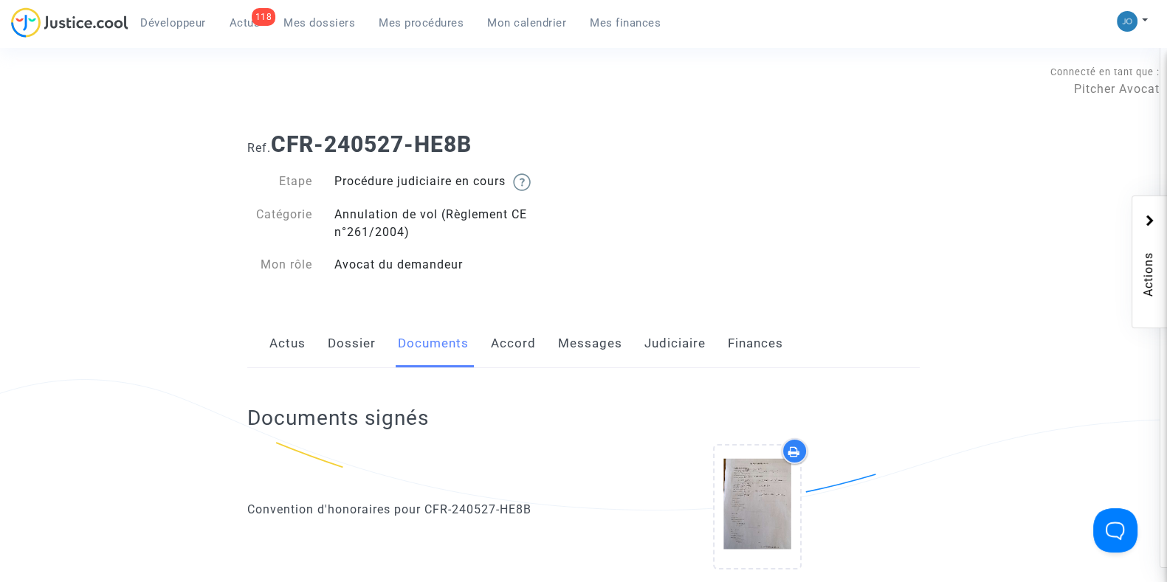
click at [328, 342] on link "Dossier" at bounding box center [352, 344] width 48 height 49
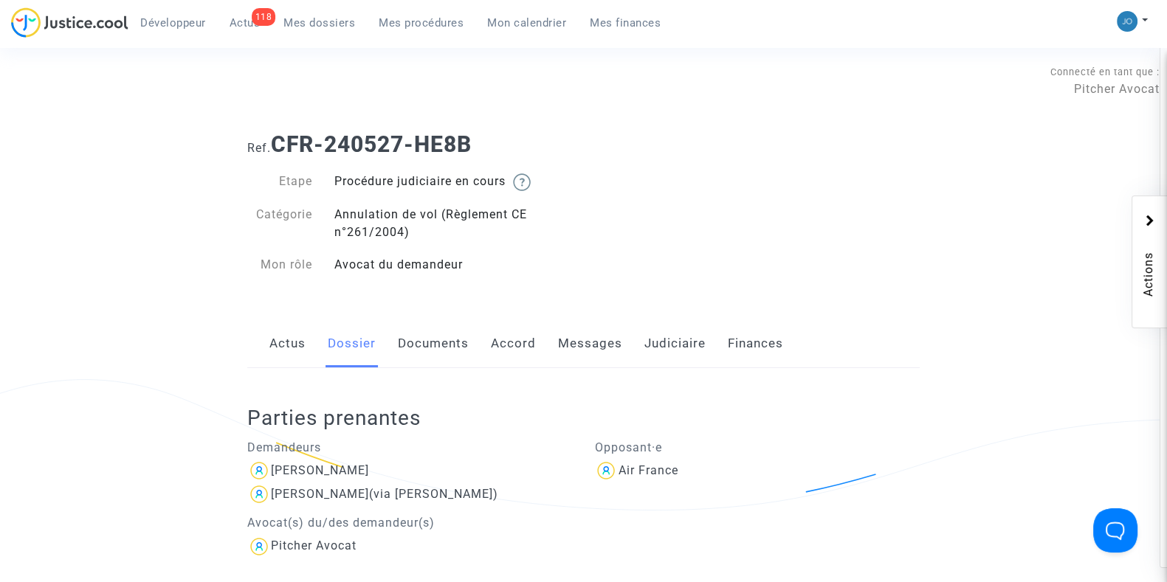
click at [412, 366] on link "Documents" at bounding box center [433, 344] width 71 height 49
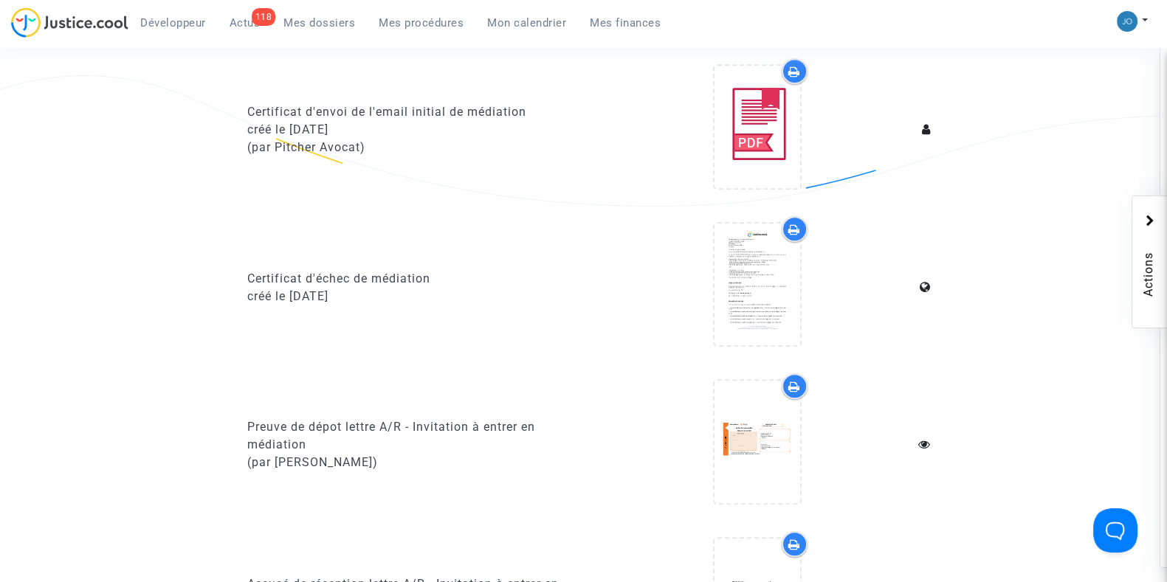
scroll to position [963, 0]
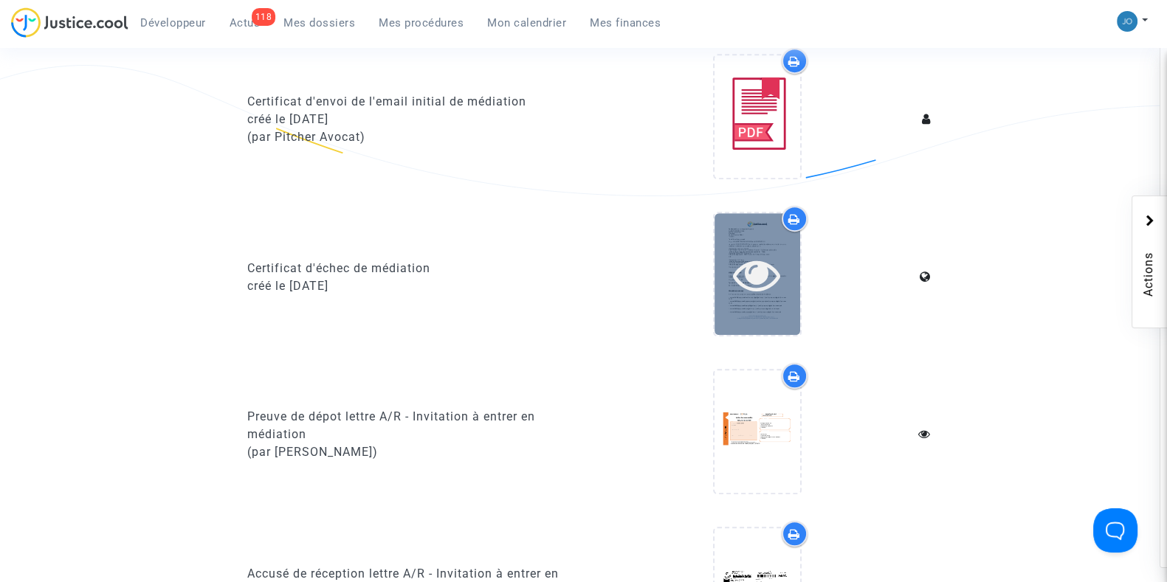
click at [771, 286] on icon at bounding box center [757, 274] width 48 height 47
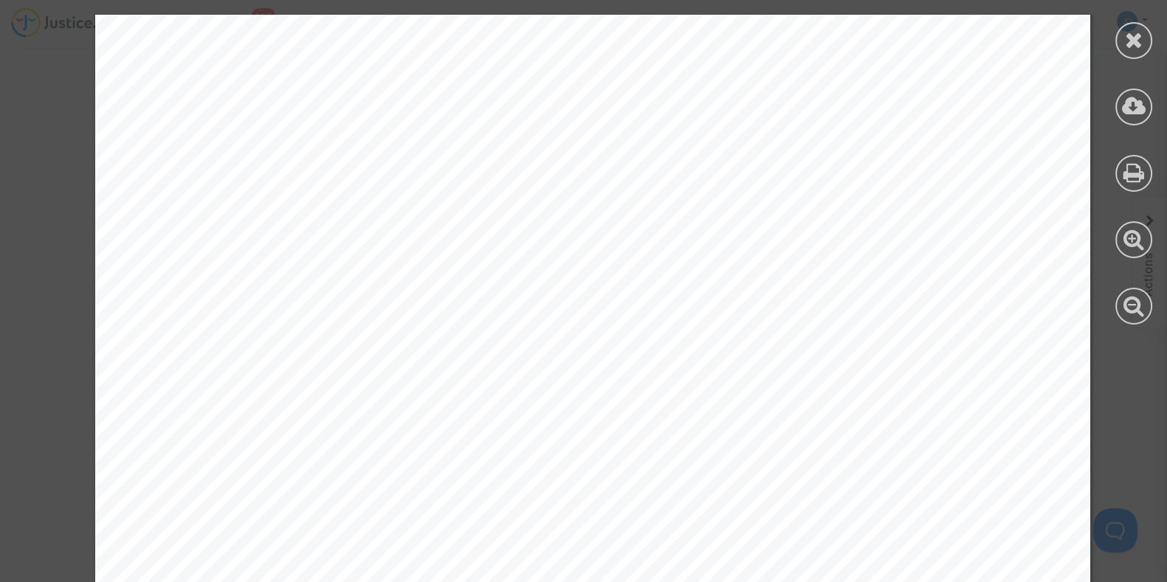
scroll to position [5107, 0]
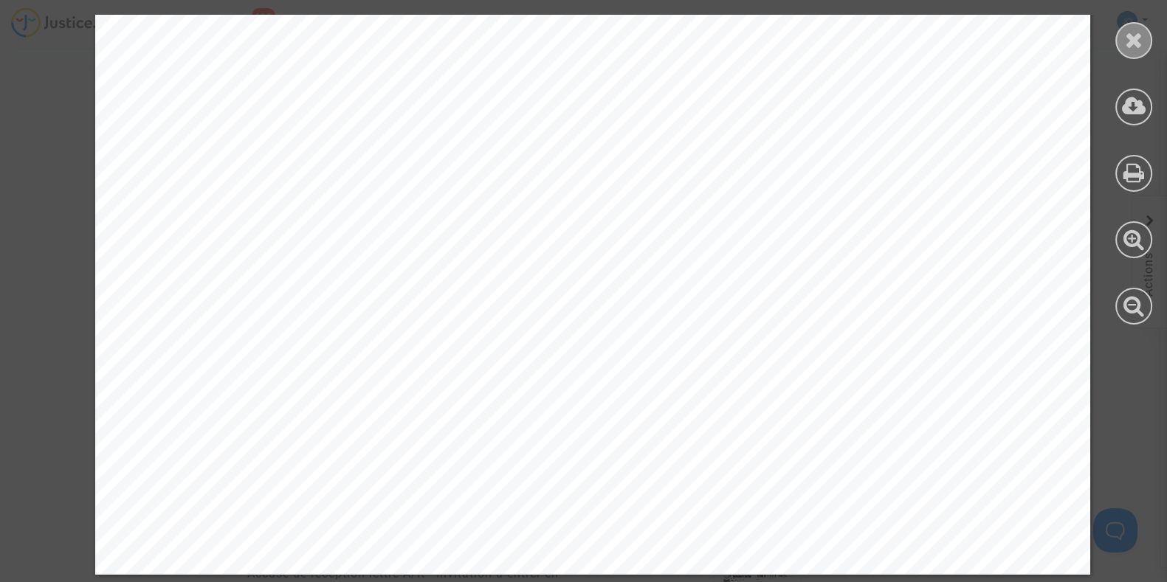
click at [1137, 46] on icon at bounding box center [1134, 40] width 18 height 22
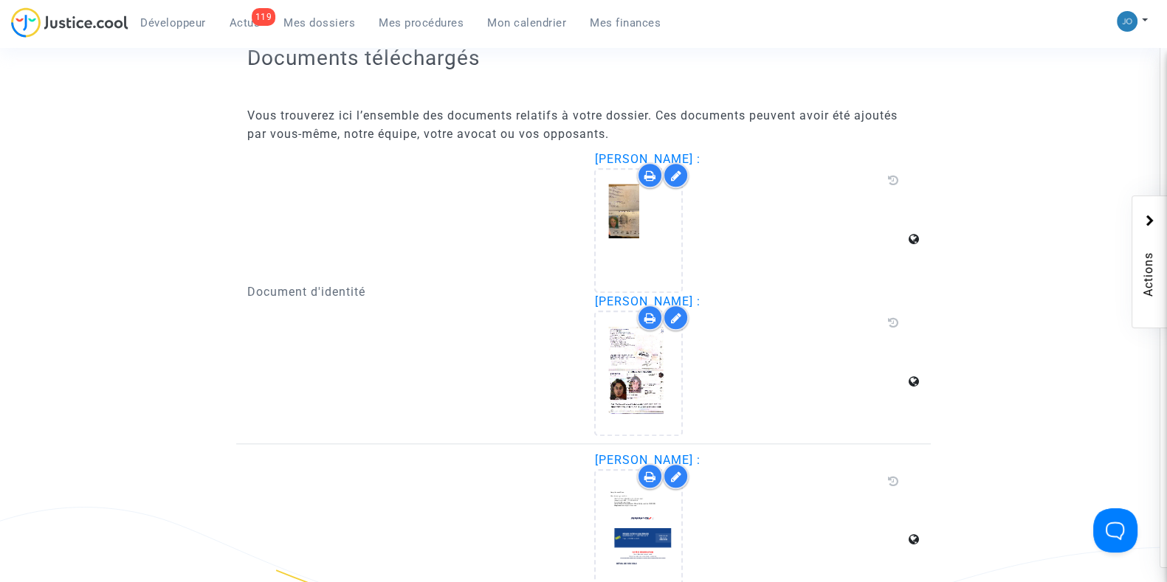
scroll to position [1821, 0]
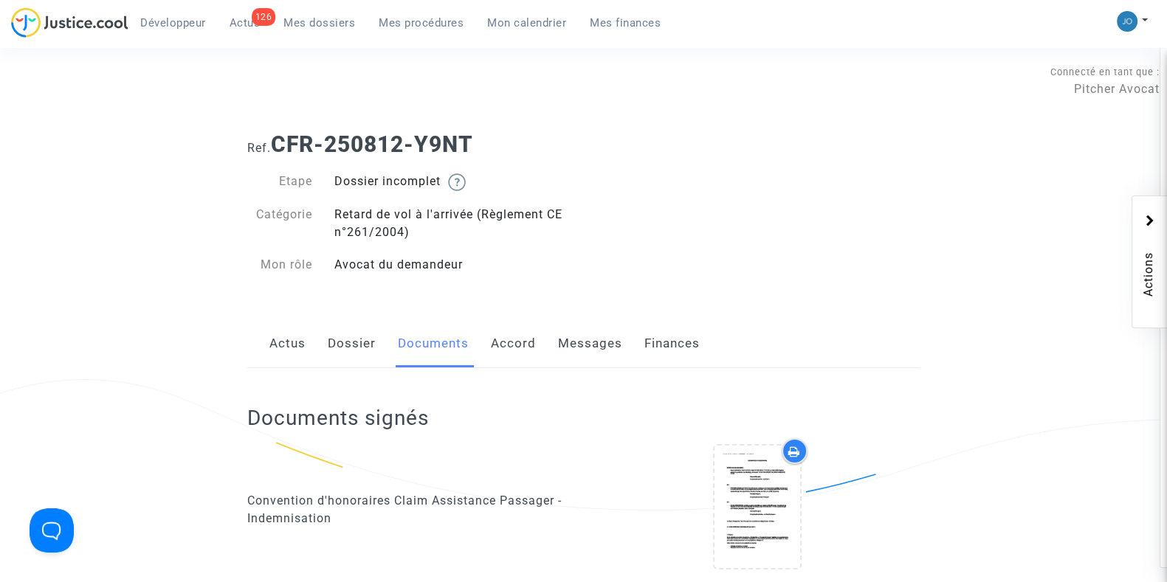
drag, startPoint x: 0, startPoint y: 0, endPoint x: 304, endPoint y: 21, distance: 304.8
click at [304, 21] on span "Mes dossiers" at bounding box center [319, 22] width 72 height 13
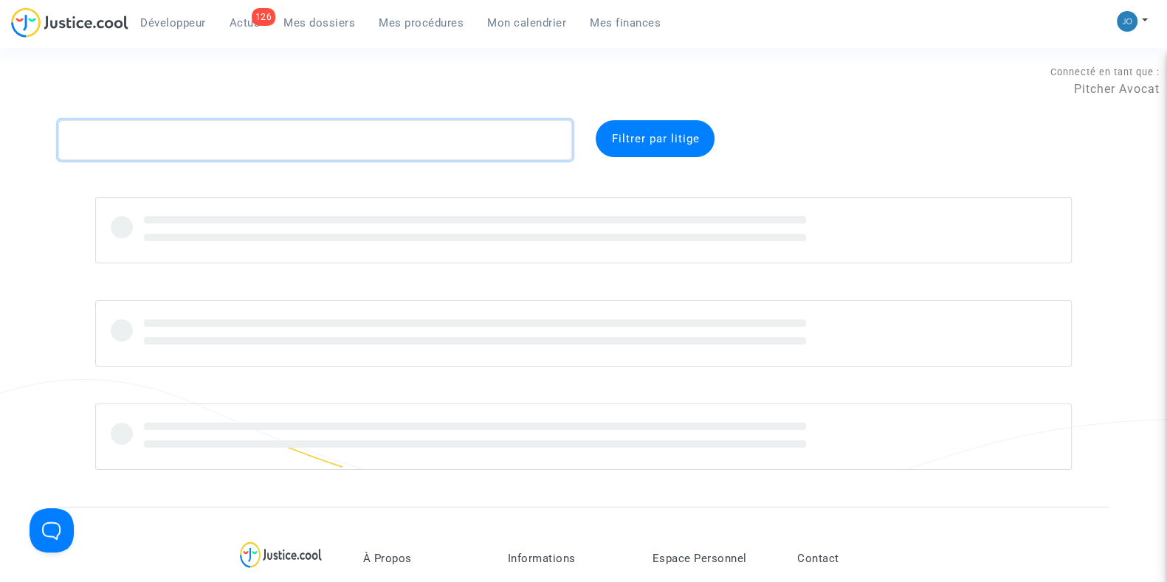
click at [373, 152] on textarea at bounding box center [315, 140] width 514 height 40
paste textarea "7PDN"
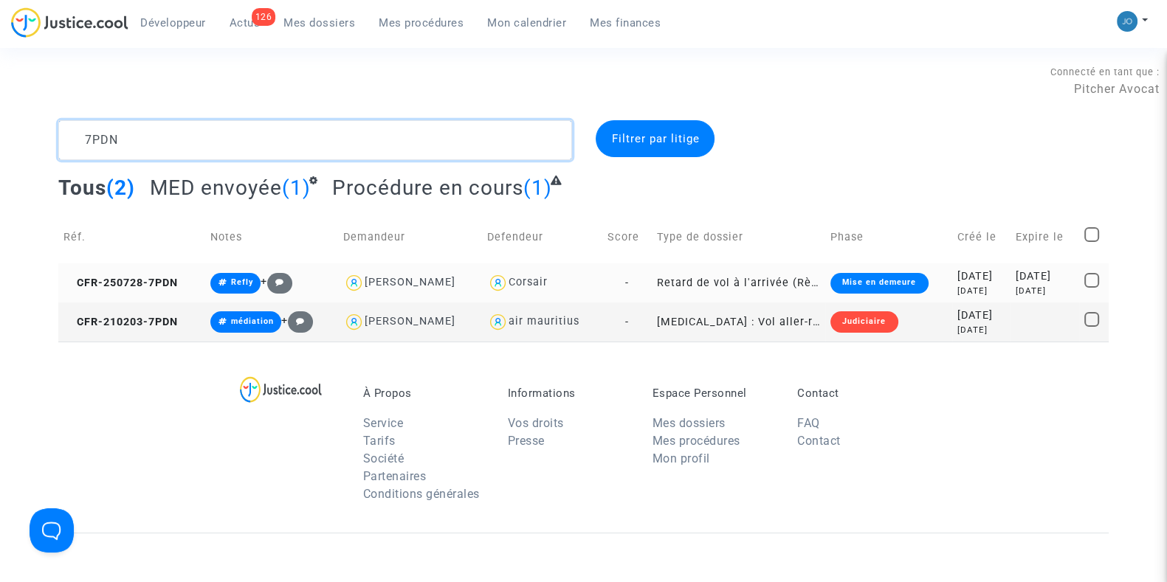
type textarea "7PDN"
click at [970, 278] on div "2025-07-28" at bounding box center [981, 277] width 48 height 16
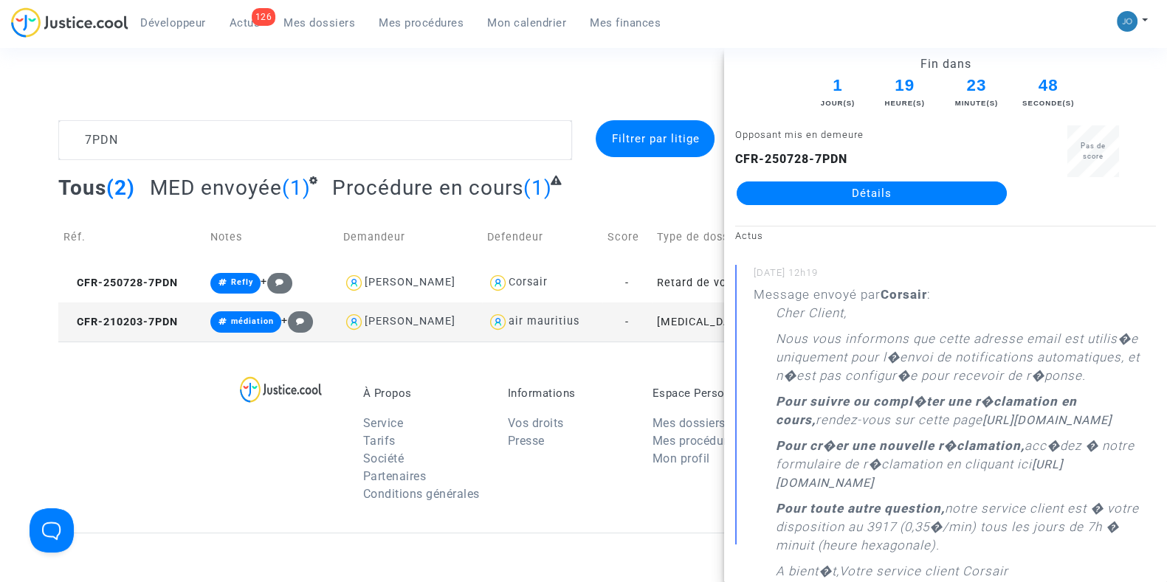
click at [875, 187] on link "Détails" at bounding box center [871, 194] width 270 height 24
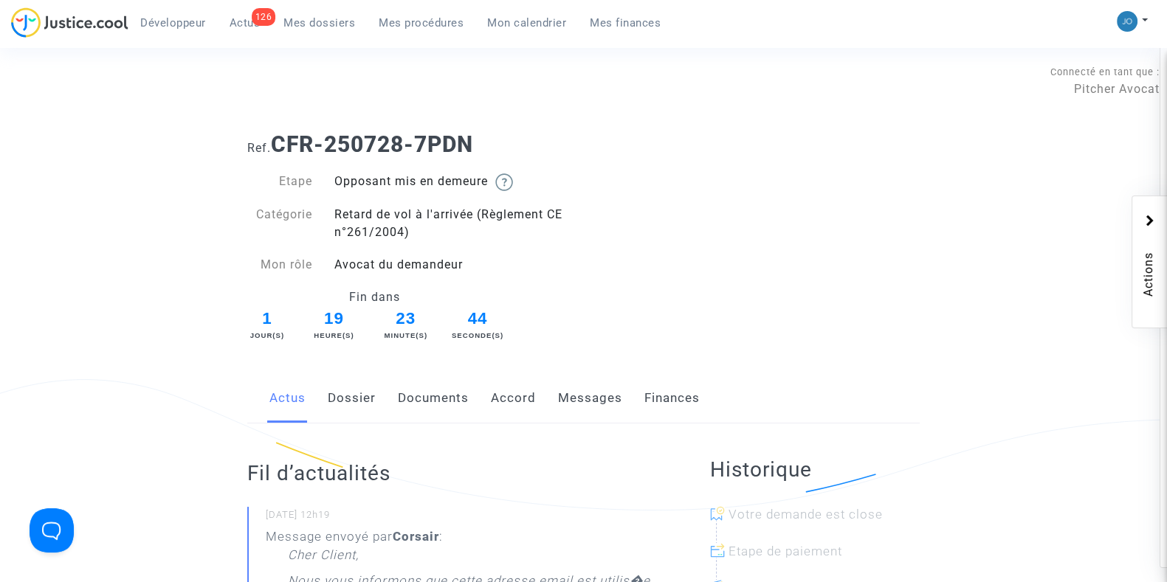
click at [365, 396] on link "Dossier" at bounding box center [352, 398] width 48 height 49
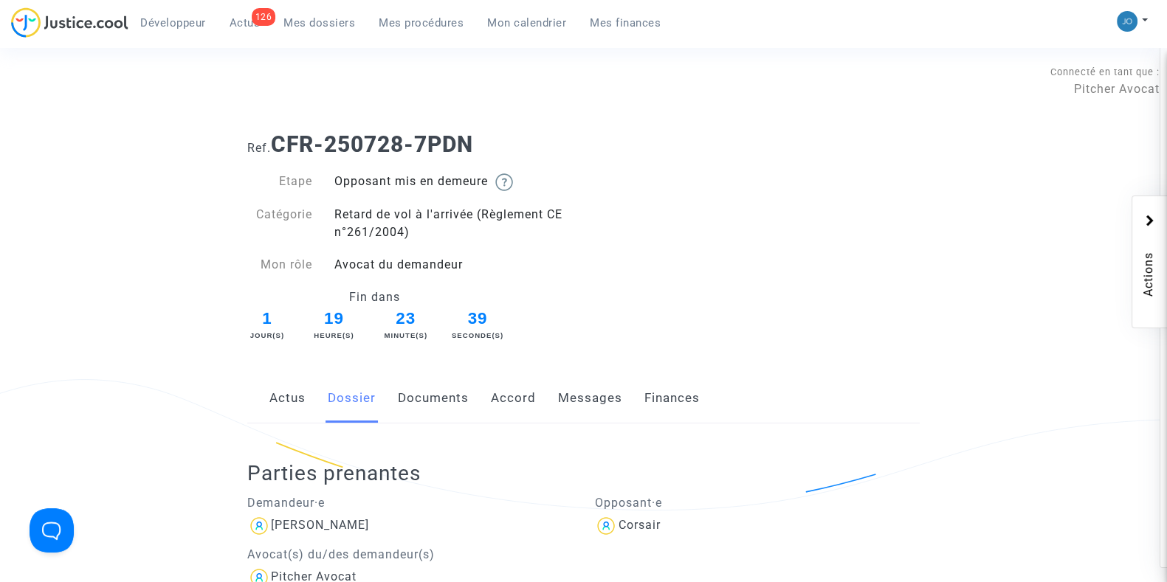
click at [406, 395] on link "Documents" at bounding box center [433, 398] width 71 height 49
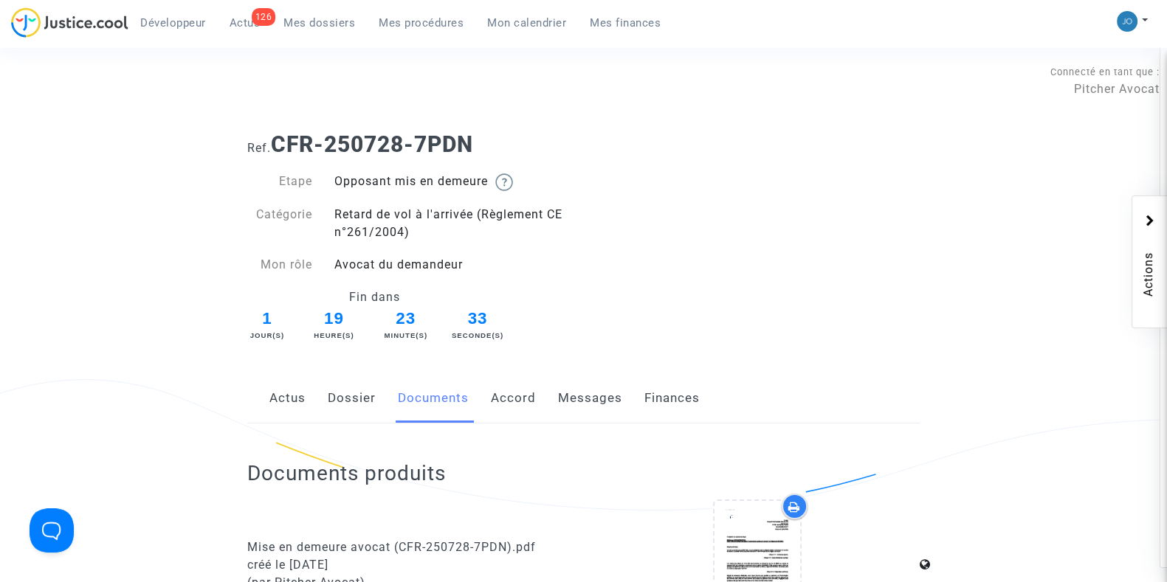
click at [581, 405] on link "Messages" at bounding box center [590, 398] width 64 height 49
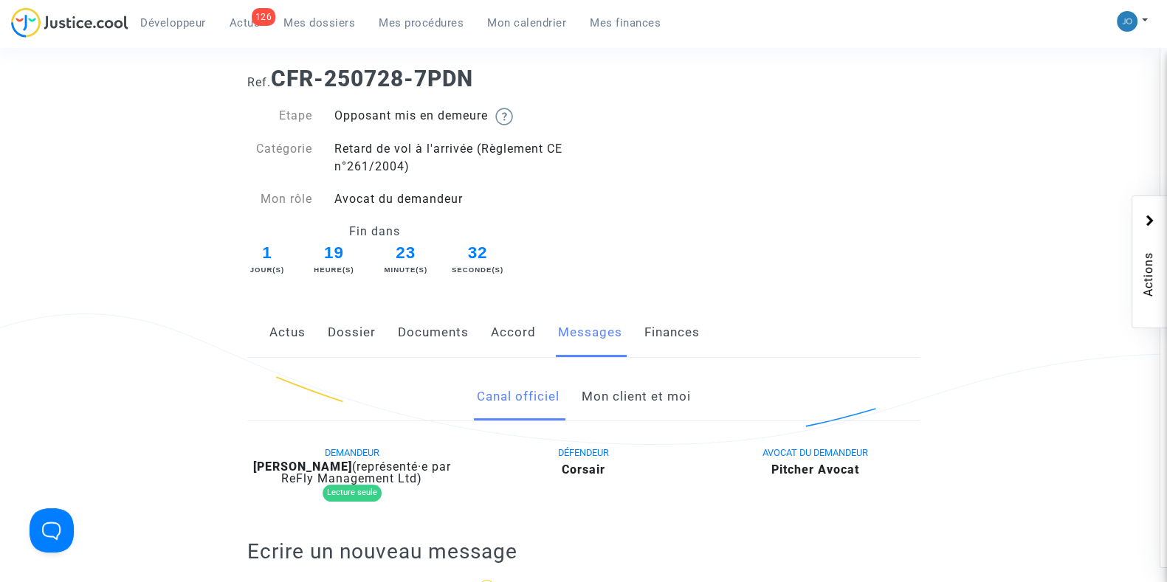
scroll to position [86, 0]
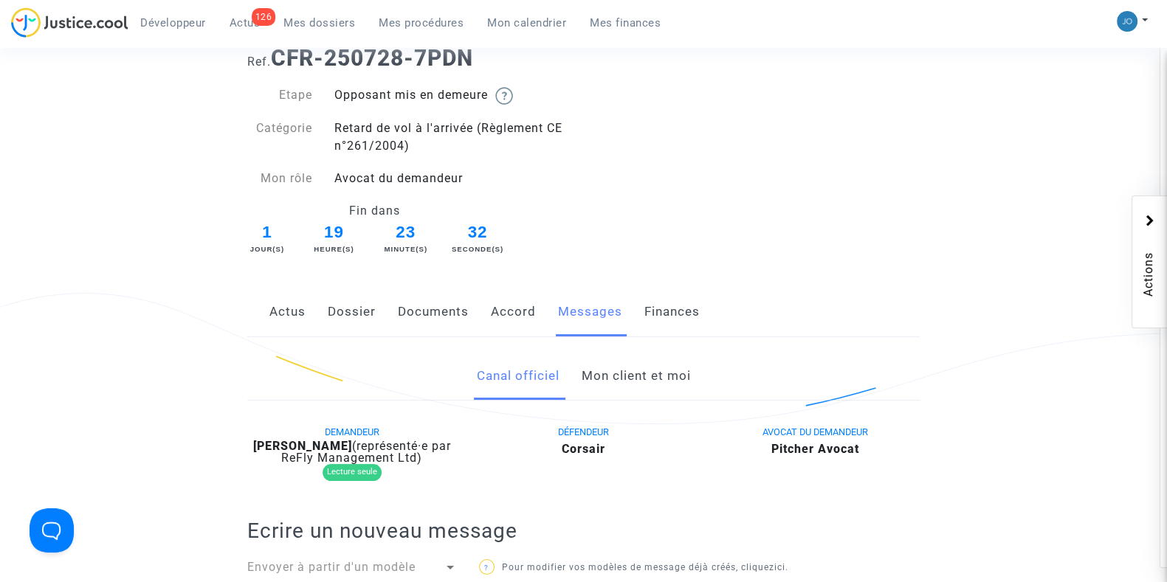
click at [628, 375] on link "Mon client et moi" at bounding box center [635, 376] width 109 height 49
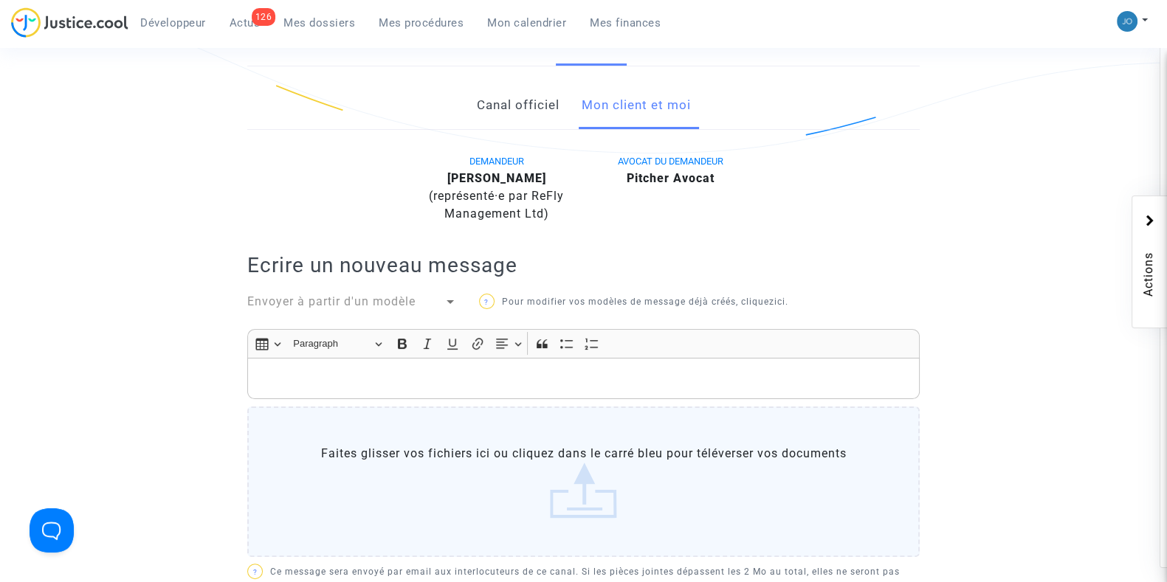
scroll to position [359, 0]
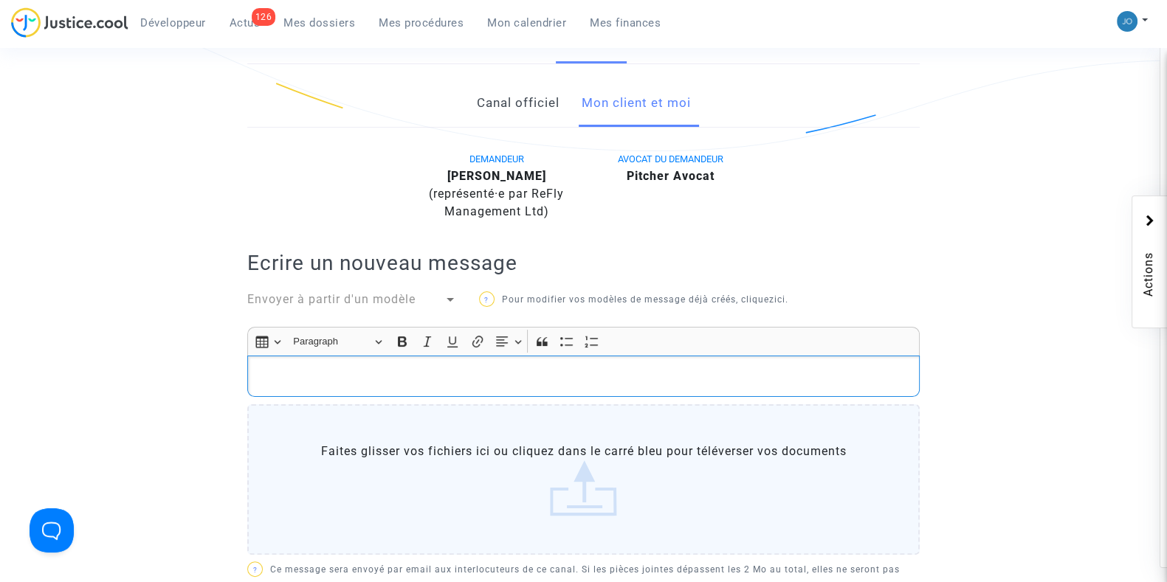
click at [628, 375] on p "Rich Text Editor, main" at bounding box center [583, 376] width 657 height 18
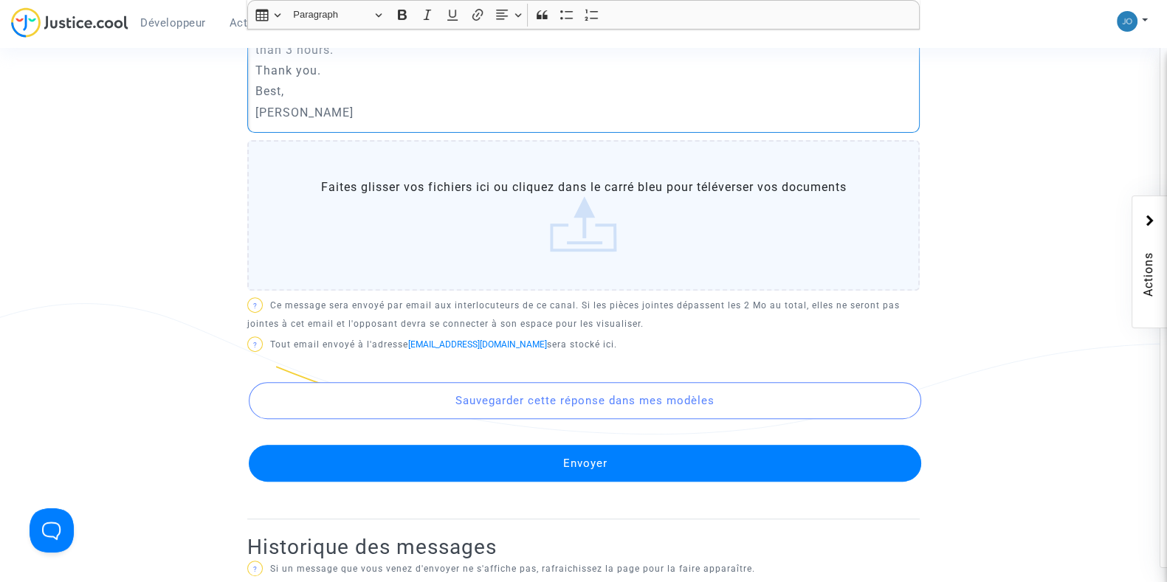
scroll to position [726, 0]
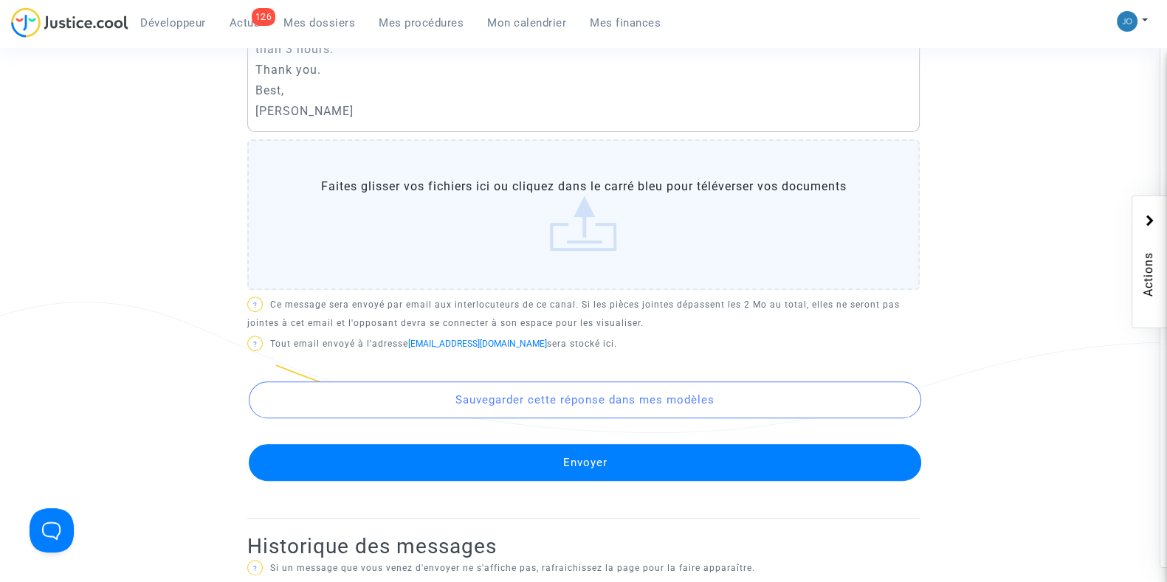
click at [619, 460] on button "Envoyer" at bounding box center [585, 462] width 672 height 37
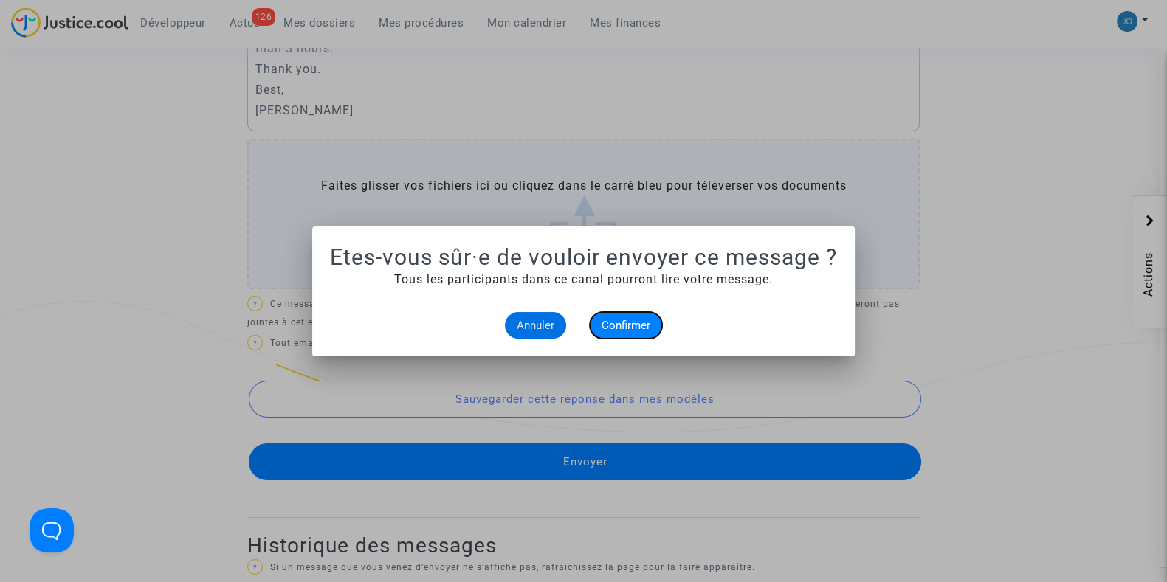
click at [623, 324] on span "Confirmer" at bounding box center [625, 325] width 49 height 13
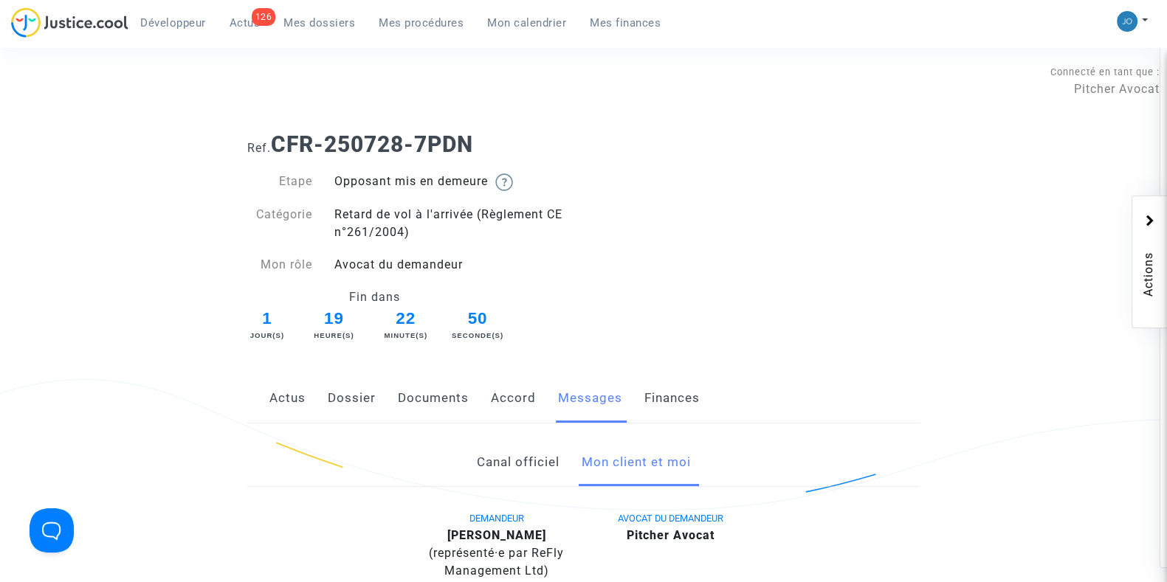
click at [338, 412] on link "Dossier" at bounding box center [352, 398] width 48 height 49
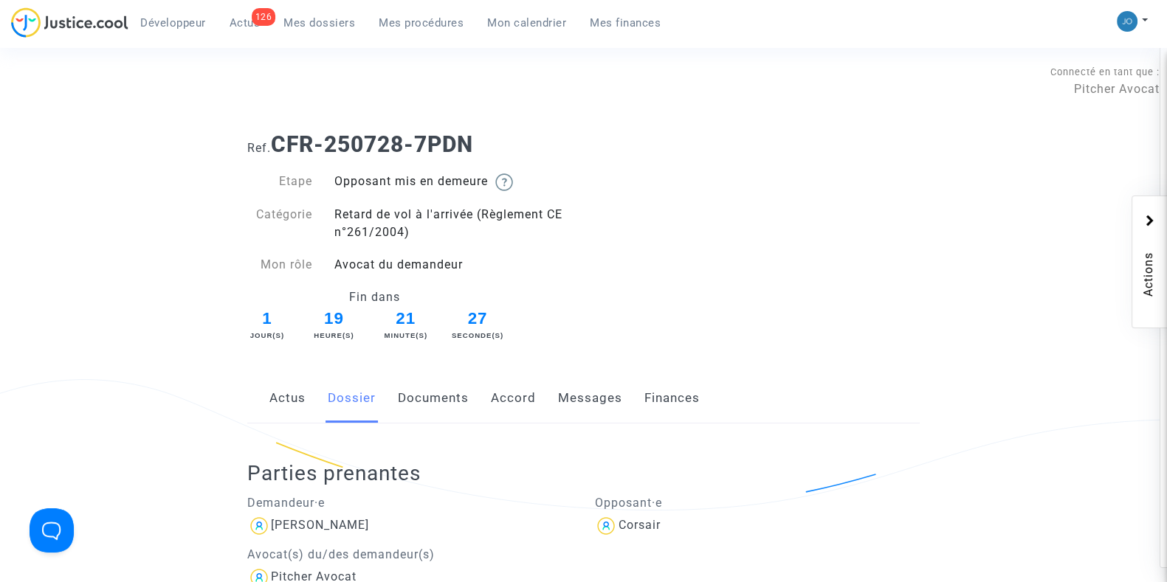
click at [439, 400] on link "Documents" at bounding box center [433, 398] width 71 height 49
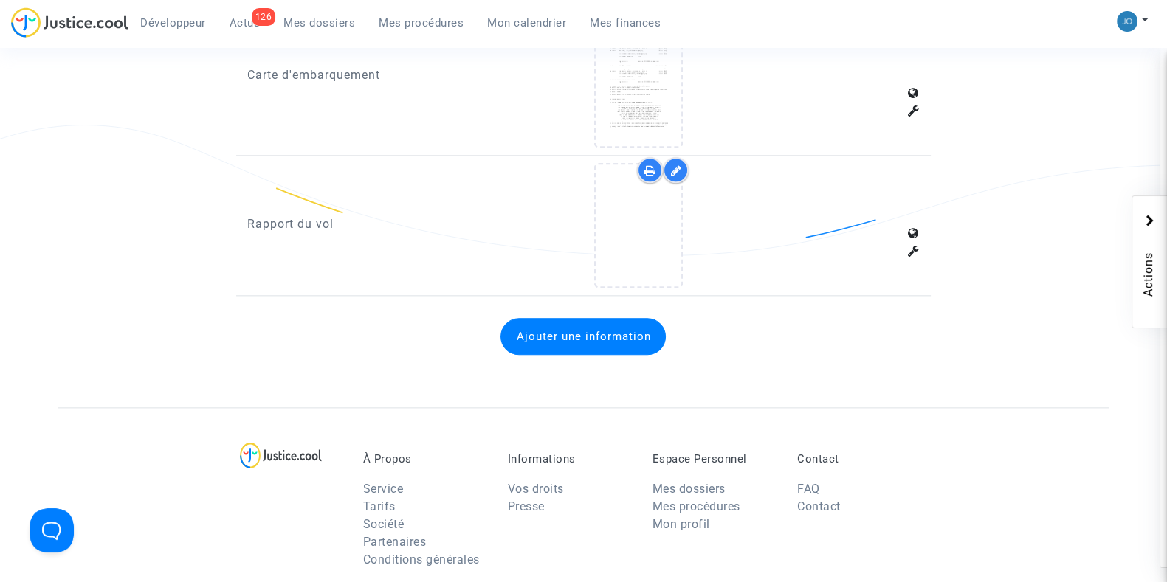
scroll to position [2184, 0]
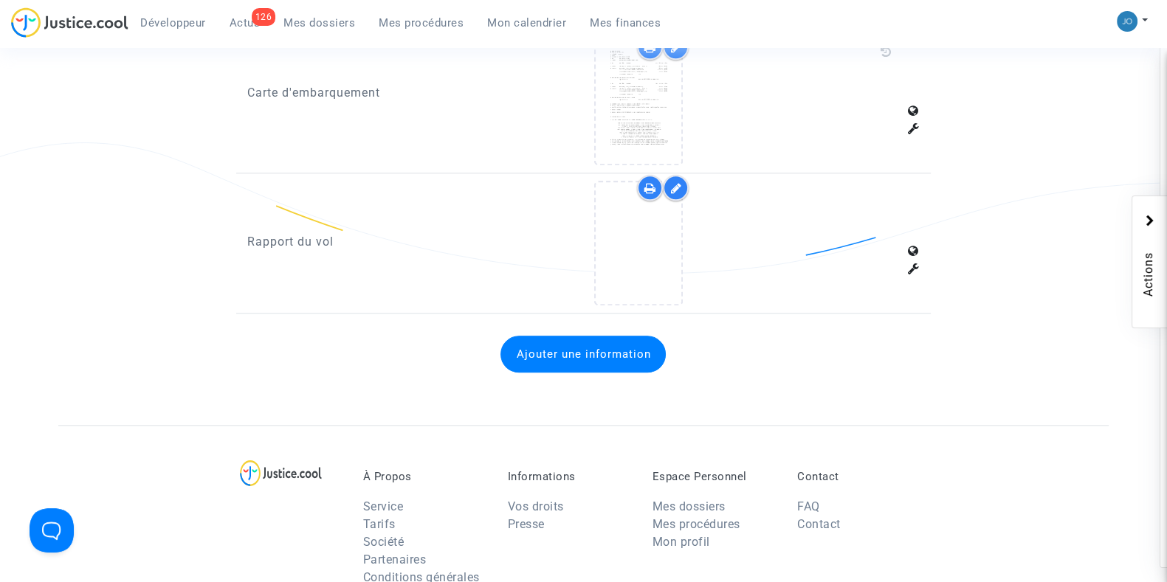
click at [675, 182] on icon at bounding box center [675, 188] width 11 height 12
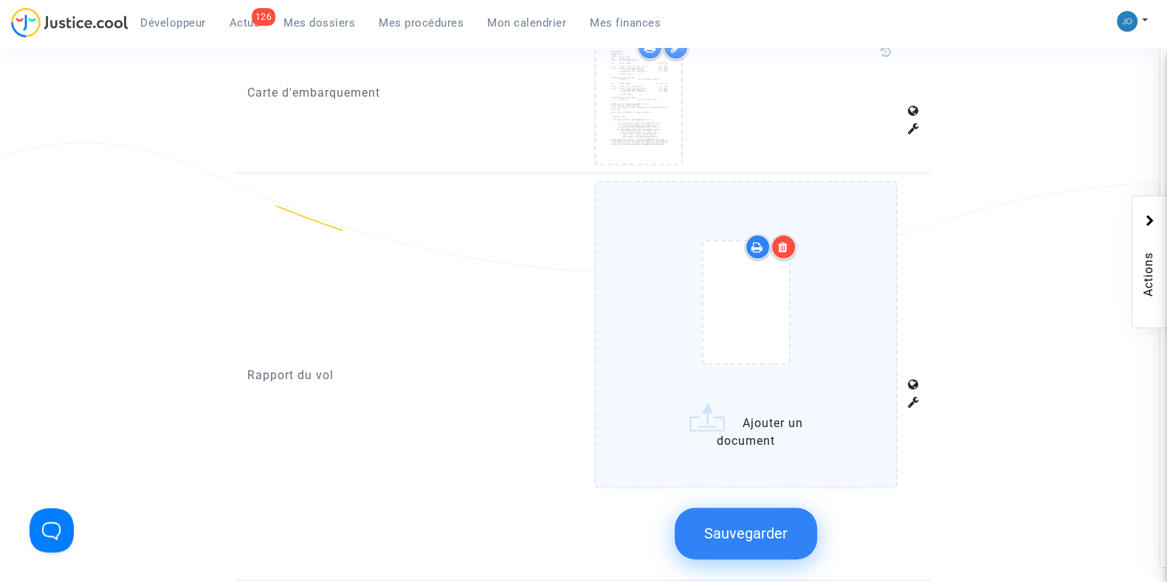
click at [750, 416] on label "Ajouter un document" at bounding box center [745, 335] width 303 height 308
click at [0, 0] on input "Ajouter un document" at bounding box center [0, 0] width 0 height 0
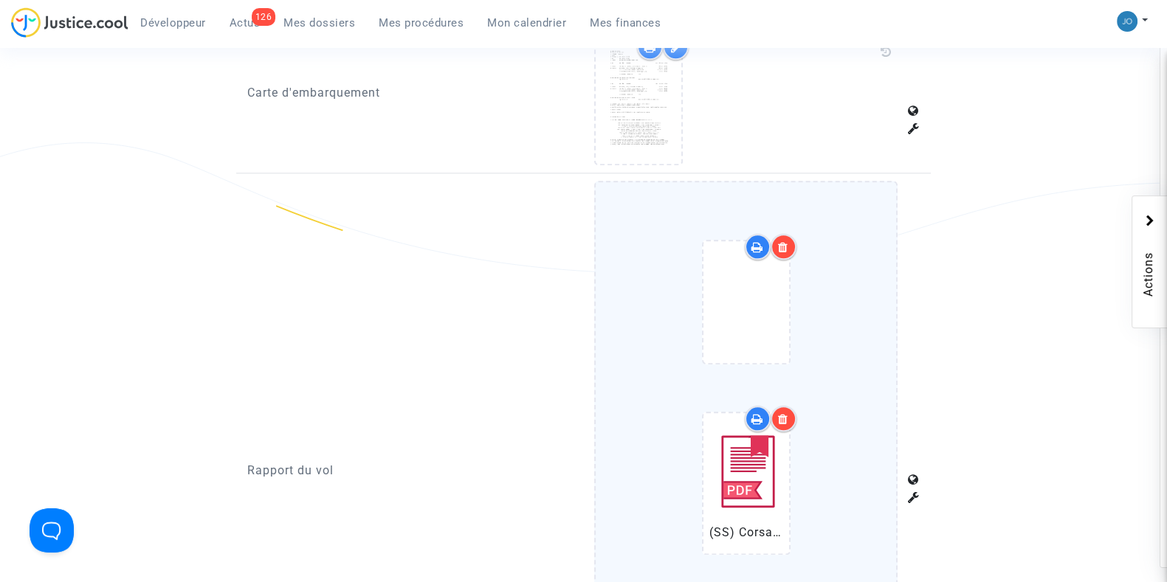
click at [787, 241] on icon at bounding box center [783, 247] width 10 height 12
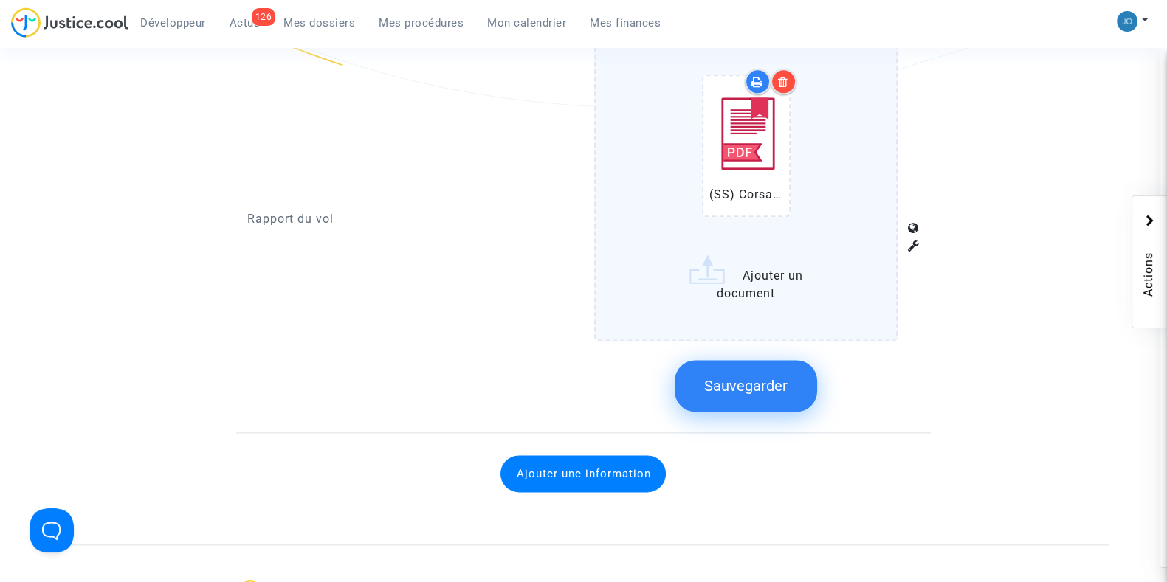
scroll to position [2350, 0]
click at [762, 377] on span "Sauvegarder" at bounding box center [745, 386] width 83 height 18
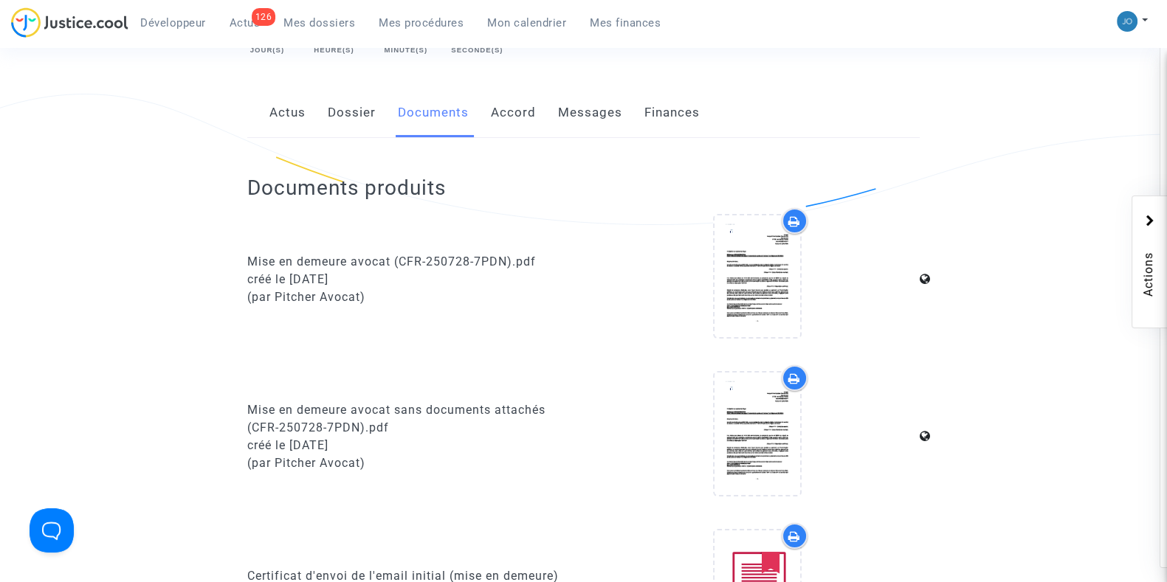
scroll to position [0, 0]
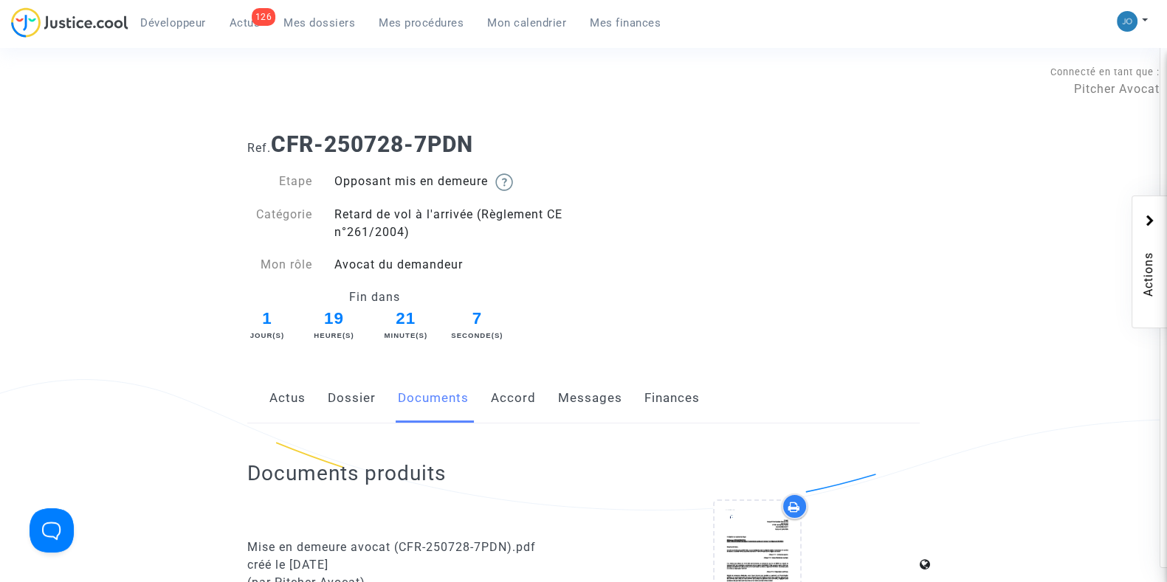
click at [580, 407] on link "Messages" at bounding box center [590, 398] width 64 height 49
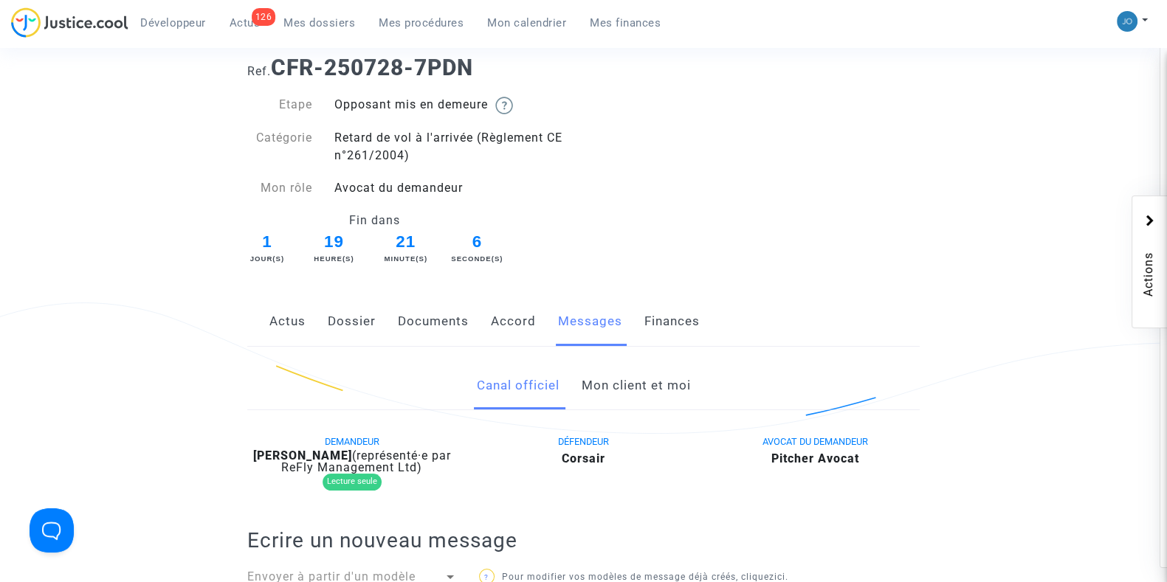
scroll to position [244, 0]
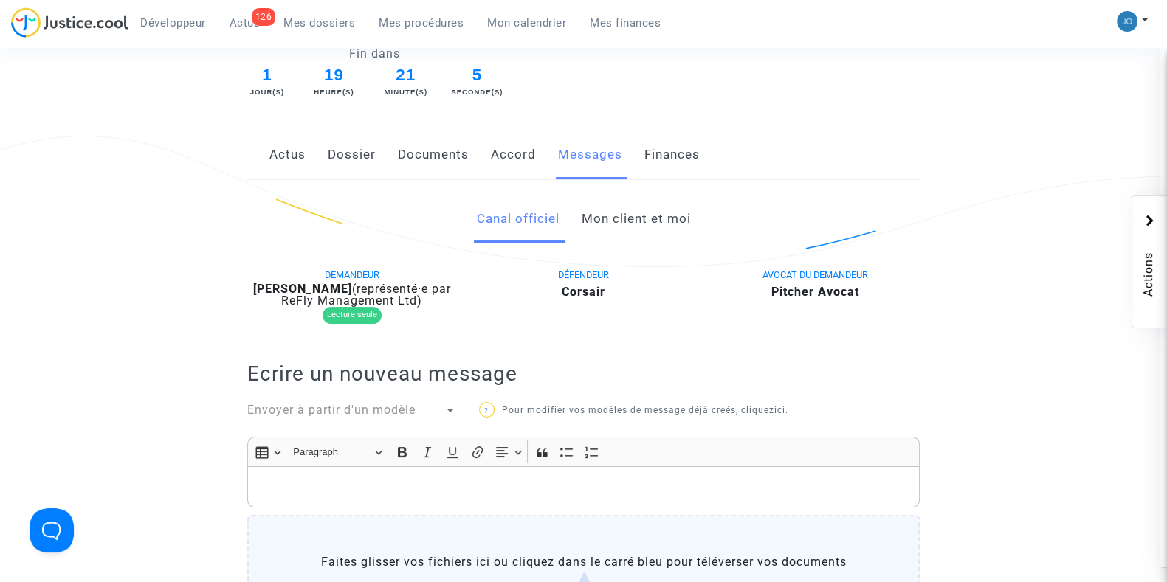
click at [611, 230] on link "Mon client et moi" at bounding box center [635, 219] width 109 height 49
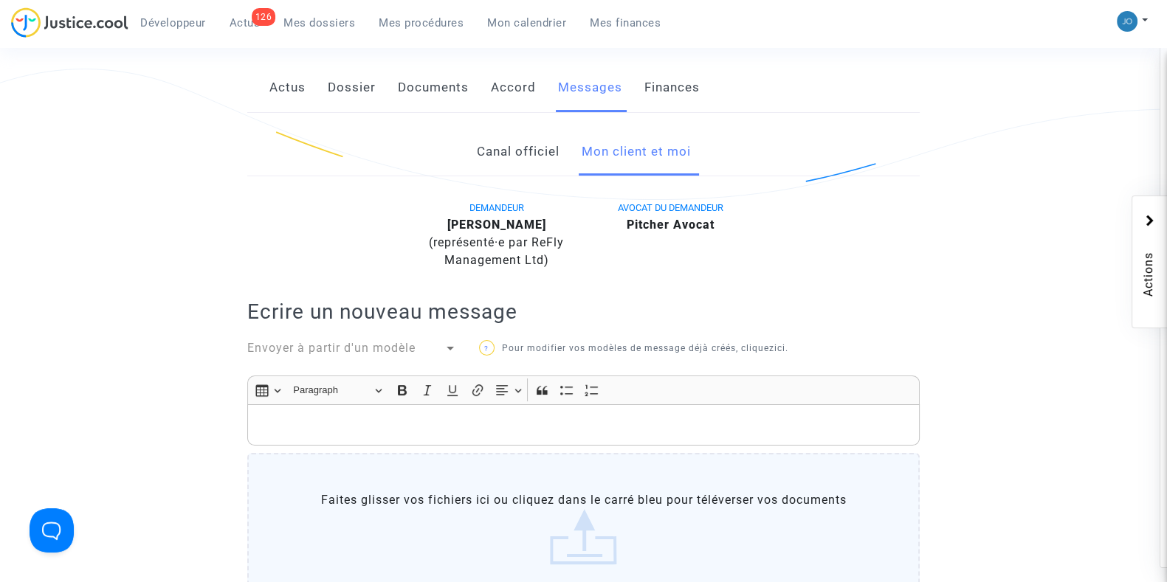
scroll to position [302, 0]
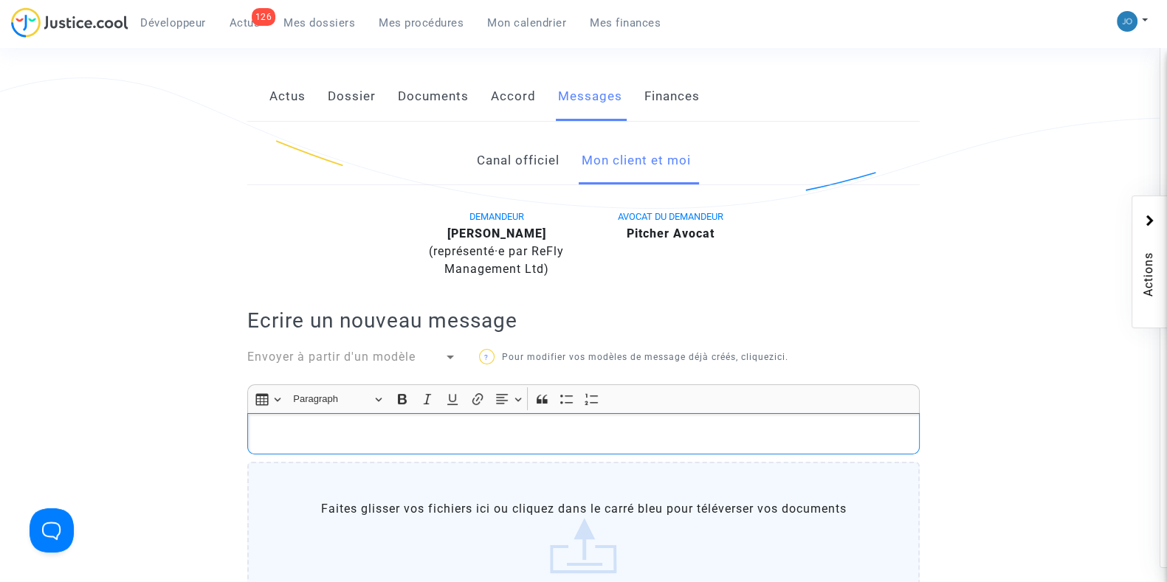
click at [615, 422] on div "Rich Text Editor, main" at bounding box center [583, 433] width 672 height 41
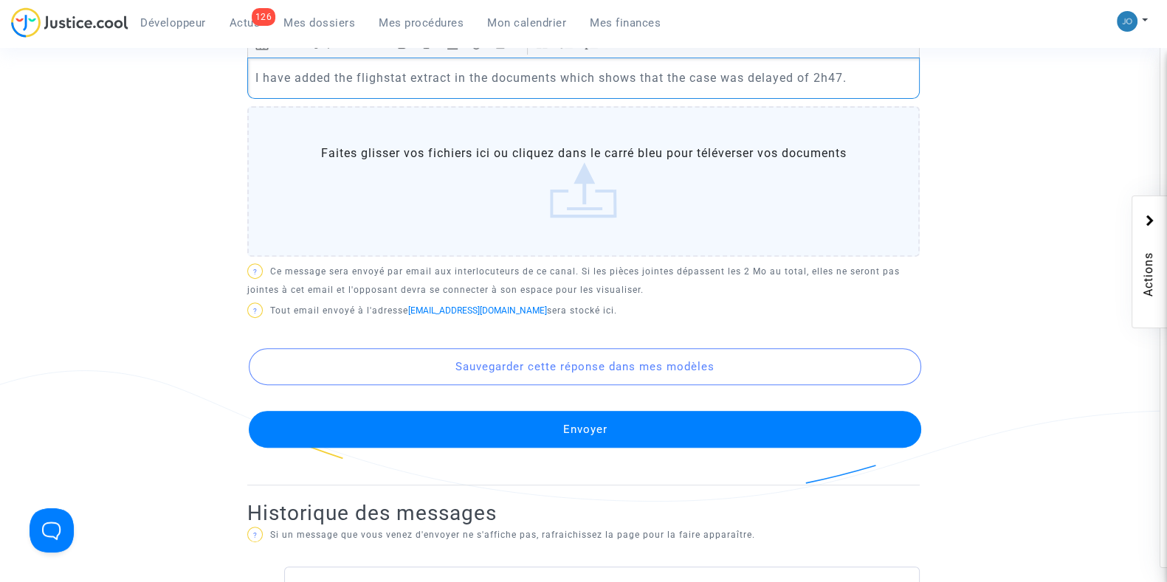
scroll to position [680, 0]
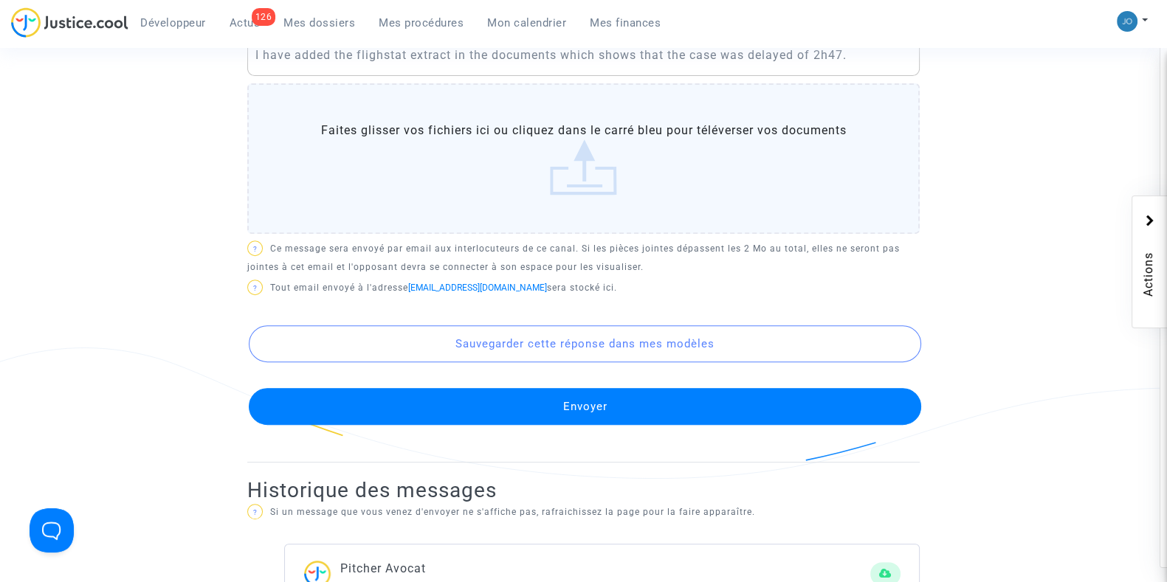
click at [606, 411] on button "Envoyer" at bounding box center [585, 406] width 672 height 37
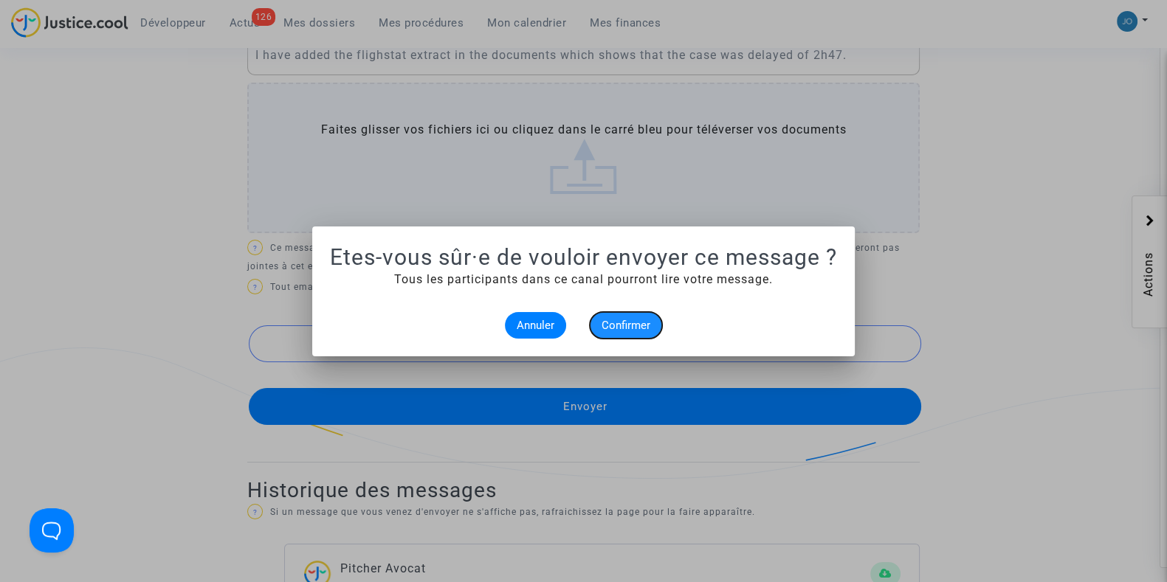
click at [629, 326] on span "Confirmer" at bounding box center [625, 325] width 49 height 13
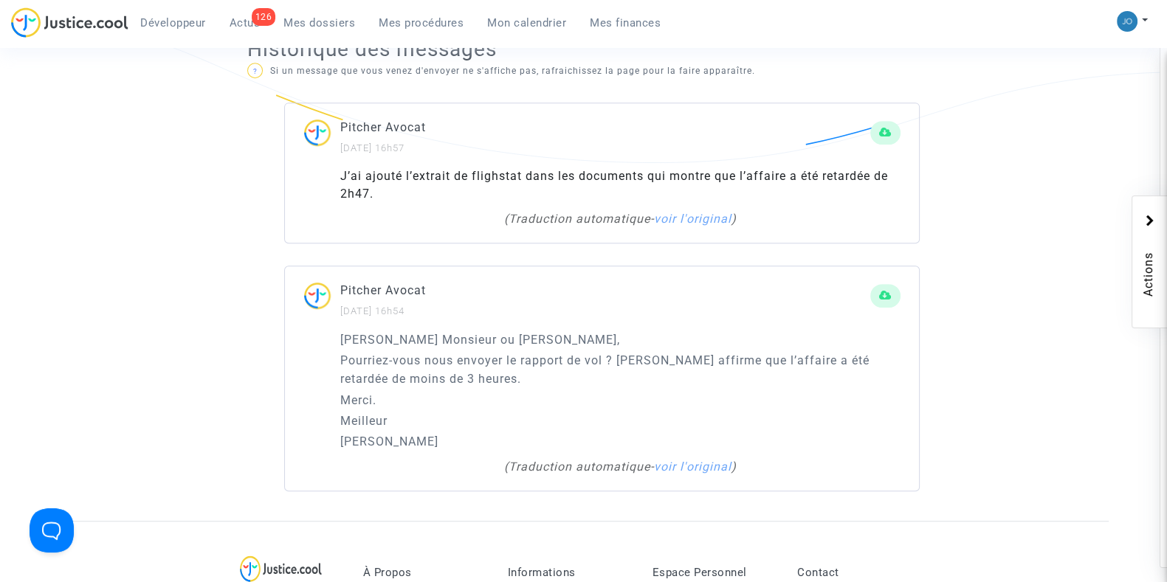
scroll to position [997, 0]
click at [316, 31] on link "Mes dossiers" at bounding box center [319, 23] width 95 height 22
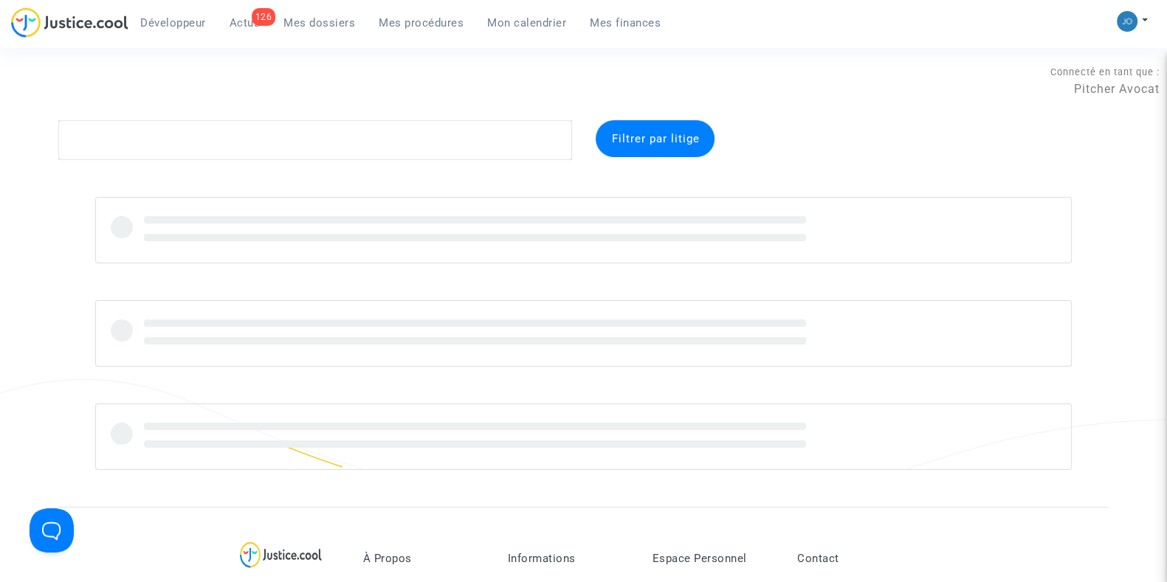
click at [334, 27] on span "Mes dossiers" at bounding box center [319, 22] width 72 height 13
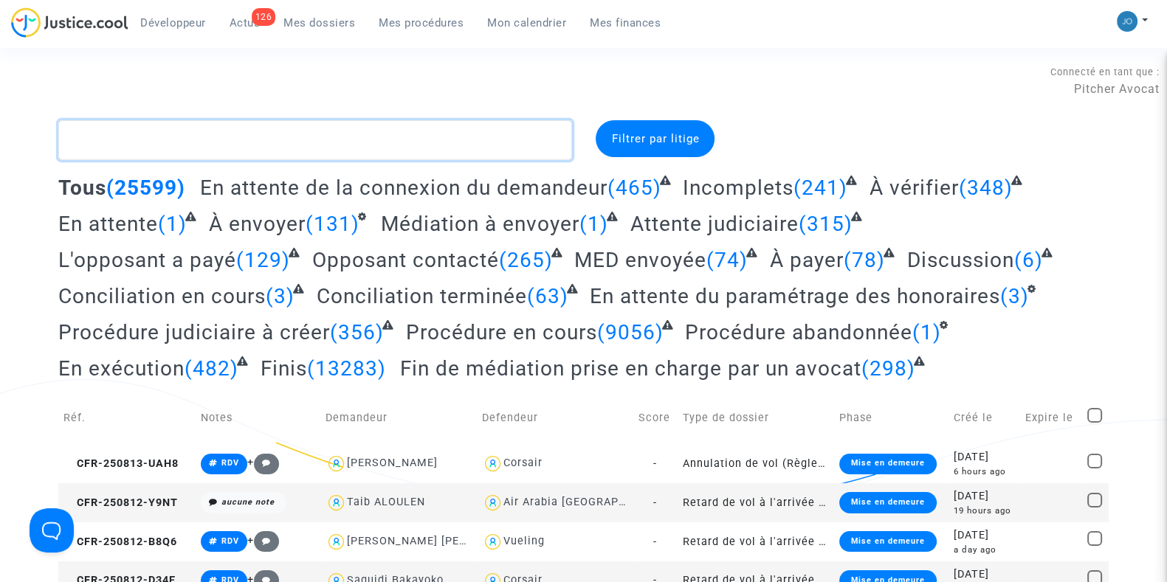
click at [332, 139] on textarea at bounding box center [315, 140] width 514 height 40
paste textarea "9B96"
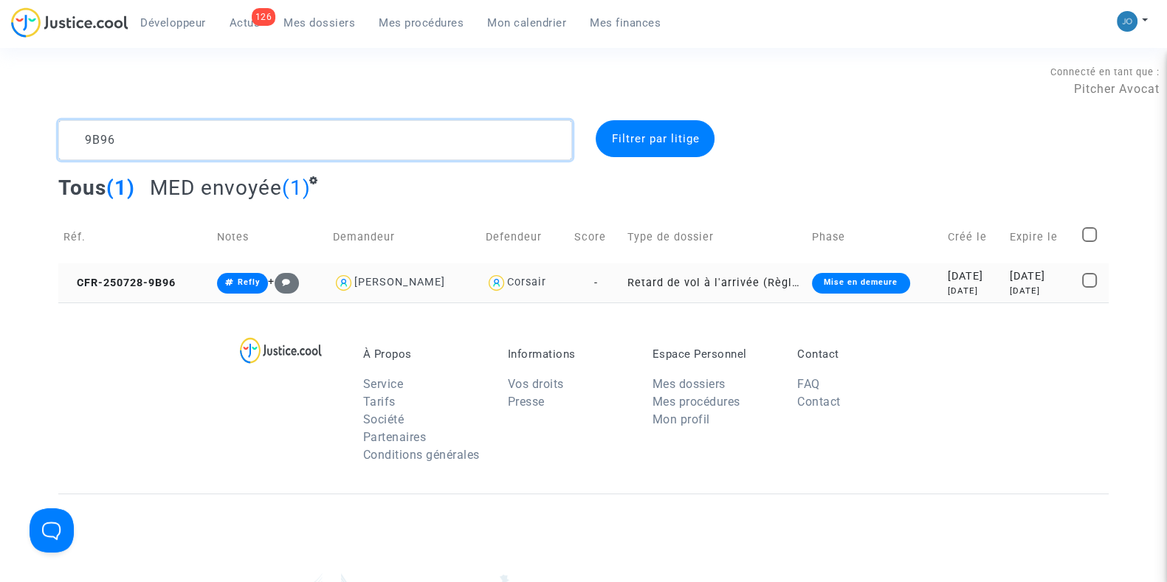
type textarea "9B96"
click at [947, 294] on div "16 days ago" at bounding box center [973, 291] width 52 height 13
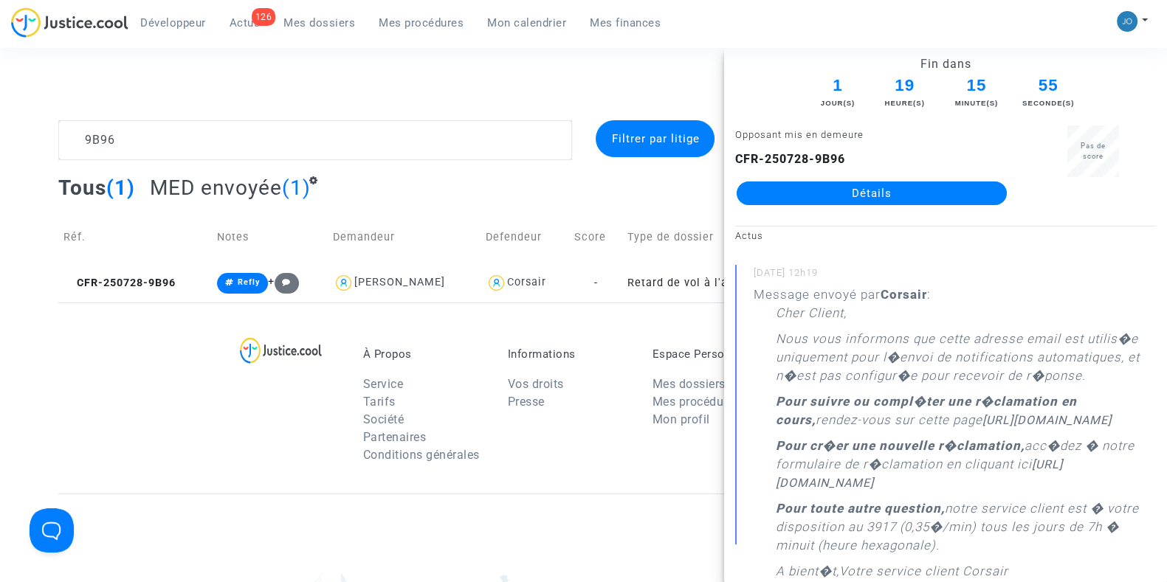
click at [871, 176] on div "CFR-250728-9B96 Détails" at bounding box center [871, 178] width 273 height 55
click at [877, 191] on link "Détails" at bounding box center [871, 194] width 270 height 24
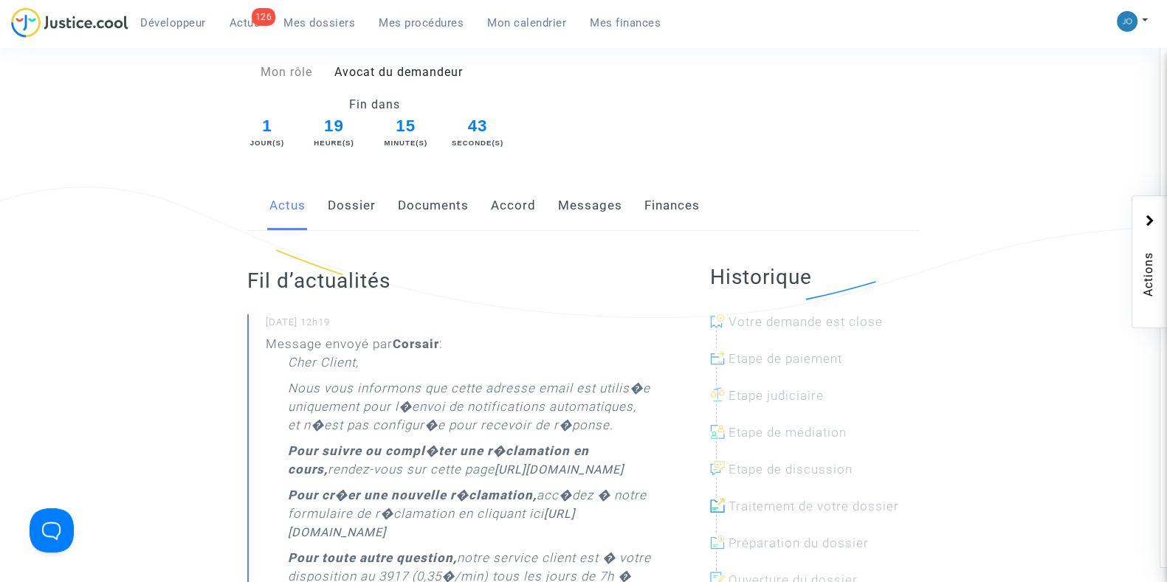
scroll to position [202, 0]
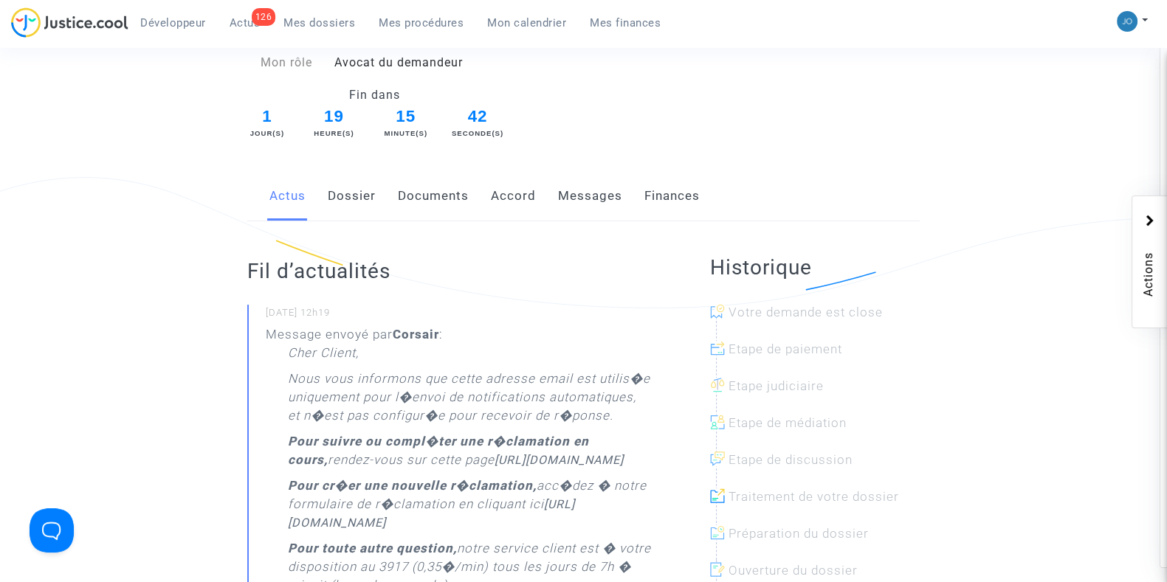
click at [587, 218] on link "Messages" at bounding box center [590, 196] width 64 height 49
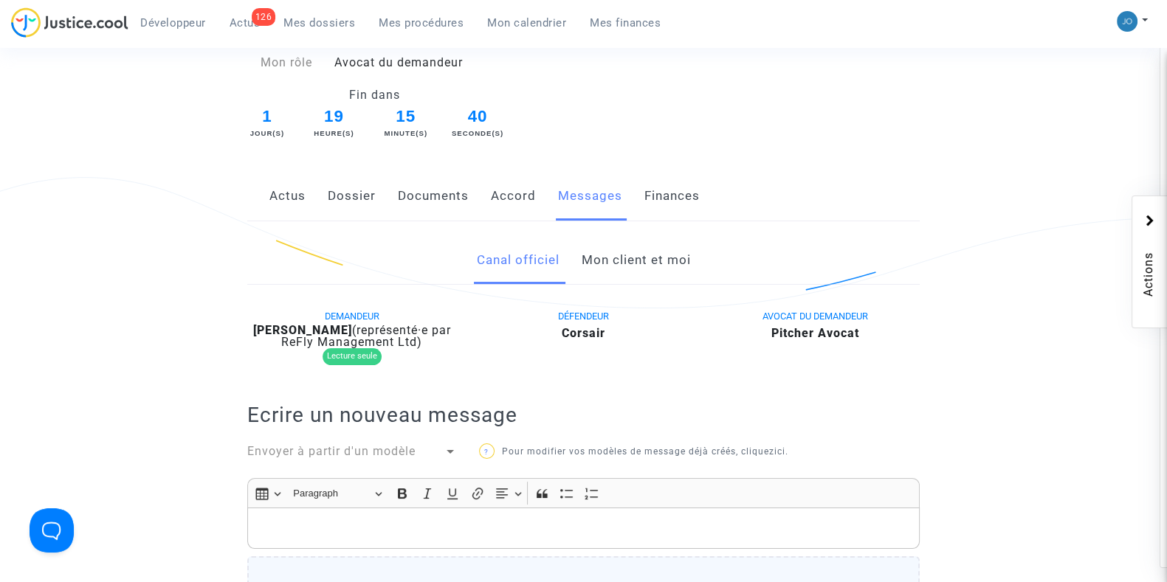
click at [618, 281] on link "Mon client et moi" at bounding box center [635, 260] width 109 height 49
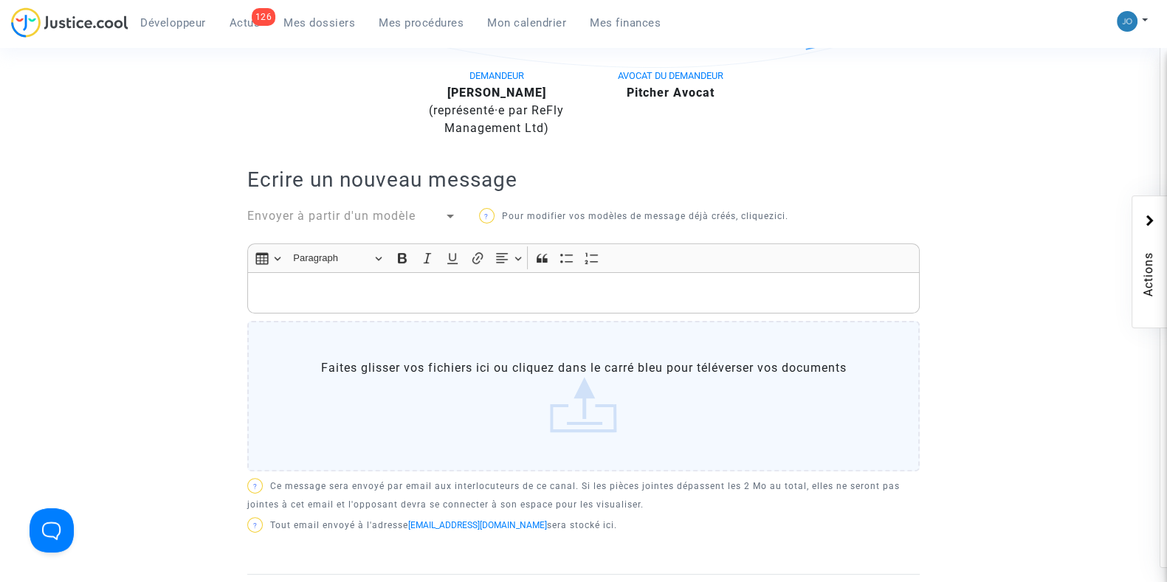
scroll to position [401, 0]
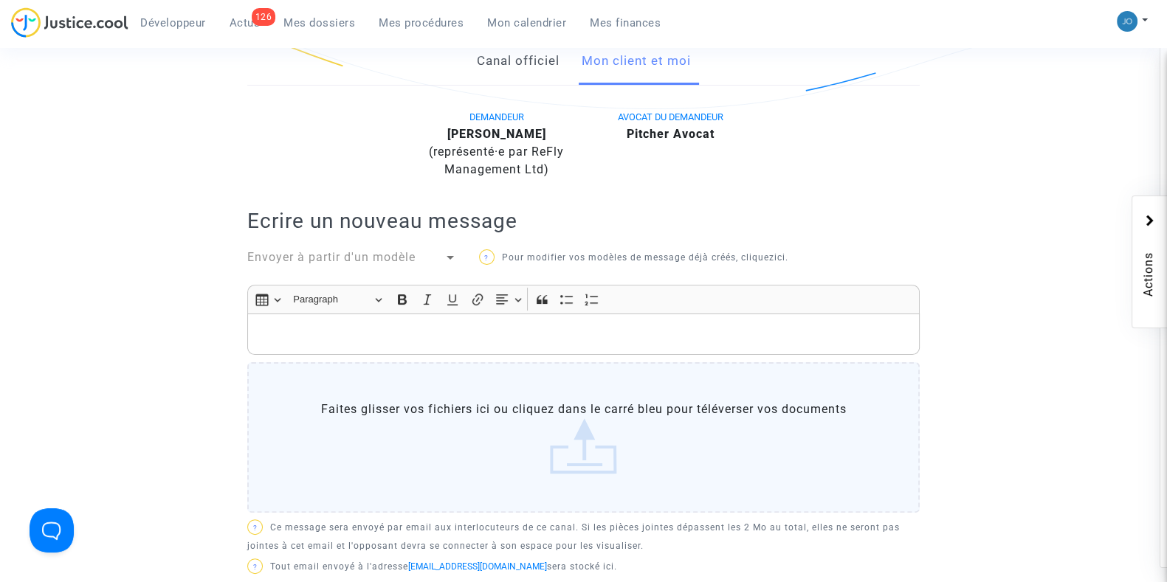
click at [627, 319] on div "Rich Text Editor, main" at bounding box center [583, 334] width 672 height 41
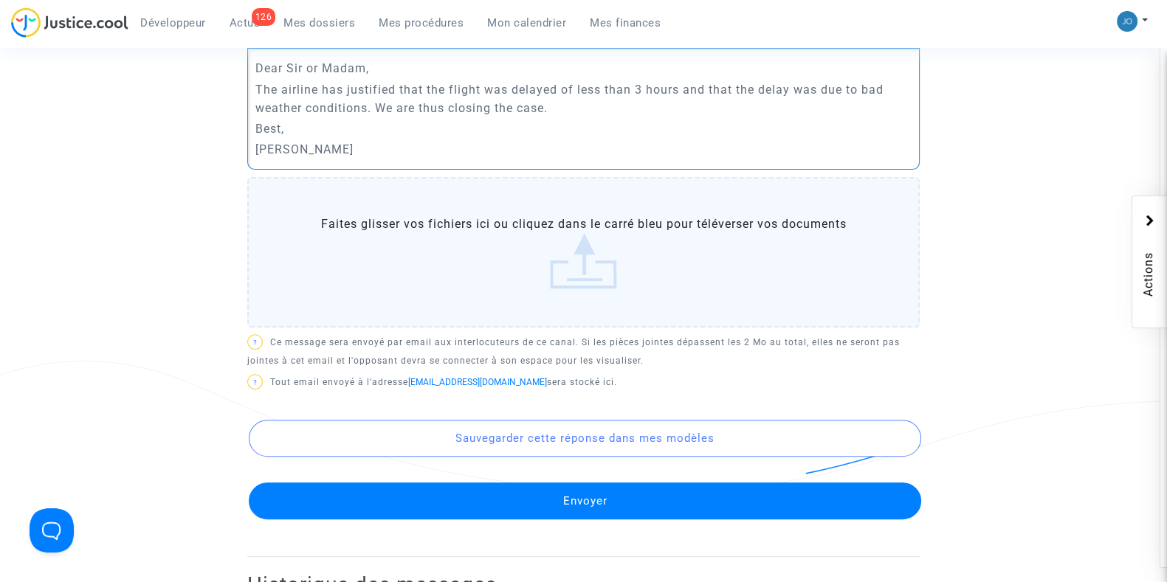
scroll to position [672, 0]
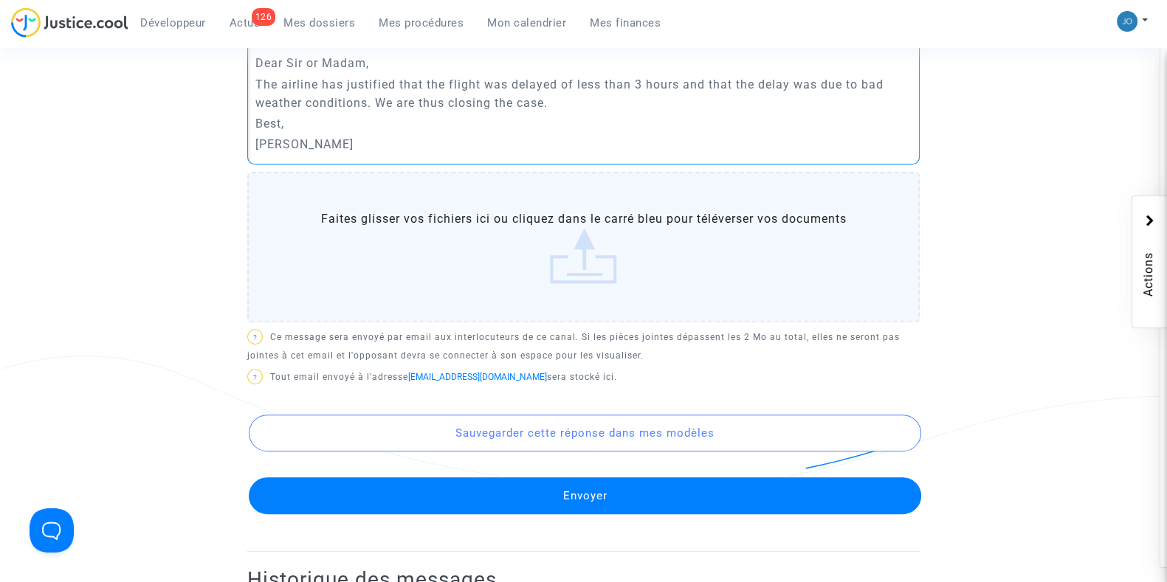
click at [586, 500] on button "Envoyer" at bounding box center [585, 495] width 672 height 37
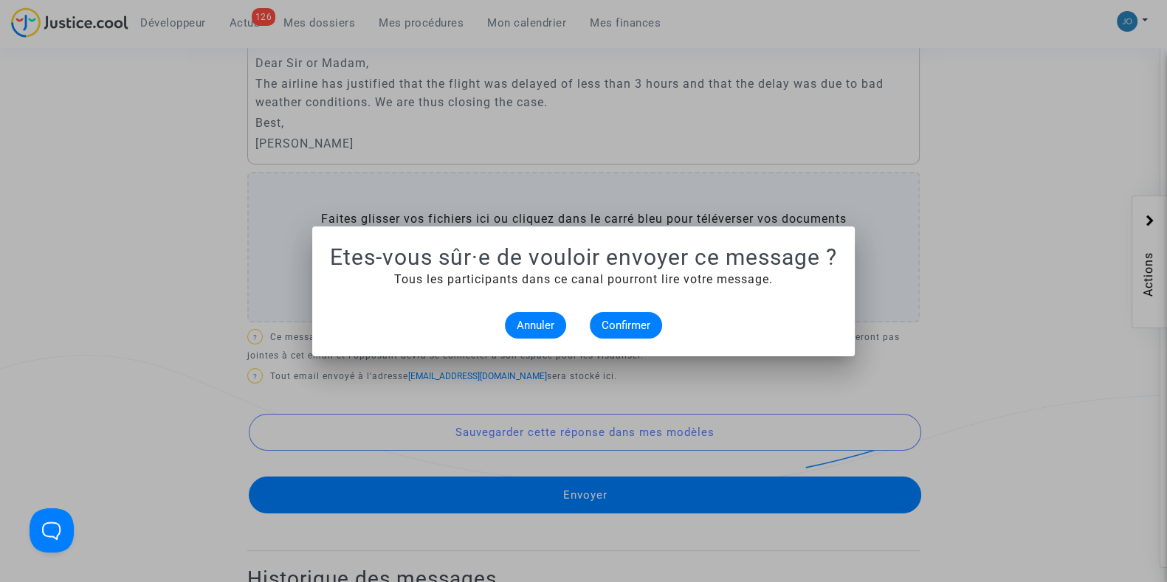
scroll to position [0, 0]
click at [623, 331] on button "Confirmer" at bounding box center [626, 325] width 72 height 27
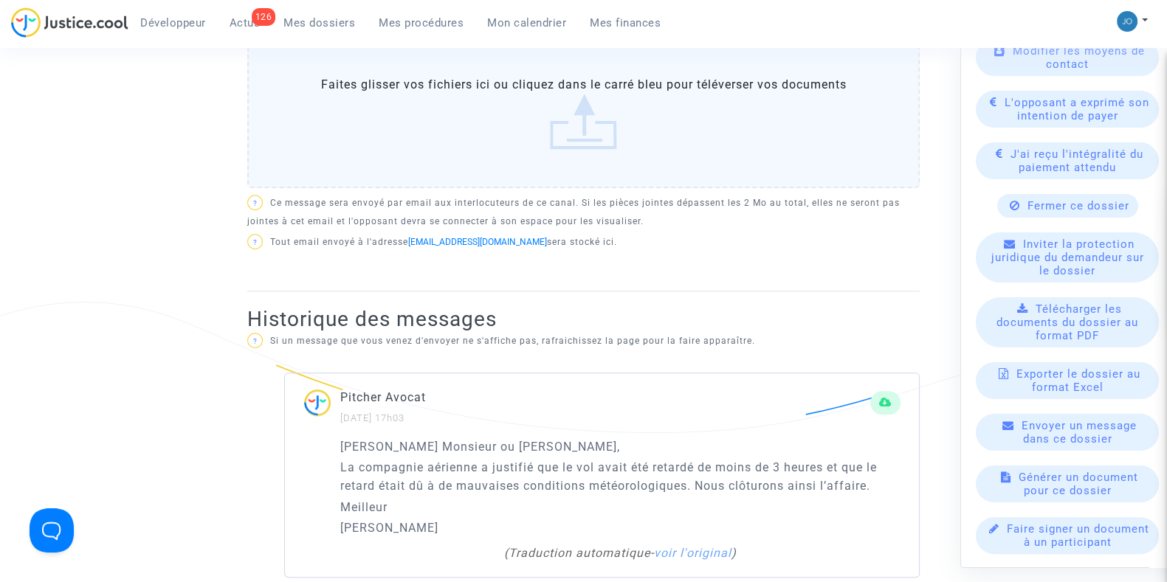
scroll to position [738, 0]
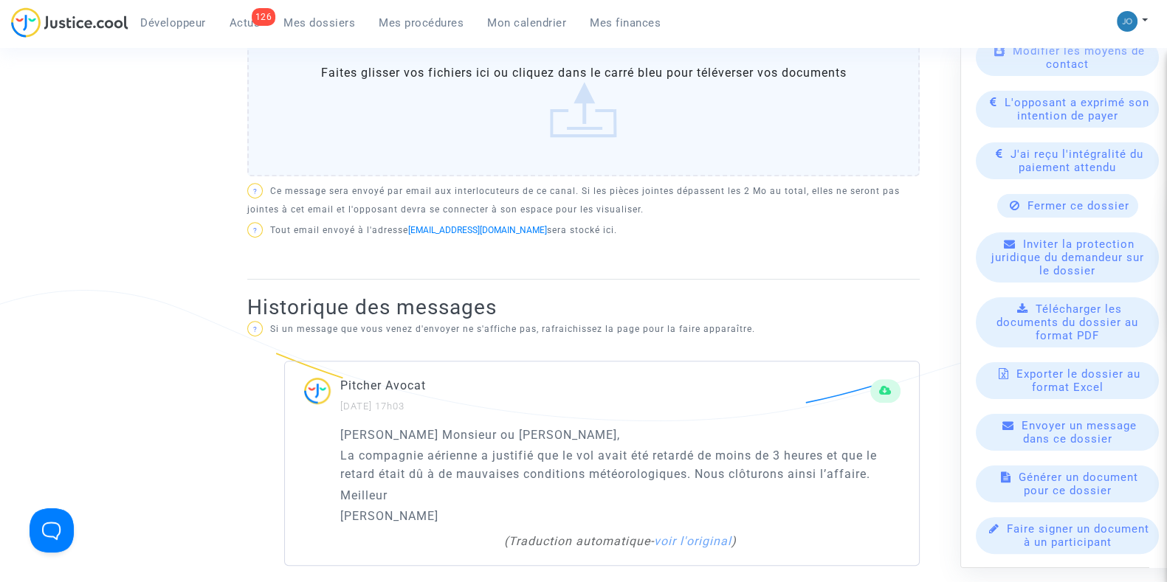
click at [1072, 212] on span "Fermer ce dossier" at bounding box center [1078, 205] width 102 height 13
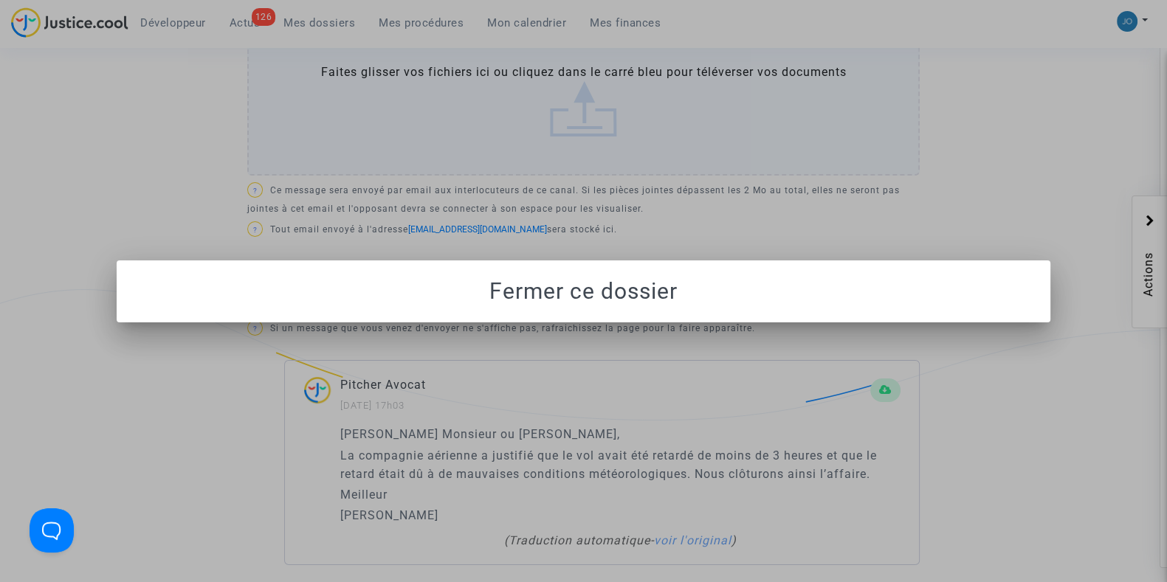
scroll to position [0, 0]
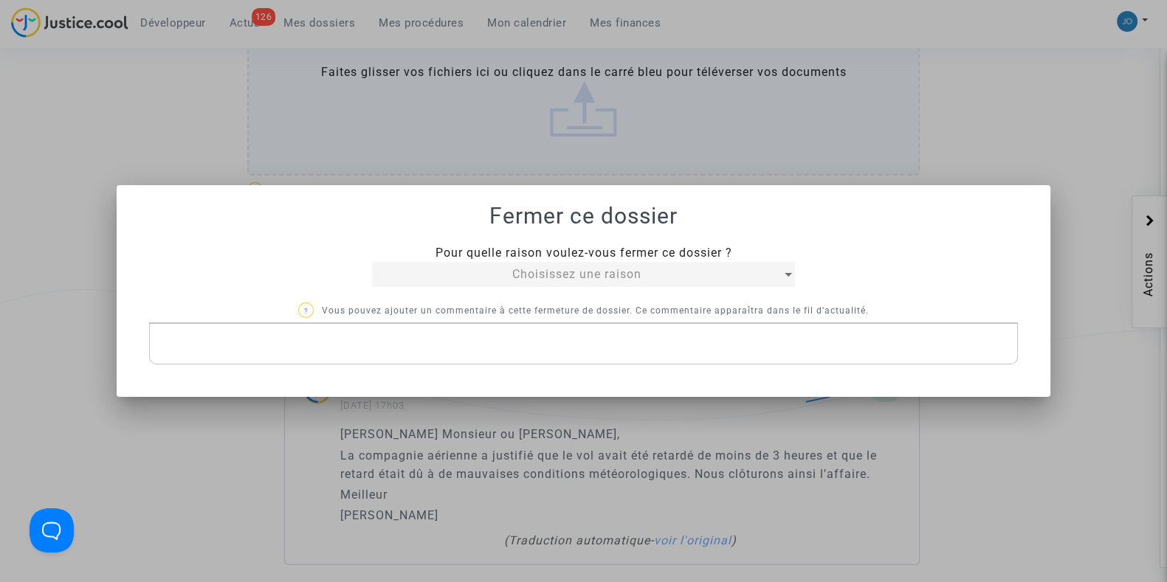
click at [677, 272] on div "Choisissez une raison" at bounding box center [577, 275] width 410 height 18
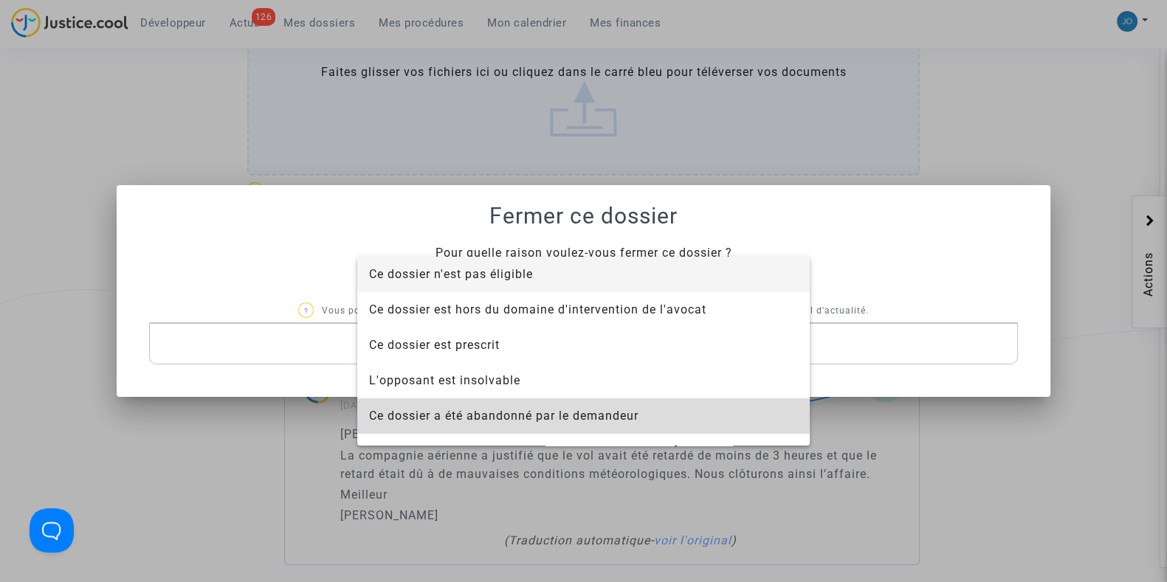
click at [634, 407] on span "Ce dossier a été abandonné par le demandeur" at bounding box center [583, 416] width 429 height 35
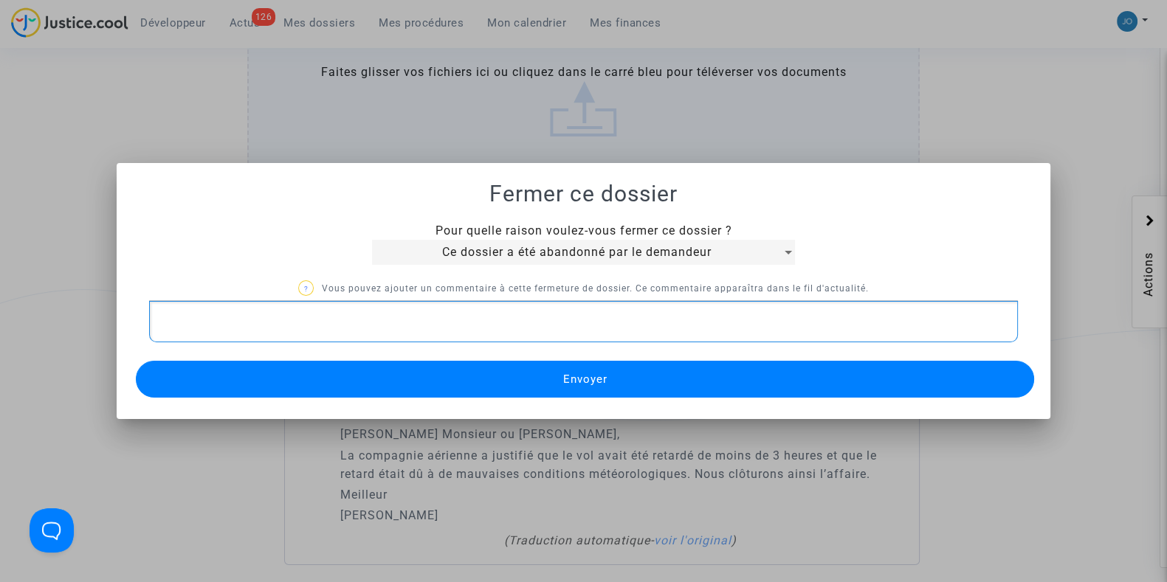
click at [577, 321] on p "Rich Text Editor, main" at bounding box center [583, 322] width 853 height 18
click at [562, 252] on span "Ce dossier a été abandonné par le demandeur" at bounding box center [576, 252] width 269 height 14
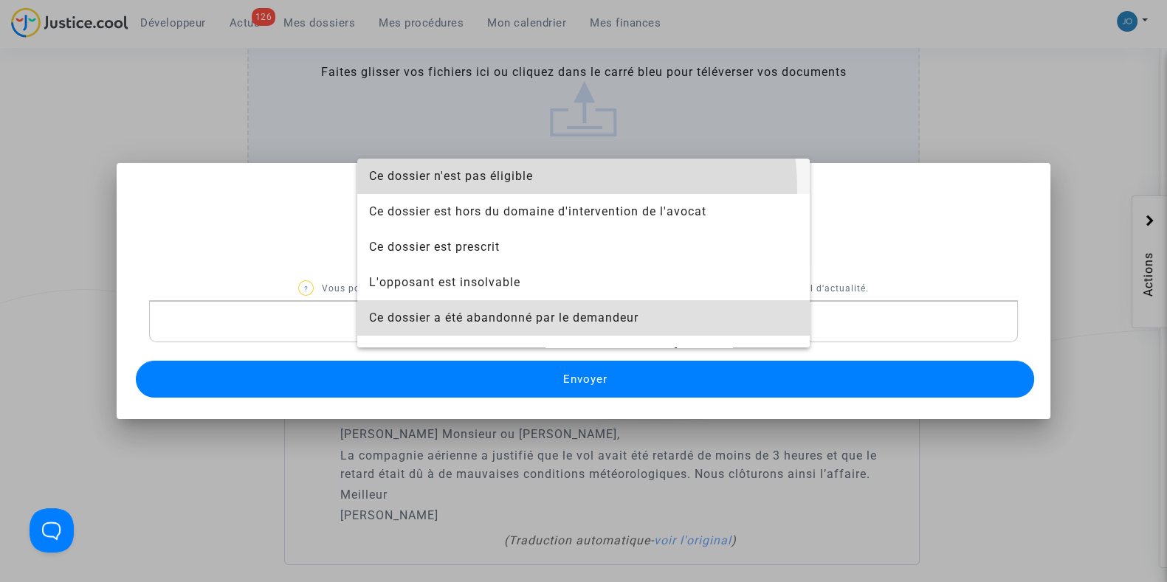
click at [531, 190] on span "Ce dossier n'est pas éligible" at bounding box center [583, 176] width 429 height 35
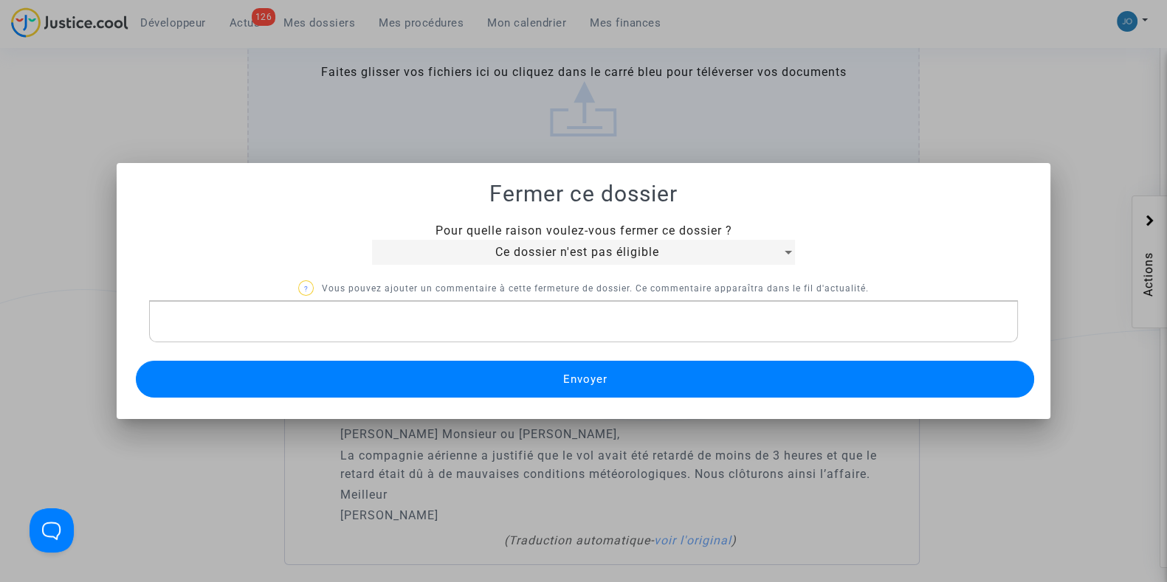
click at [494, 332] on div "Rich Text Editor, main" at bounding box center [583, 321] width 869 height 41
click at [582, 376] on span "Envoyer" at bounding box center [584, 379] width 44 height 13
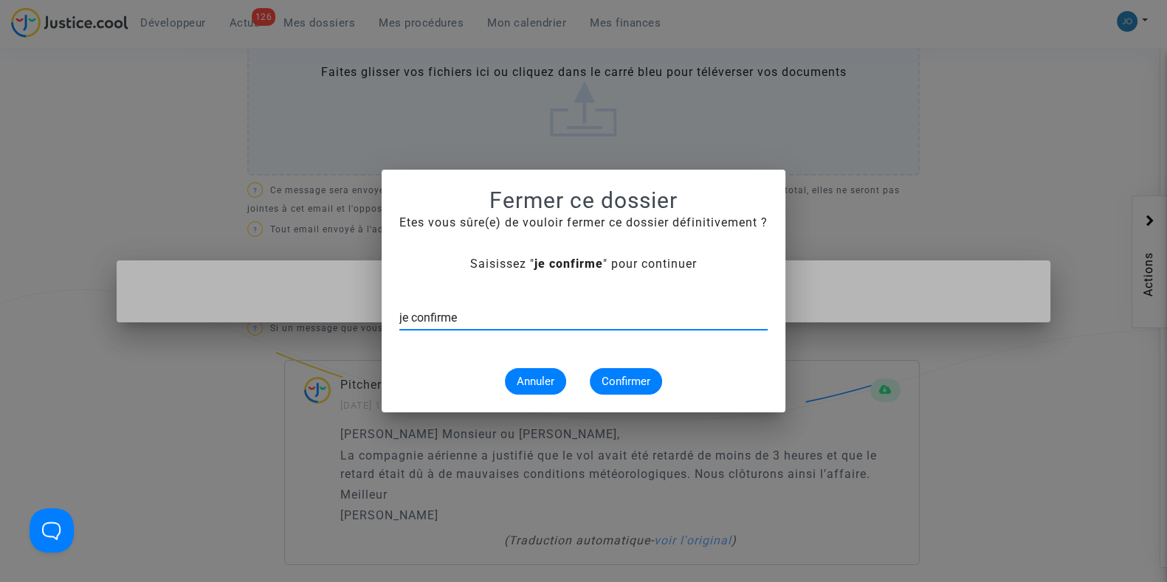
type input "je confirme"
click at [630, 378] on span "Confirmer" at bounding box center [625, 381] width 49 height 13
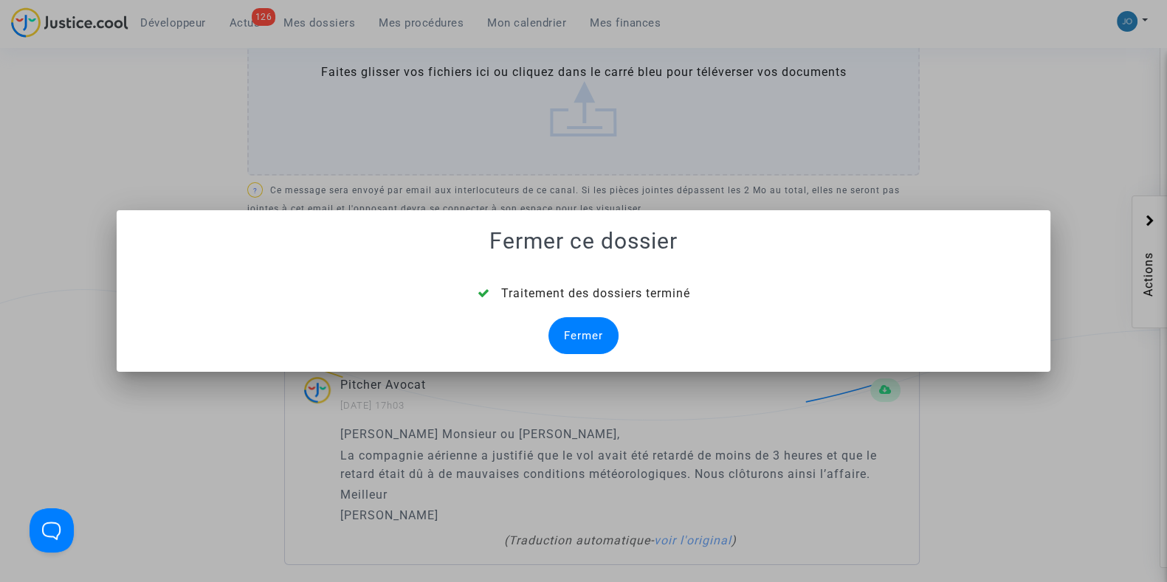
click at [574, 334] on div "Fermer" at bounding box center [583, 335] width 70 height 37
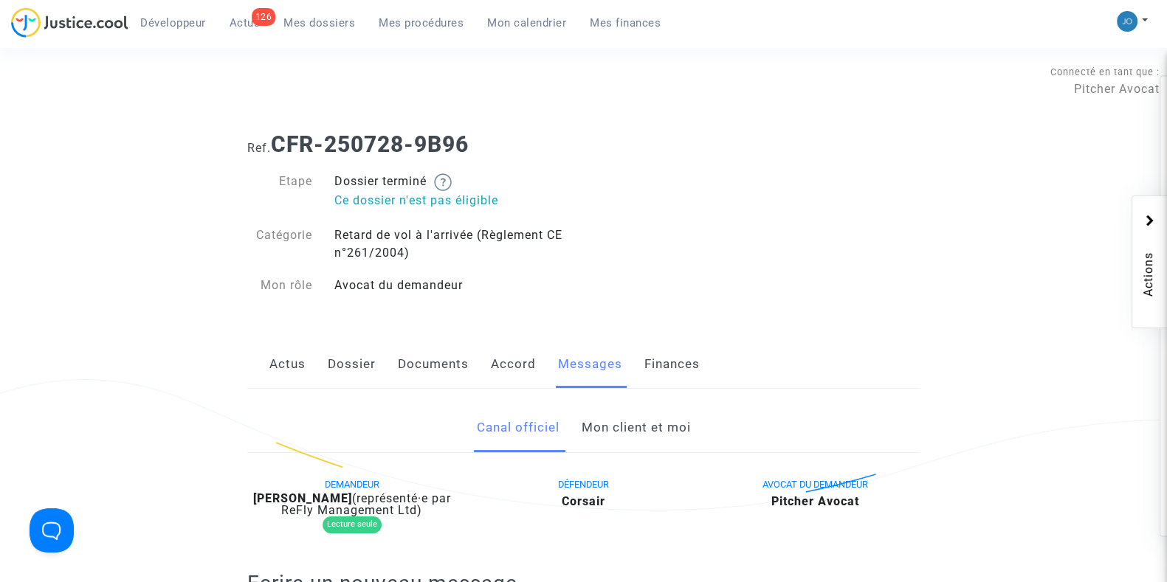
click at [259, 66] on div "Connecté en tant que : Pitcher Avocat" at bounding box center [579, 80] width 1159 height 35
